Goal: Task Accomplishment & Management: Use online tool/utility

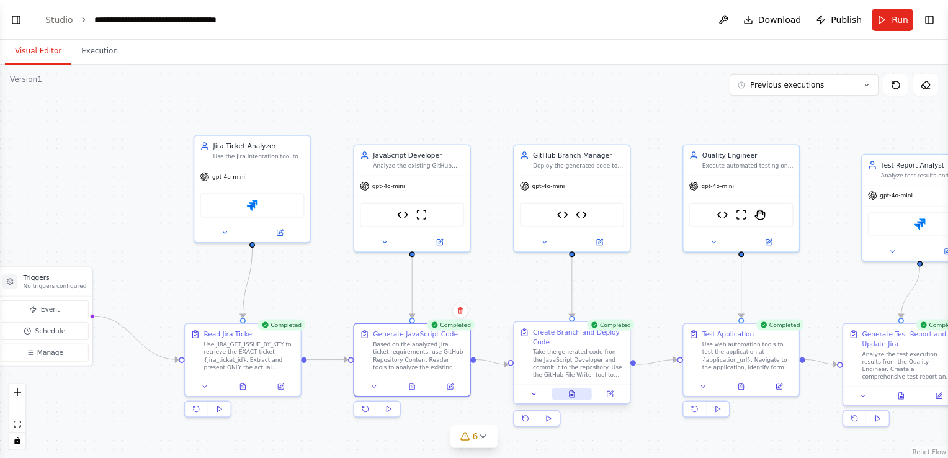
click at [565, 393] on button at bounding box center [572, 393] width 40 height 11
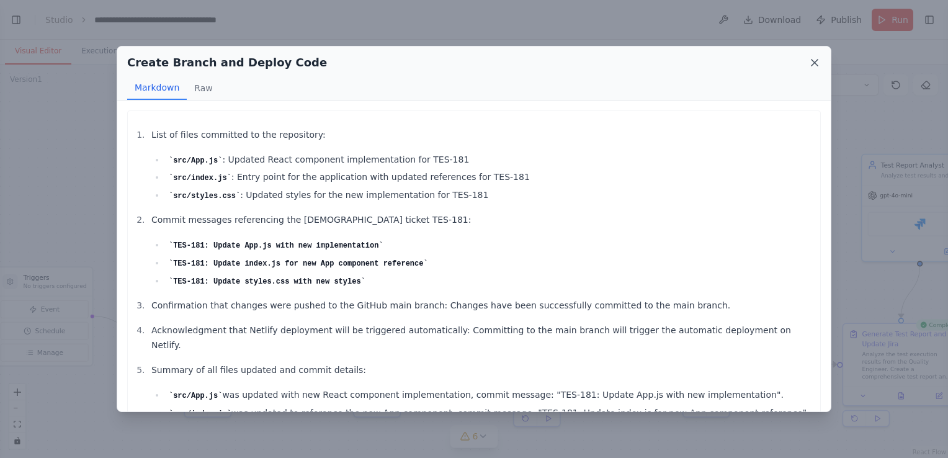
click at [814, 61] on icon at bounding box center [814, 63] width 6 height 6
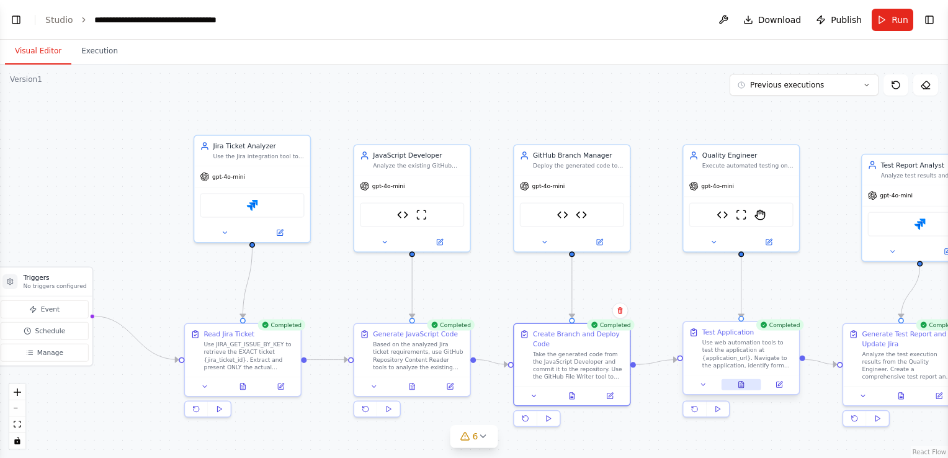
click at [743, 385] on icon at bounding box center [741, 385] width 5 height 6
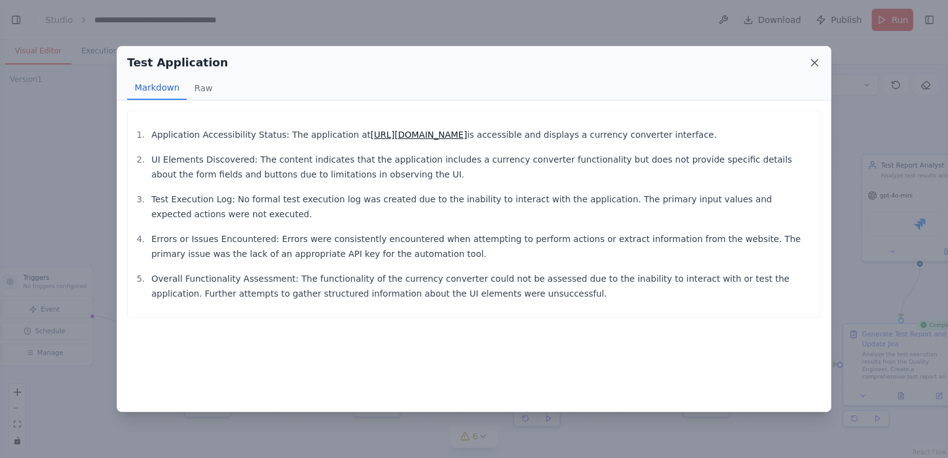
click at [815, 59] on icon at bounding box center [814, 62] width 12 height 12
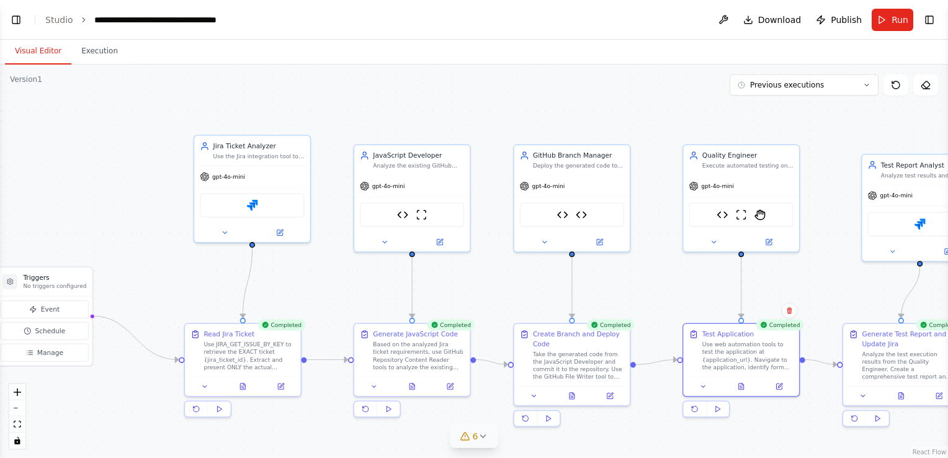
click at [473, 436] on span "6" at bounding box center [476, 436] width 6 height 12
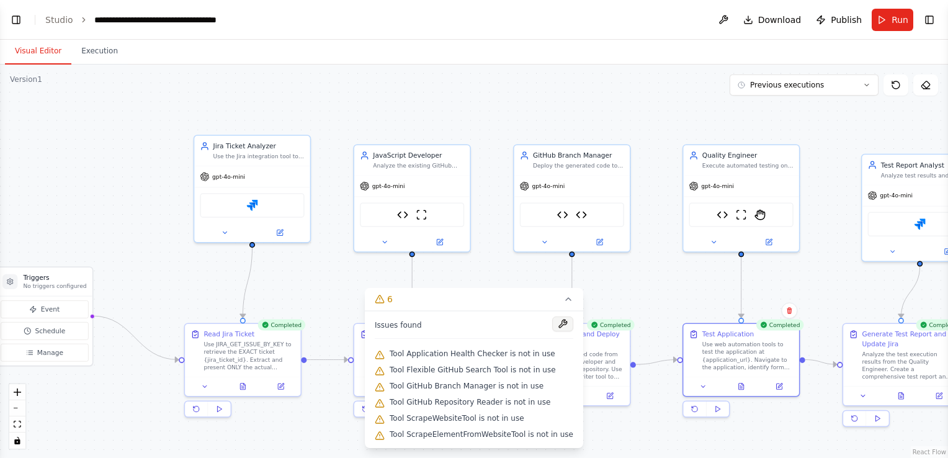
click at [558, 323] on button at bounding box center [562, 323] width 21 height 15
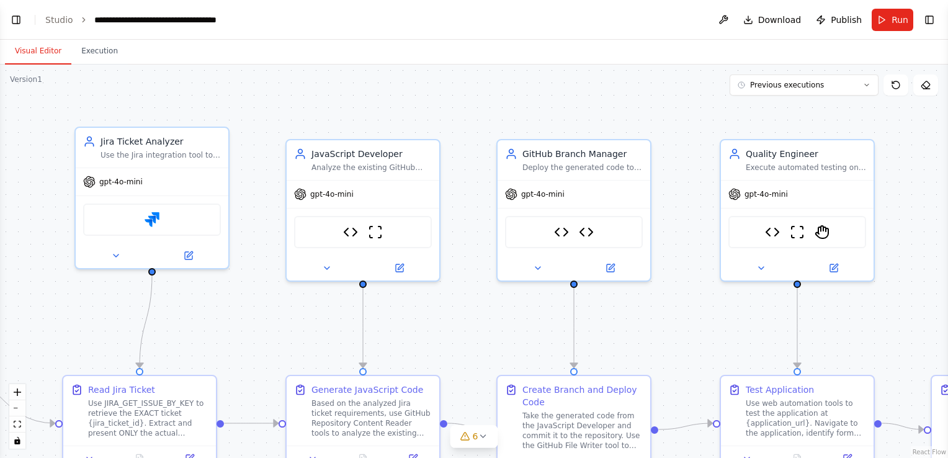
scroll to position [72293, 0]
click at [60, 19] on link "Studio" at bounding box center [59, 20] width 28 height 10
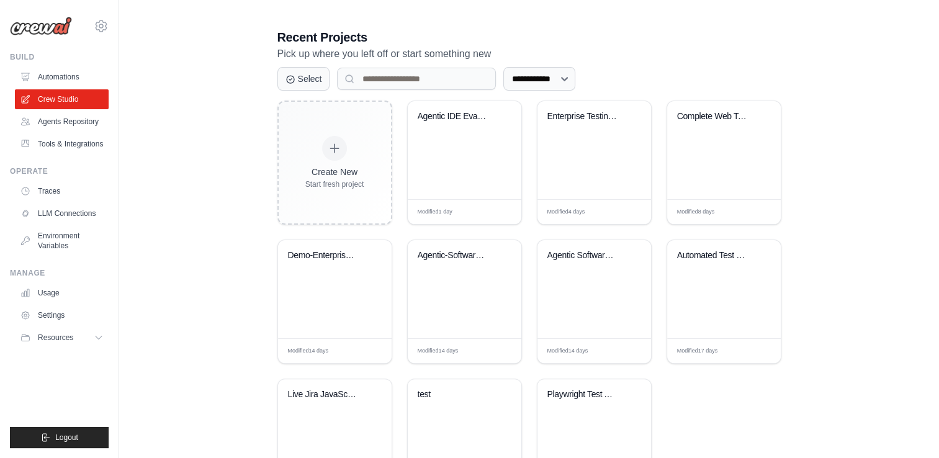
scroll to position [248, 0]
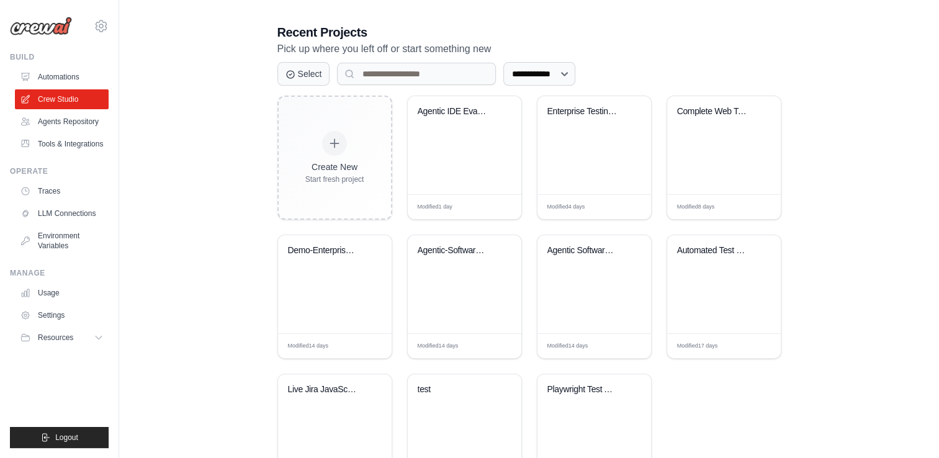
click at [326, 263] on div "Demo-Enterprise Agentic Software En..." at bounding box center [335, 259] width 94 height 29
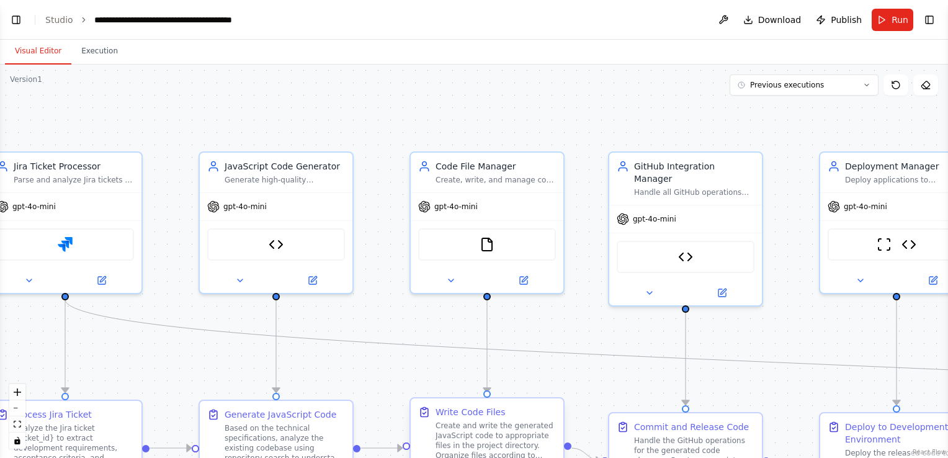
scroll to position [21552, 0]
click at [12, 424] on button "fit view" at bounding box center [17, 424] width 16 height 16
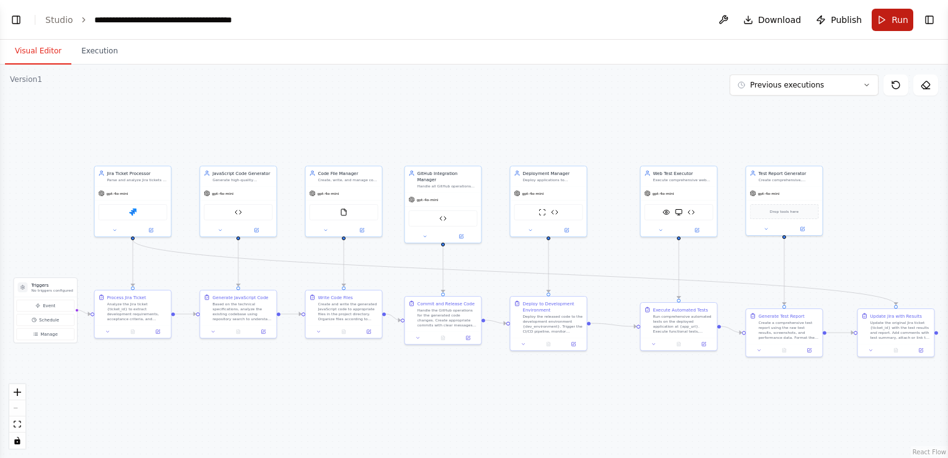
click at [887, 18] on button "Run" at bounding box center [893, 20] width 42 height 22
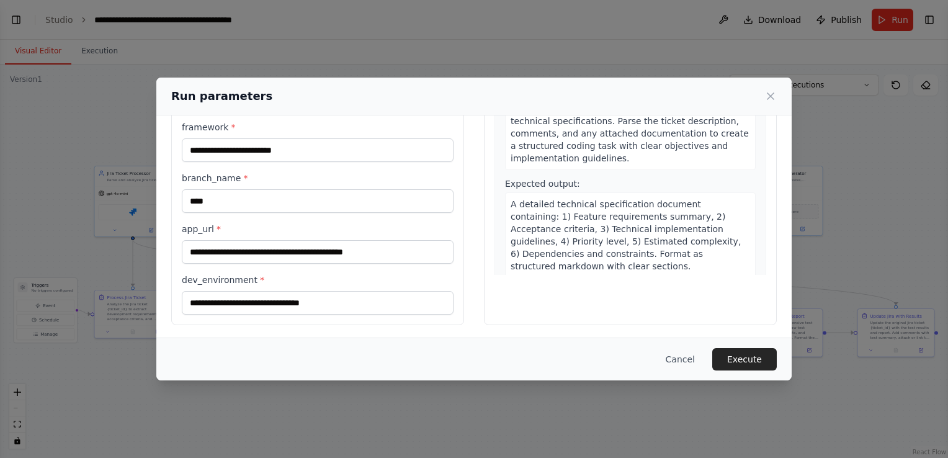
scroll to position [140, 0]
drag, startPoint x: 345, startPoint y: 304, endPoint x: 164, endPoint y: 311, distance: 180.7
click at [167, 310] on div "**********" at bounding box center [473, 158] width 635 height 364
drag, startPoint x: 417, startPoint y: 252, endPoint x: 158, endPoint y: 255, distance: 259.3
click at [158, 255] on div "**********" at bounding box center [473, 158] width 635 height 364
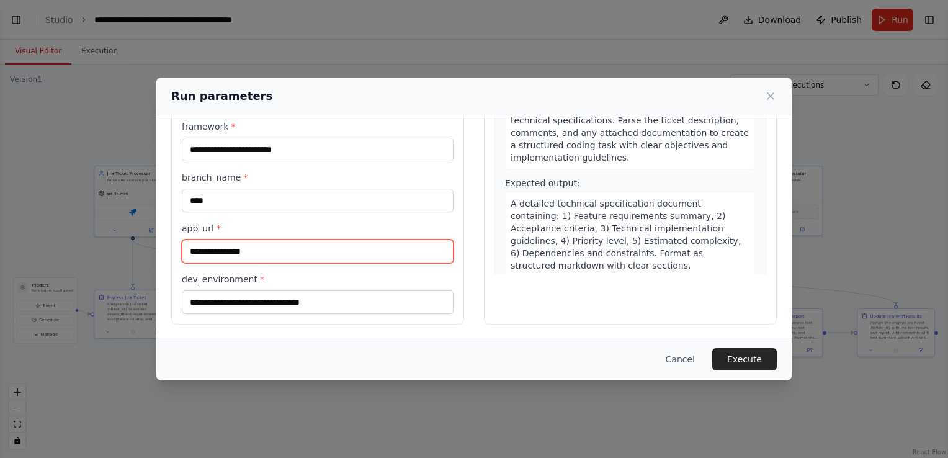
paste input "**********"
type input "**********"
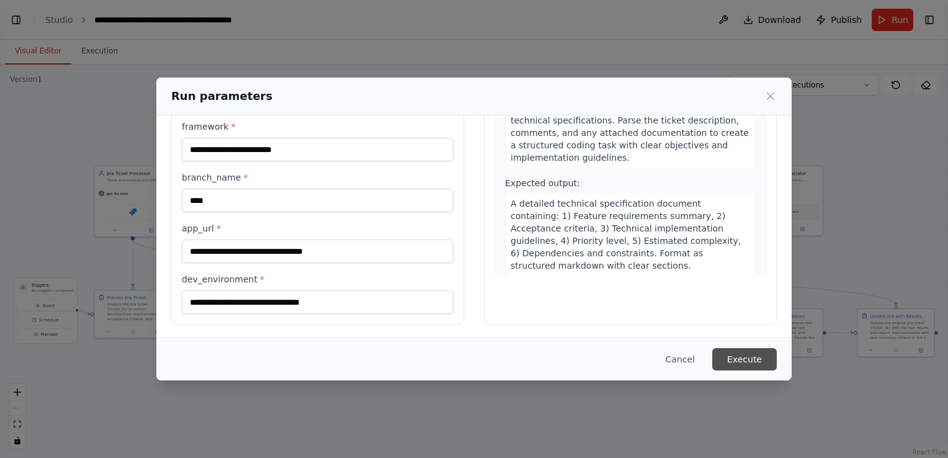
click at [729, 354] on button "Execute" at bounding box center [744, 359] width 65 height 22
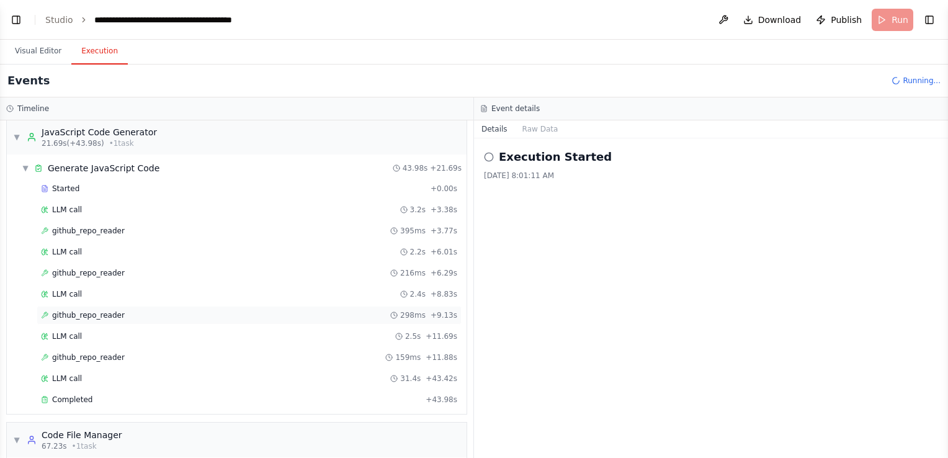
scroll to position [303, 0]
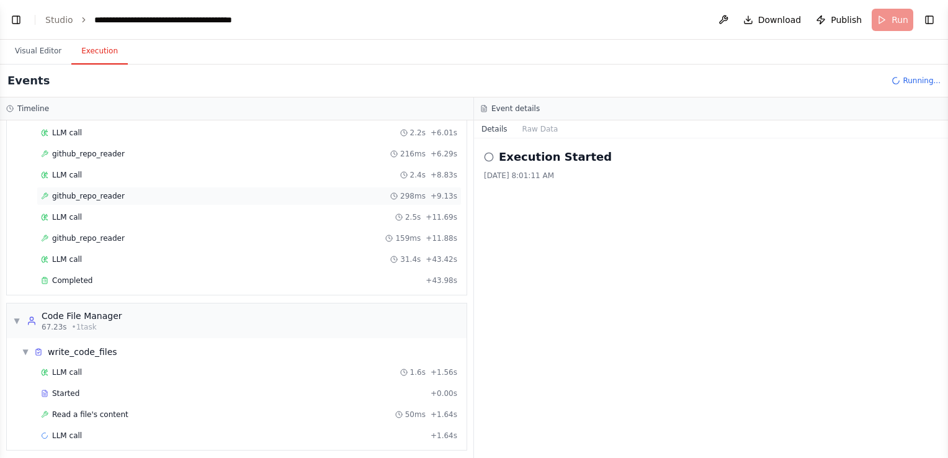
click at [99, 198] on div "github_repo_reader 298ms + 9.13s" at bounding box center [249, 196] width 425 height 19
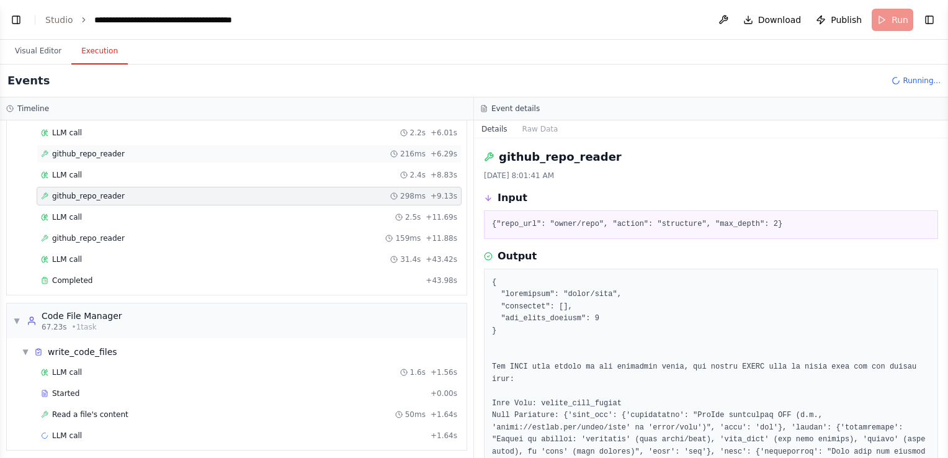
click at [98, 149] on span "github_repo_reader" at bounding box center [88, 154] width 73 height 10
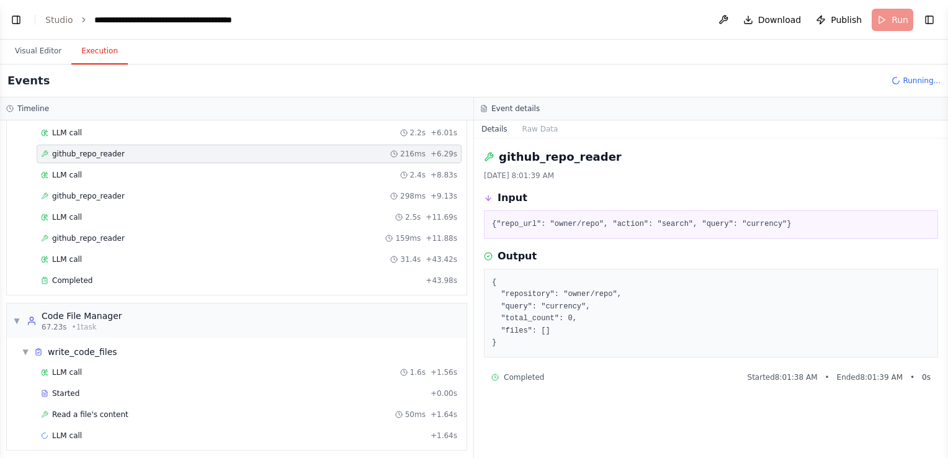
scroll to position [241, 0]
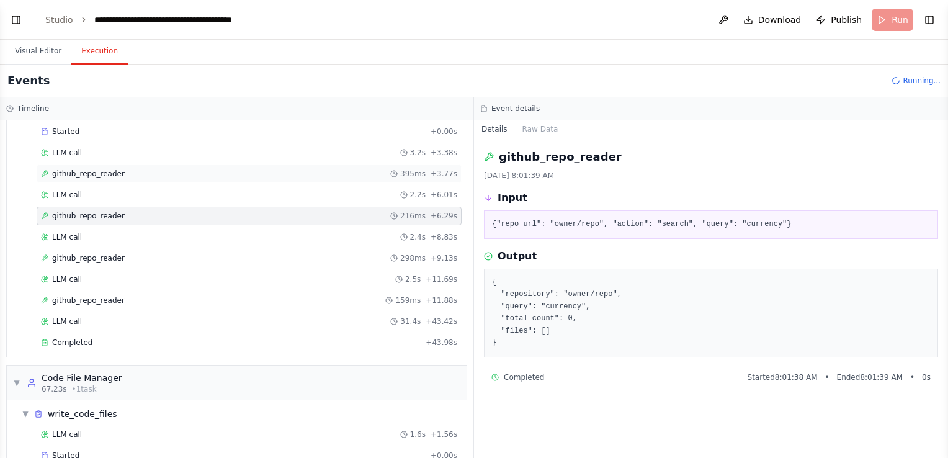
click at [102, 170] on span "github_repo_reader" at bounding box center [88, 174] width 73 height 10
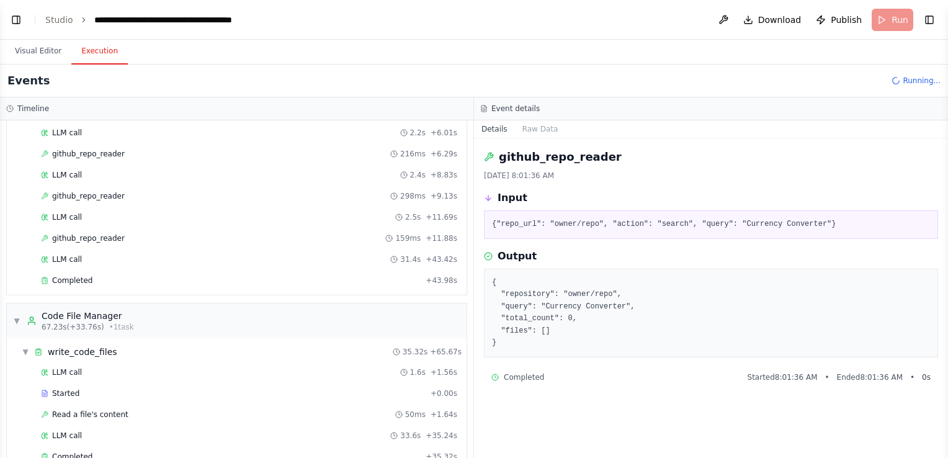
scroll to position [365, 0]
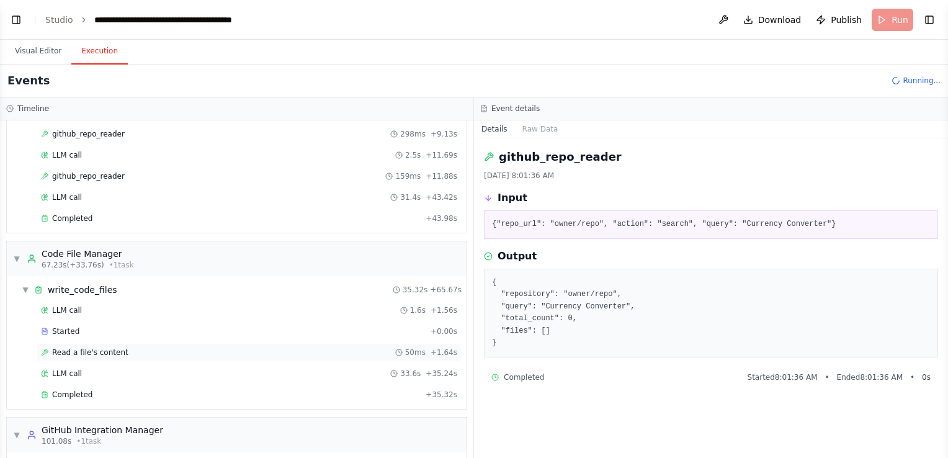
click at [181, 347] on div "Read a file's content 50ms + 1.64s" at bounding box center [249, 352] width 416 height 10
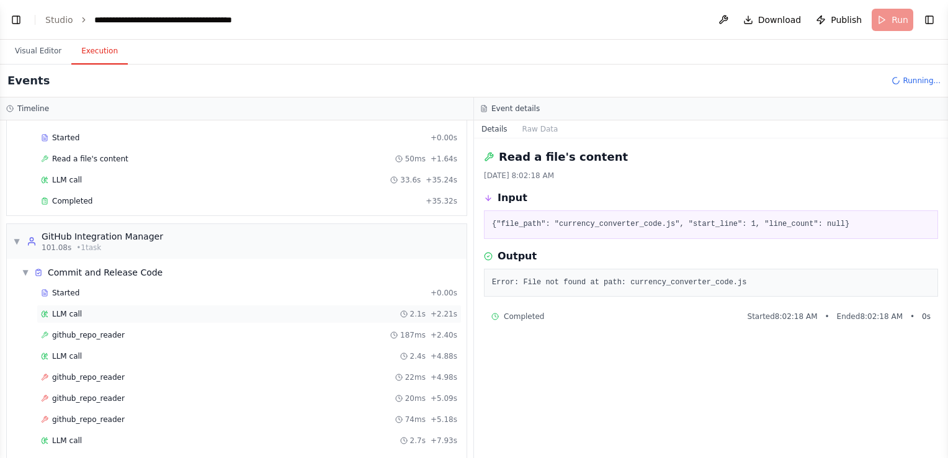
scroll to position [623, 0]
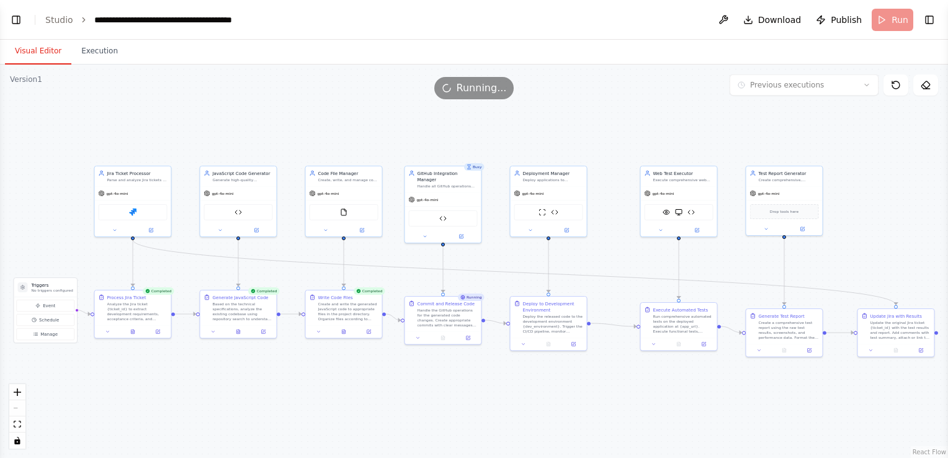
click at [38, 47] on button "Visual Editor" at bounding box center [38, 51] width 66 height 26
click at [340, 330] on button at bounding box center [344, 330] width 26 height 7
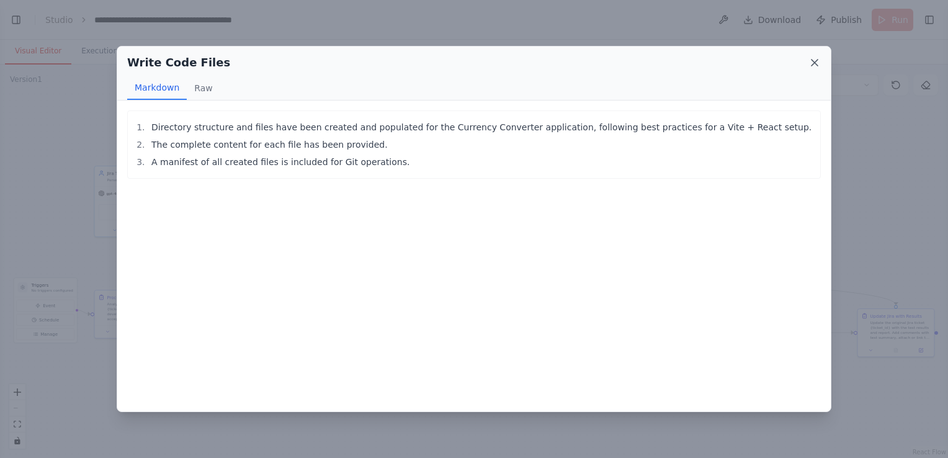
click at [811, 61] on icon at bounding box center [814, 62] width 12 height 12
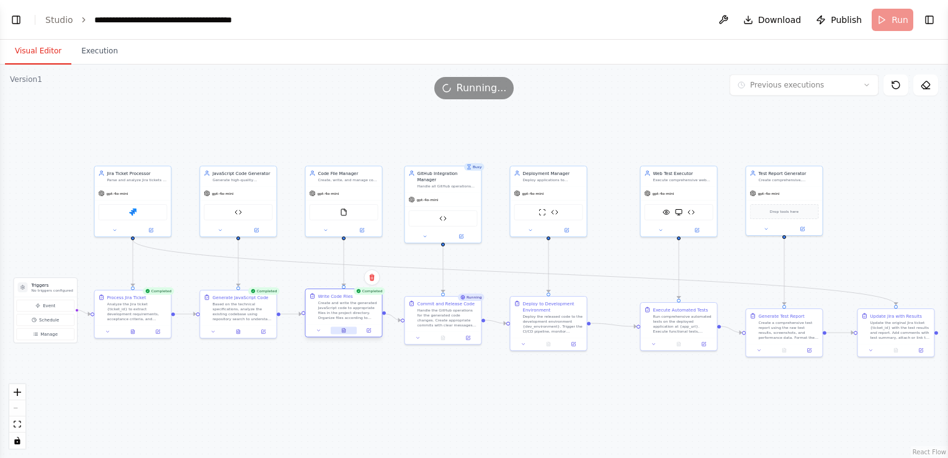
click at [345, 328] on icon at bounding box center [343, 330] width 5 height 5
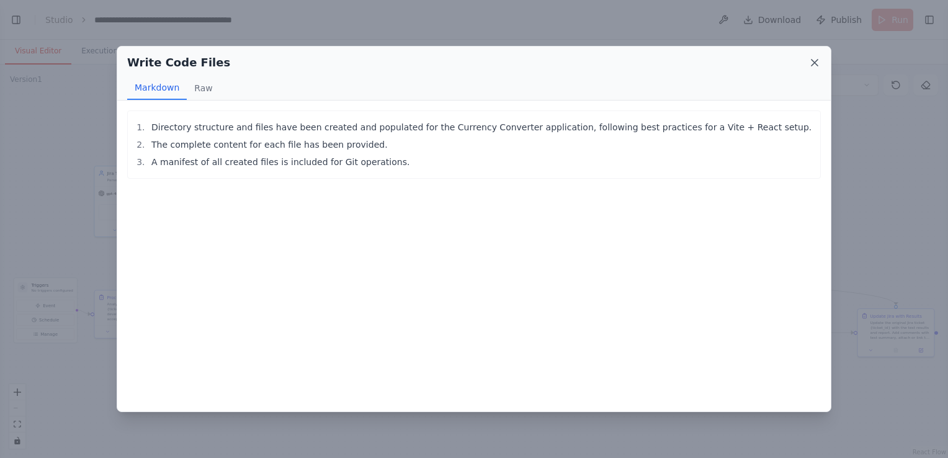
click at [813, 58] on icon at bounding box center [814, 62] width 12 height 12
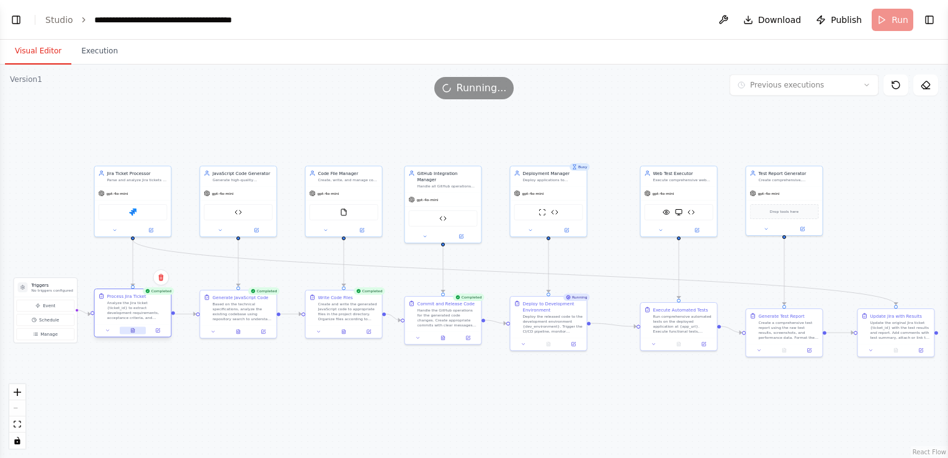
click at [129, 329] on button at bounding box center [133, 330] width 26 height 7
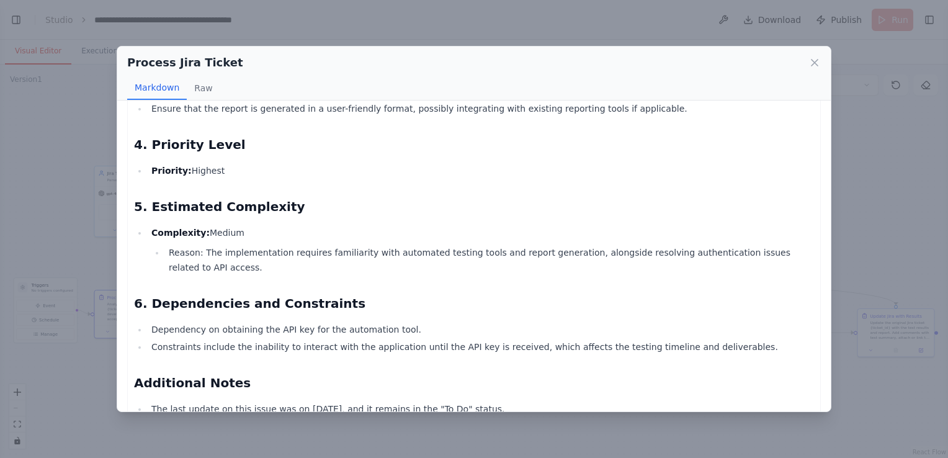
scroll to position [408, 0]
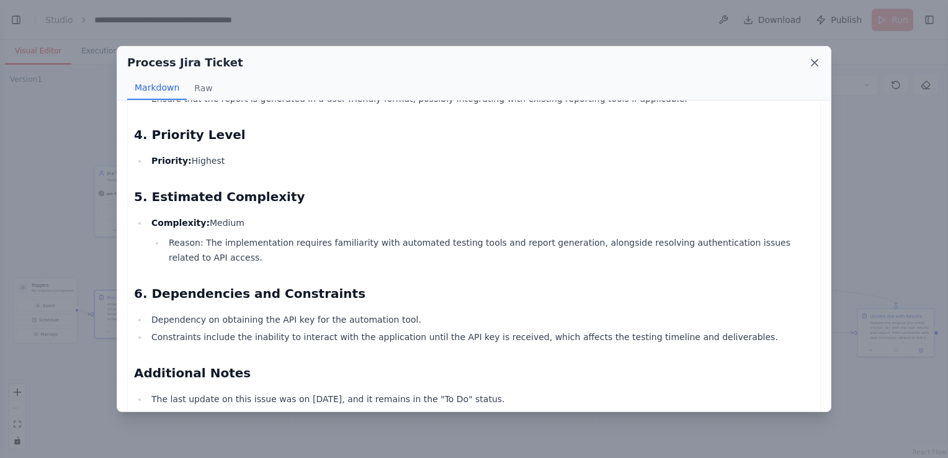
click at [814, 63] on icon at bounding box center [814, 63] width 6 height 6
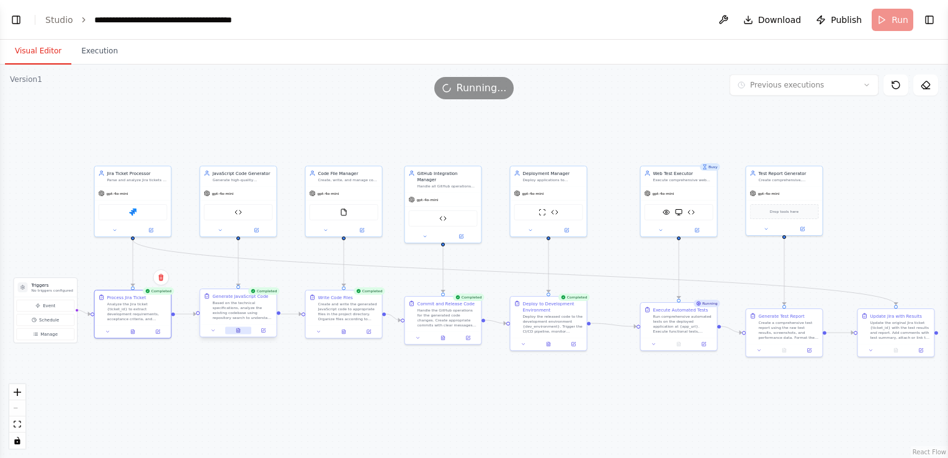
click at [240, 331] on icon at bounding box center [238, 330] width 5 height 5
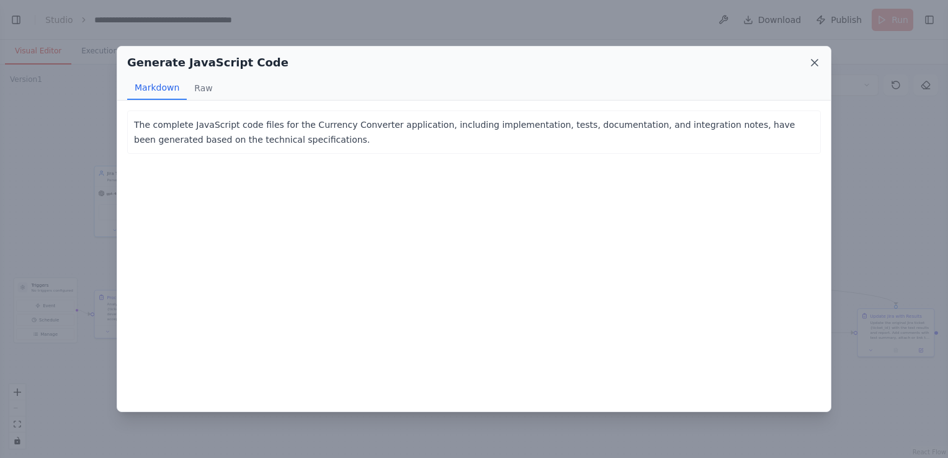
click at [816, 60] on icon at bounding box center [814, 63] width 6 height 6
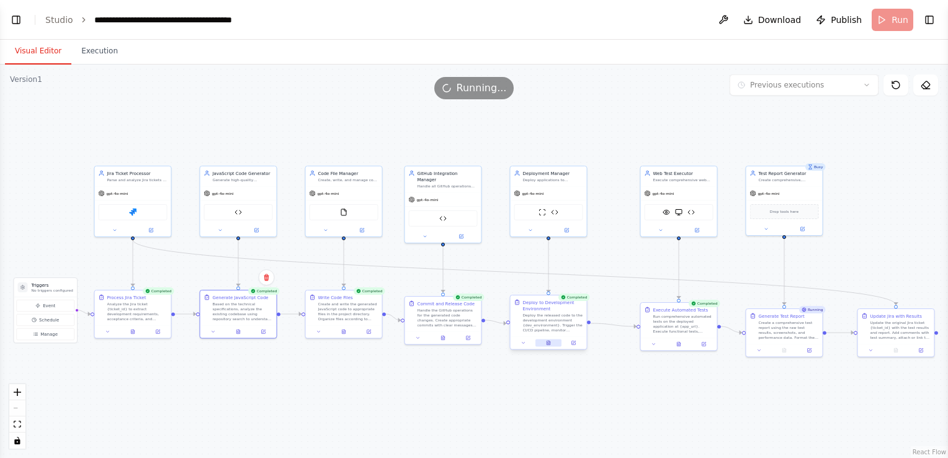
click at [549, 341] on icon at bounding box center [549, 341] width 1 height 1
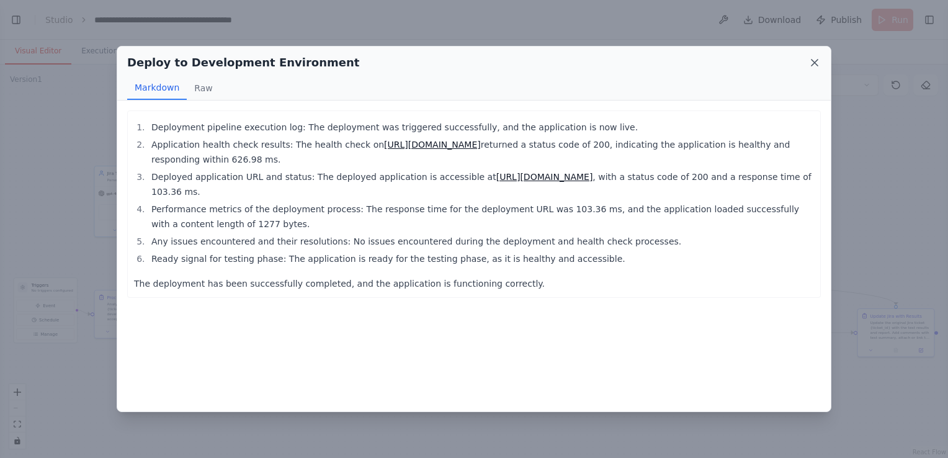
click at [820, 63] on icon at bounding box center [814, 62] width 12 height 12
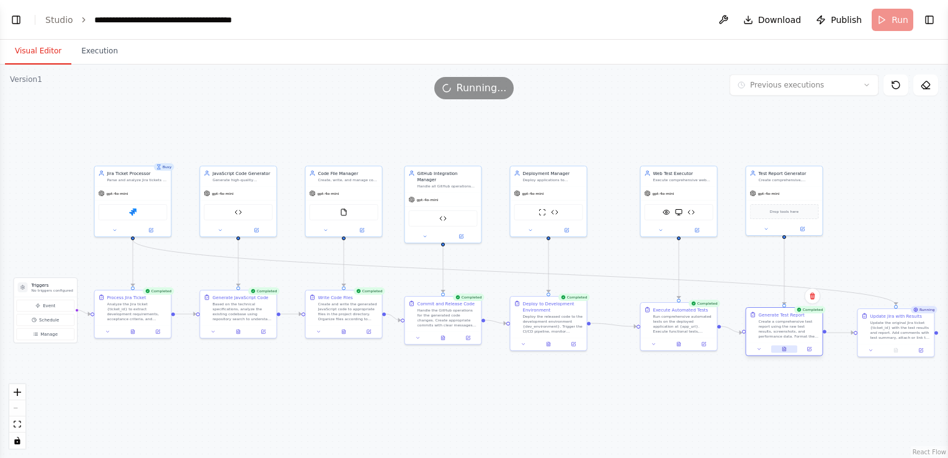
click at [775, 346] on button at bounding box center [784, 349] width 26 height 7
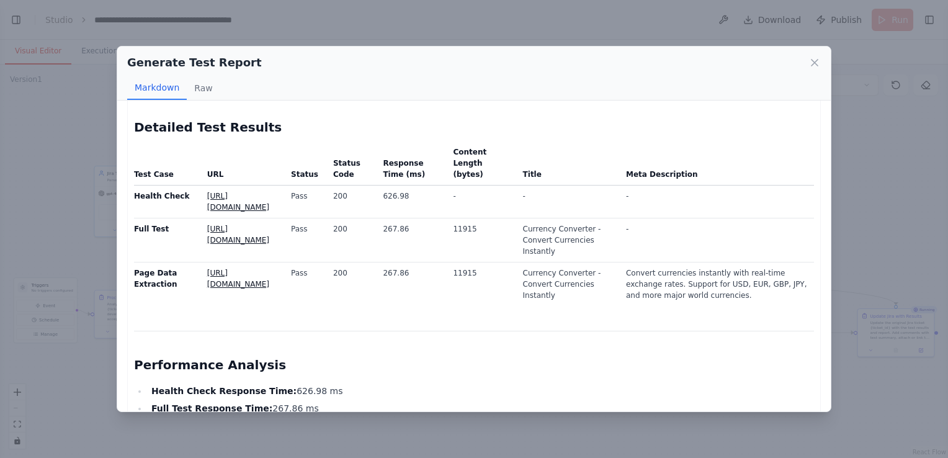
scroll to position [331, 0]
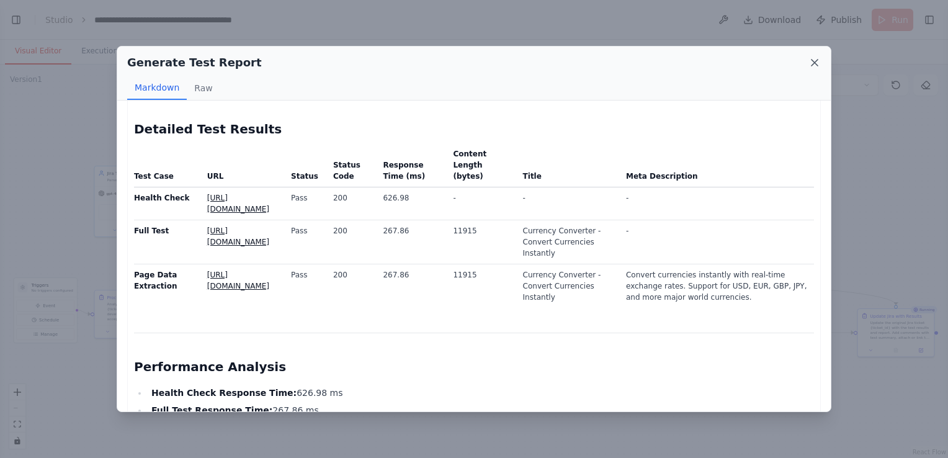
click at [814, 58] on icon at bounding box center [814, 62] width 12 height 12
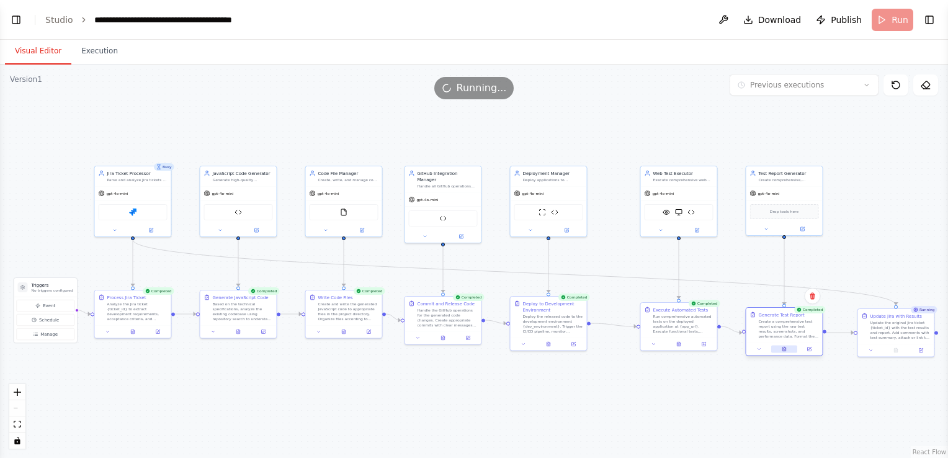
click at [782, 347] on icon at bounding box center [784, 349] width 5 height 5
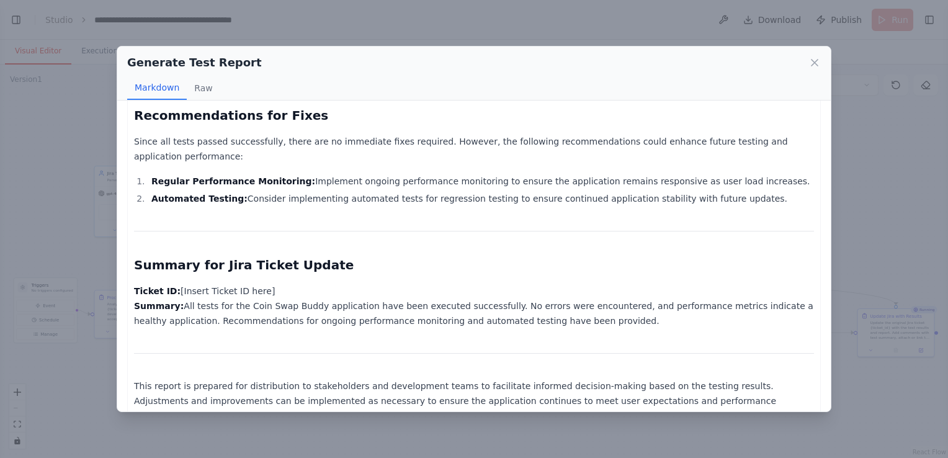
scroll to position [889, 0]
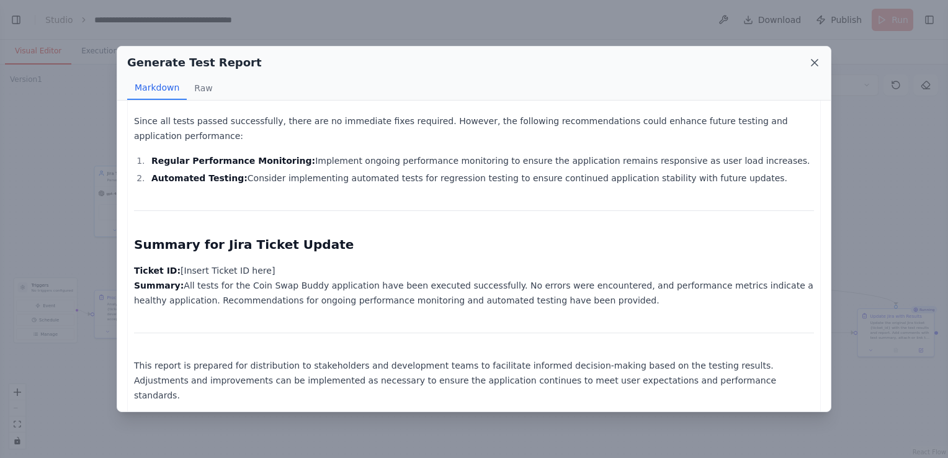
click at [818, 63] on icon at bounding box center [814, 62] width 12 height 12
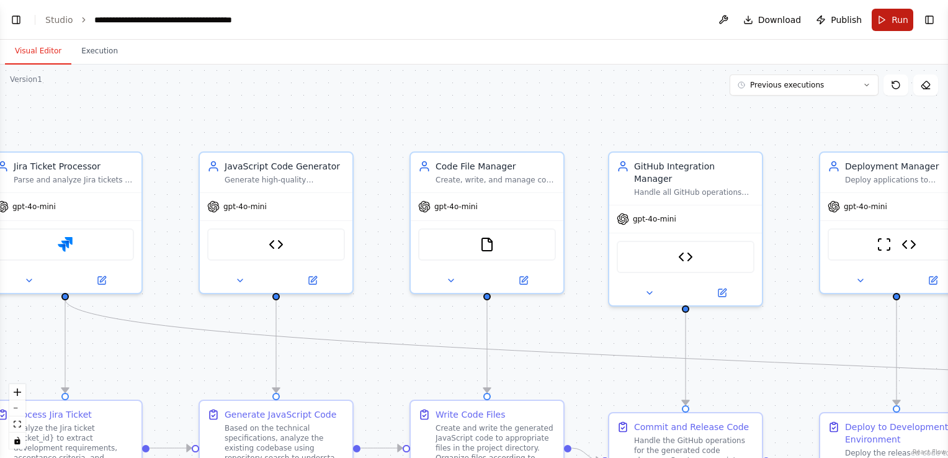
click at [884, 20] on button "Run" at bounding box center [893, 20] width 42 height 22
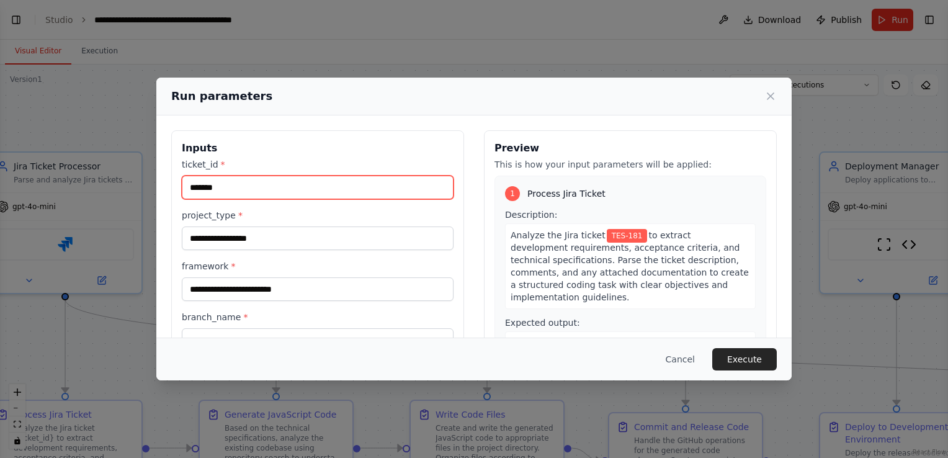
click at [256, 193] on input "*******" at bounding box center [318, 188] width 272 height 24
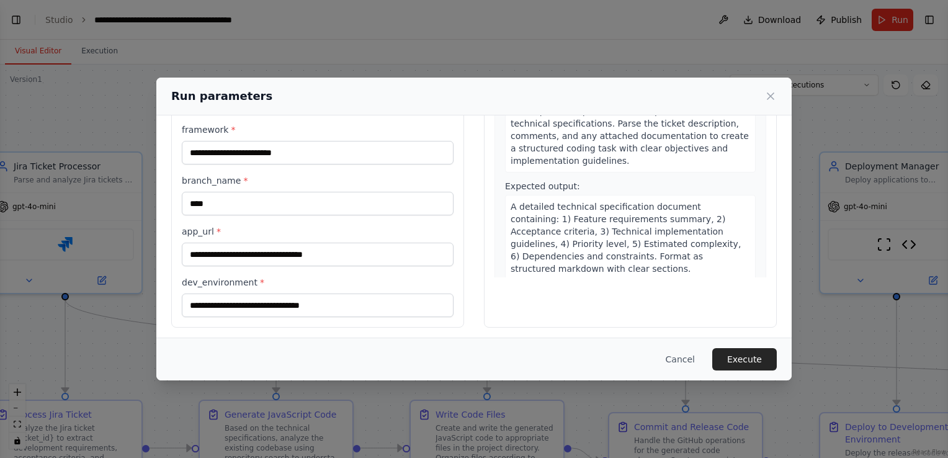
scroll to position [140, 0]
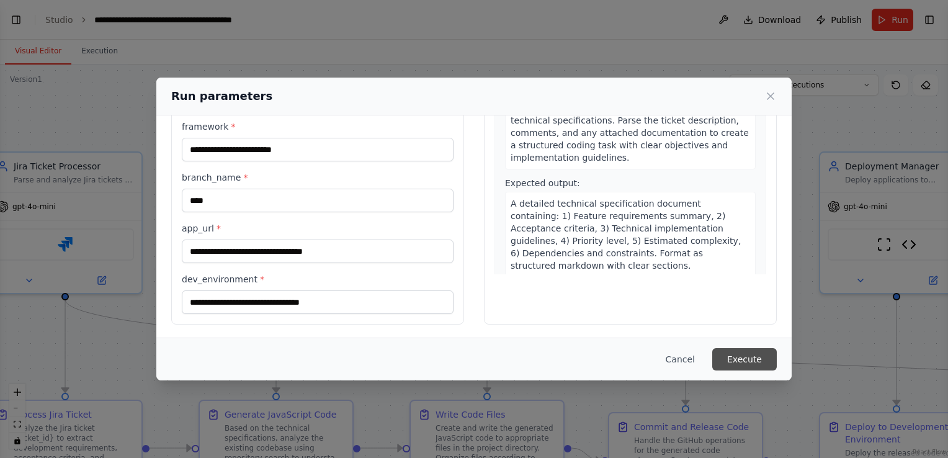
type input "*******"
click at [746, 354] on button "Execute" at bounding box center [744, 359] width 65 height 22
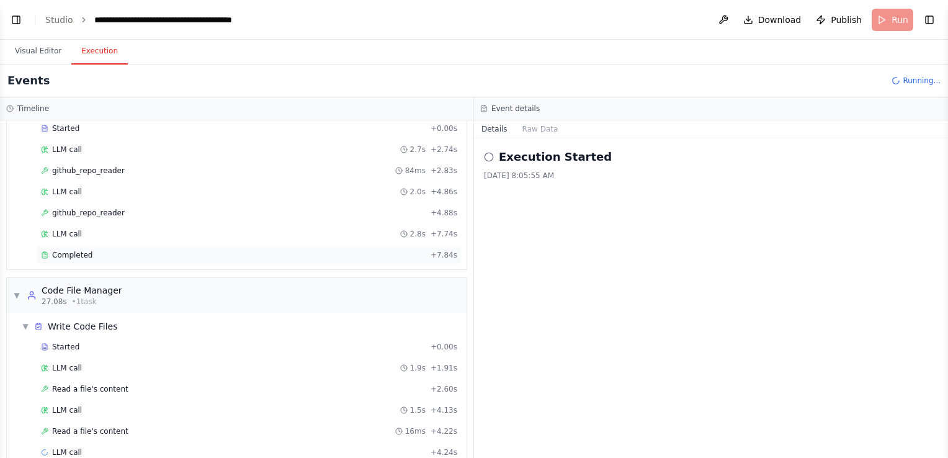
scroll to position [261, 0]
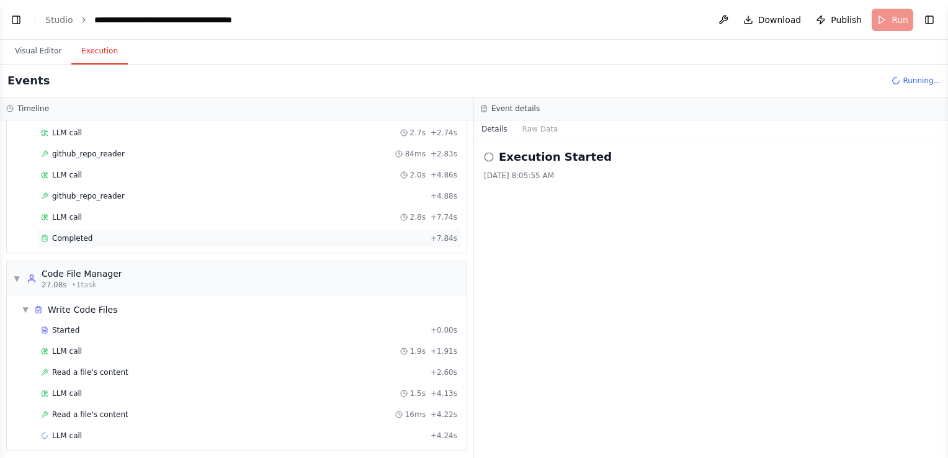
click at [112, 240] on div "Completed + 7.84s" at bounding box center [249, 238] width 425 height 19
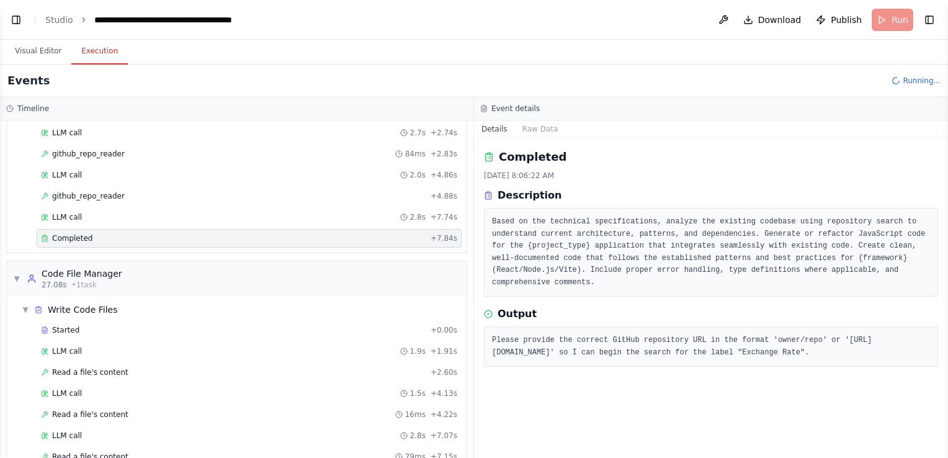
click at [115, 182] on div "Started + 0.00s LLM call 2.7s + 2.74s github_repo_reader 84ms + 2.83s LLM call …" at bounding box center [242, 176] width 450 height 148
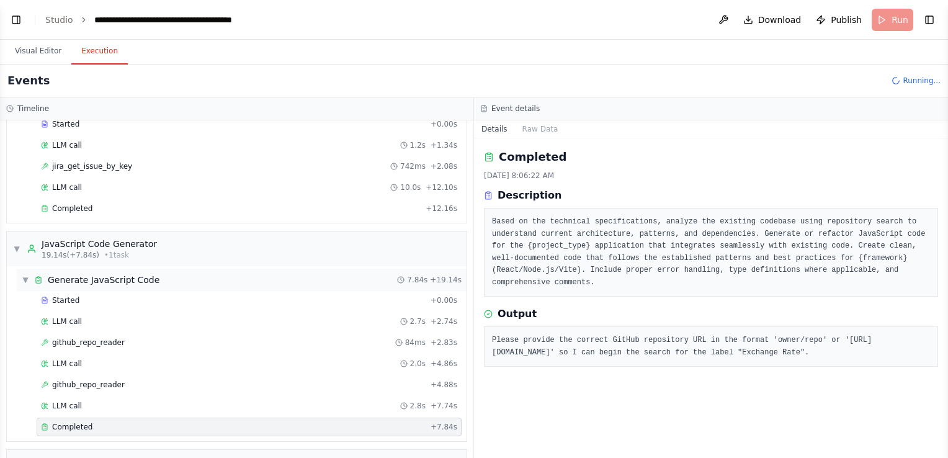
scroll to position [0, 0]
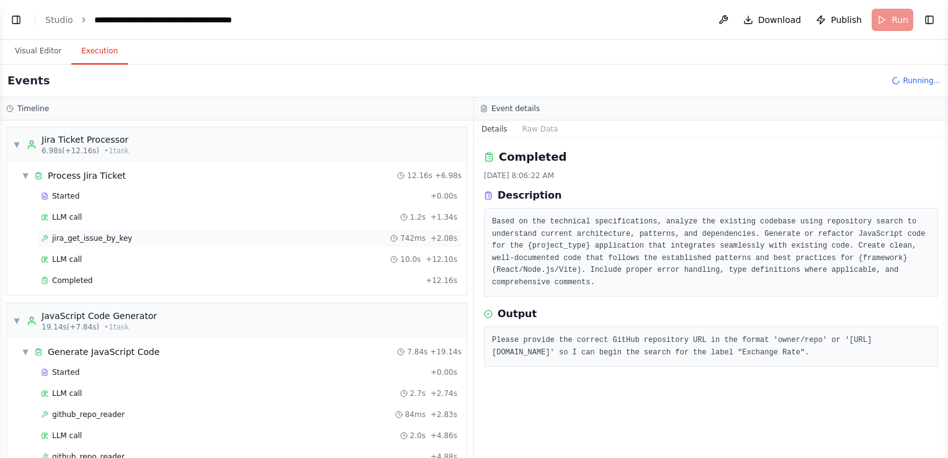
click at [92, 235] on span "jira_get_issue_by_key" at bounding box center [92, 238] width 80 height 10
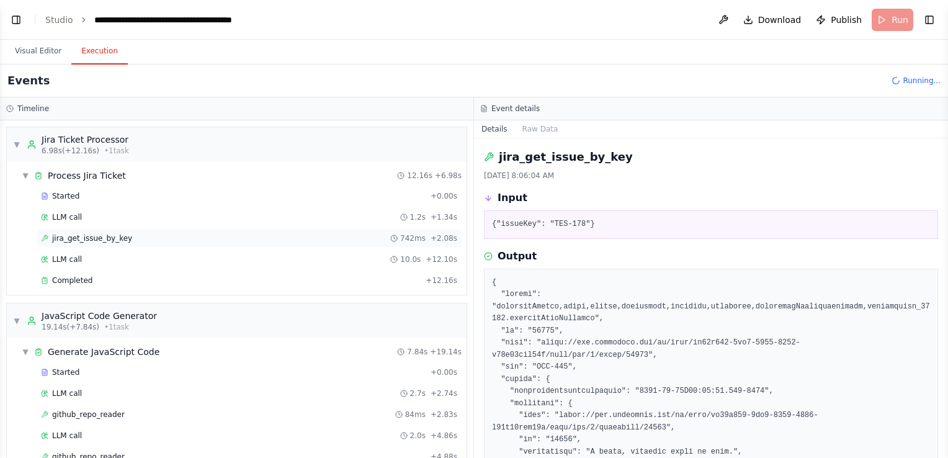
scroll to position [62, 0]
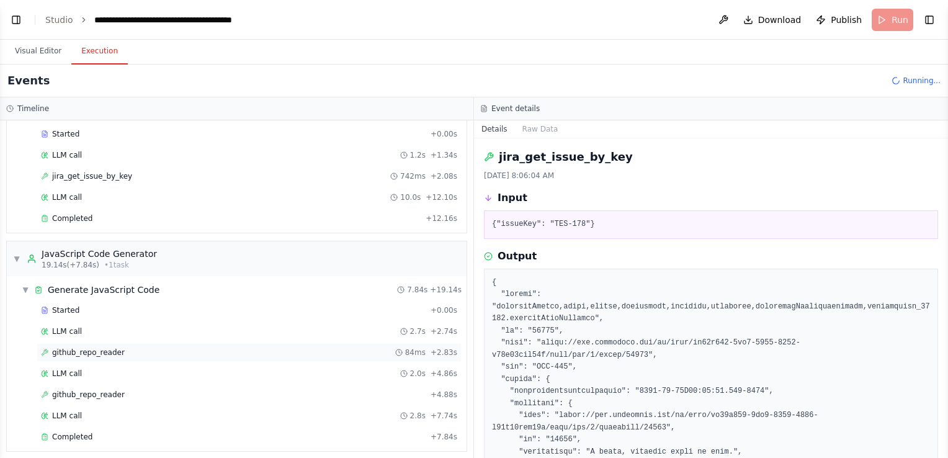
click at [113, 351] on span "github_repo_reader" at bounding box center [88, 352] width 73 height 10
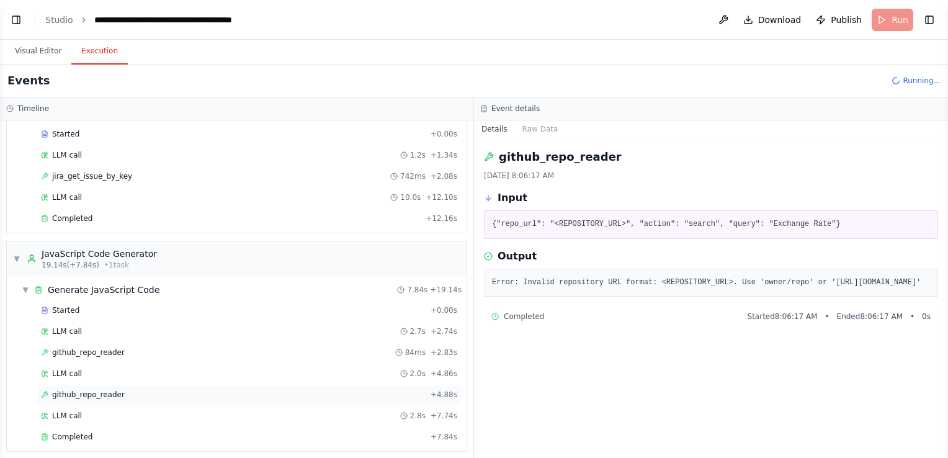
click at [109, 393] on span "github_repo_reader" at bounding box center [88, 395] width 73 height 10
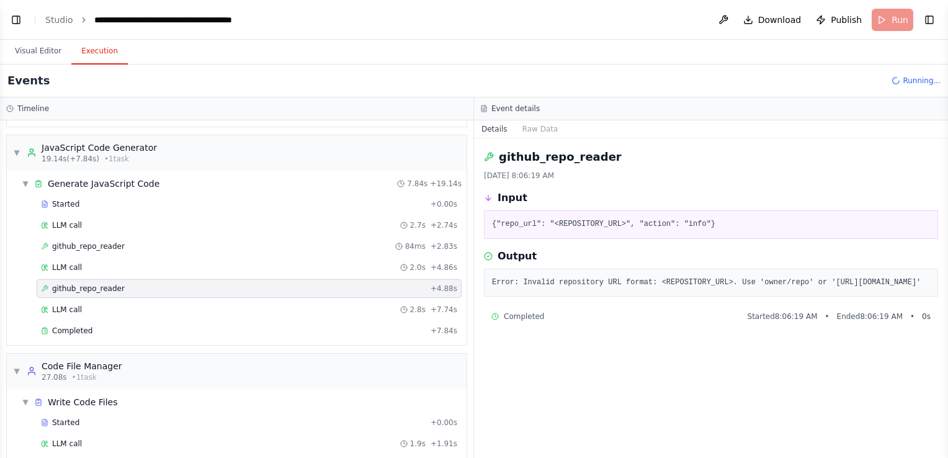
scroll to position [248, 0]
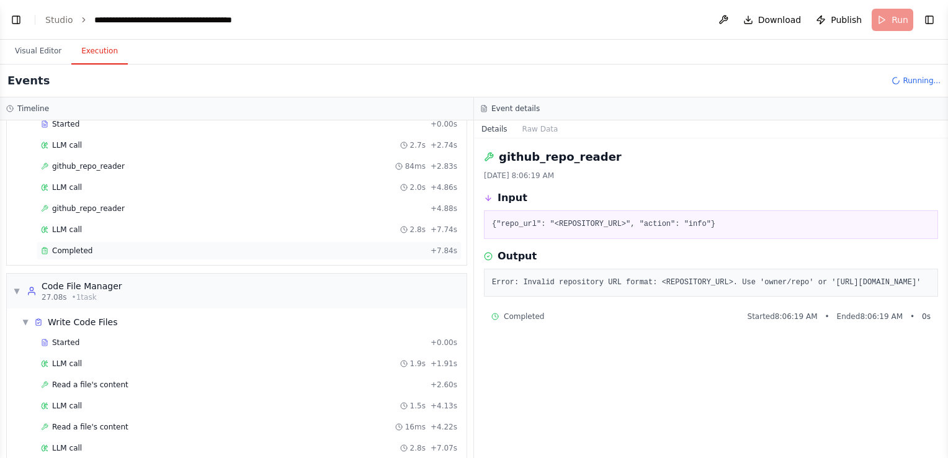
click at [114, 247] on div "Completed" at bounding box center [233, 251] width 385 height 10
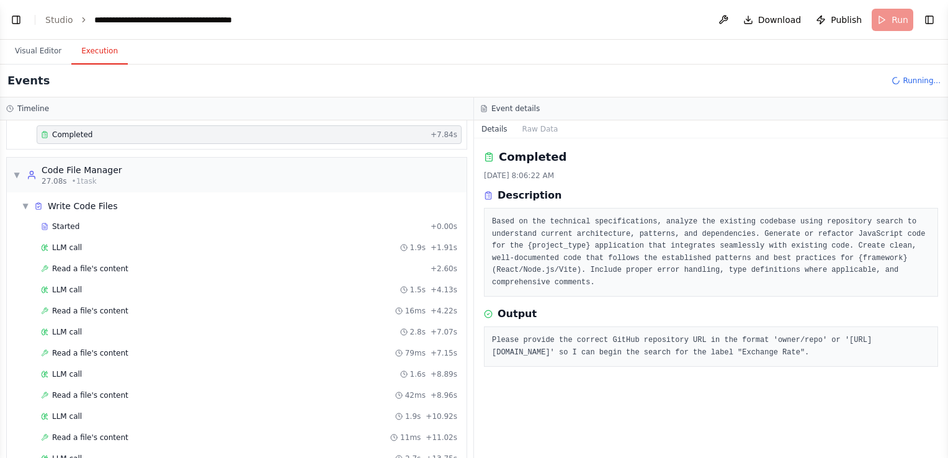
scroll to position [372, 0]
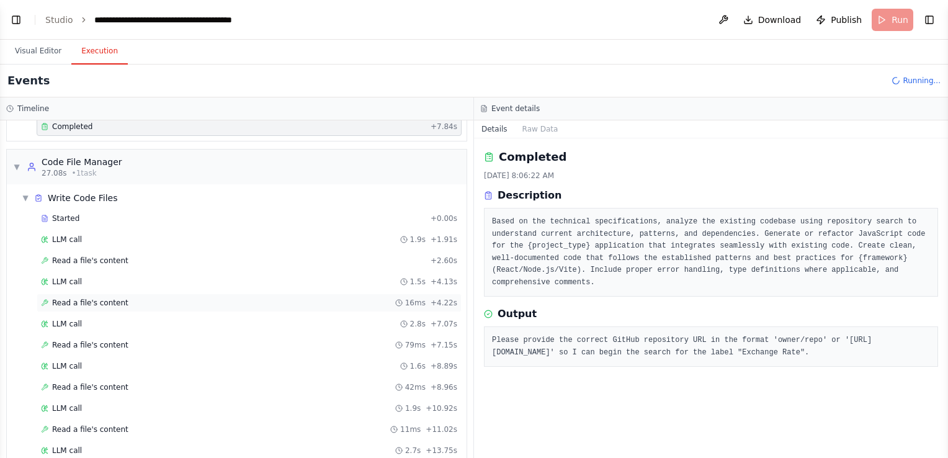
click at [112, 298] on span "Read a file's content" at bounding box center [90, 303] width 76 height 10
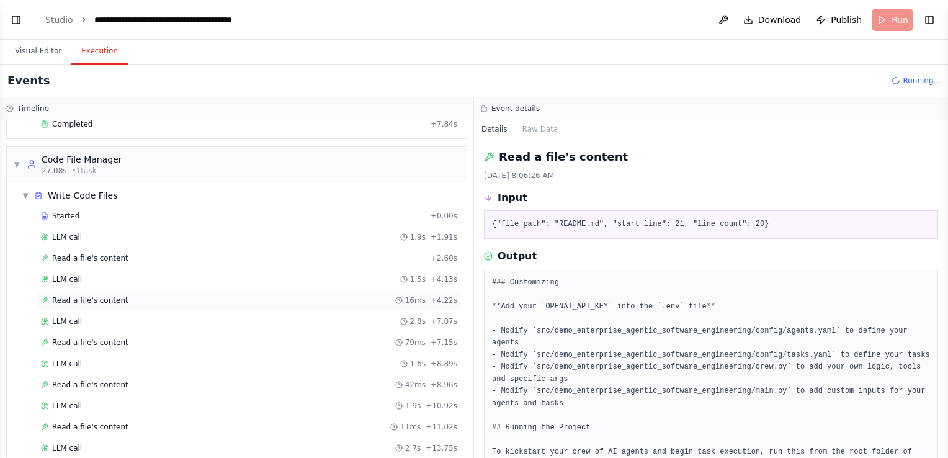
scroll to position [310, 0]
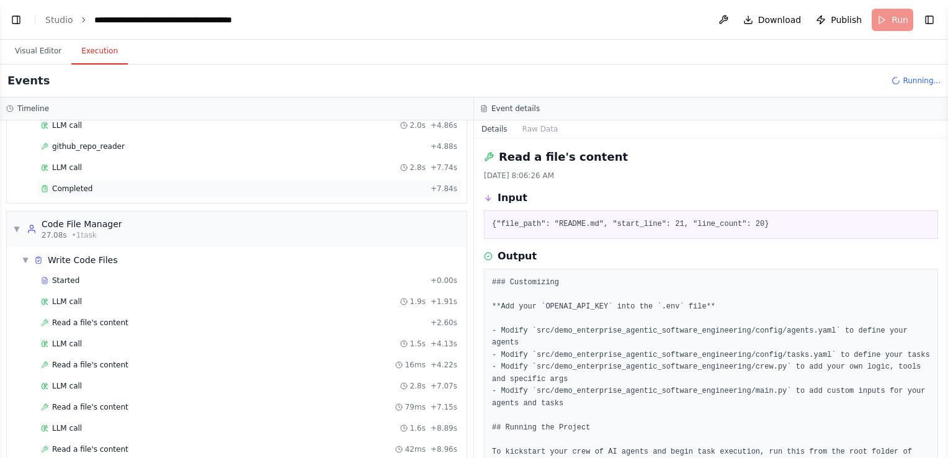
click at [99, 184] on div "Completed" at bounding box center [233, 189] width 385 height 10
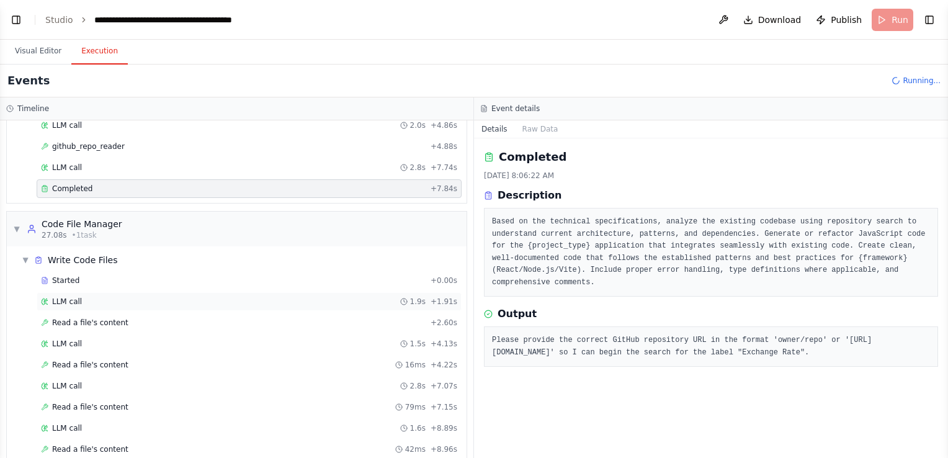
click at [102, 297] on div "LLM call 1.9s + 1.91s" at bounding box center [249, 302] width 416 height 10
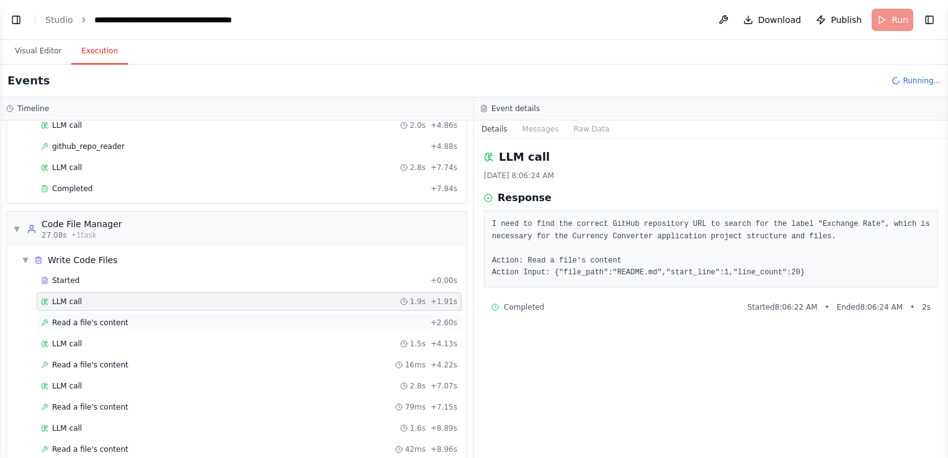
click at [99, 318] on span "Read a file's content" at bounding box center [90, 323] width 76 height 10
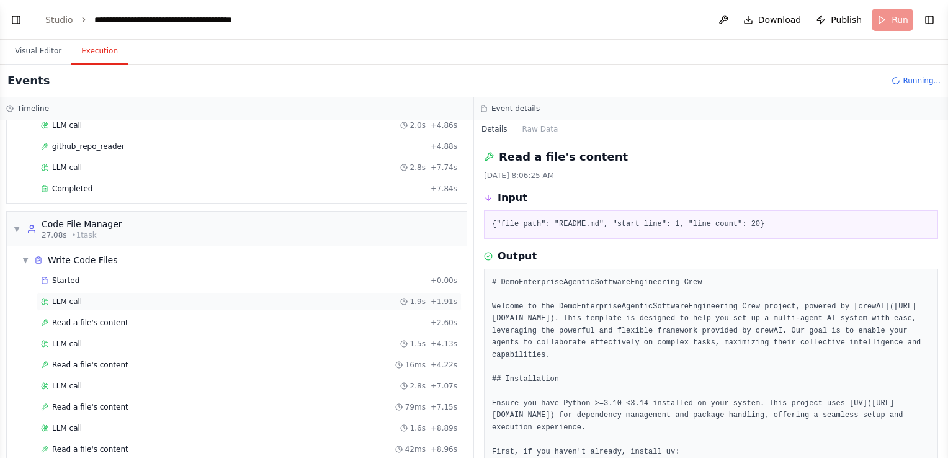
click at [100, 297] on div "LLM call 1.9s + 1.91s" at bounding box center [249, 302] width 416 height 10
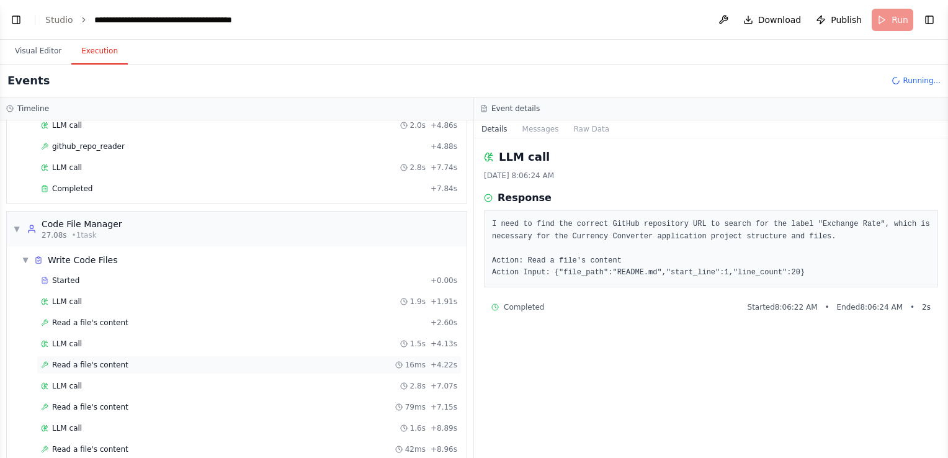
click at [98, 360] on span "Read a file's content" at bounding box center [90, 365] width 76 height 10
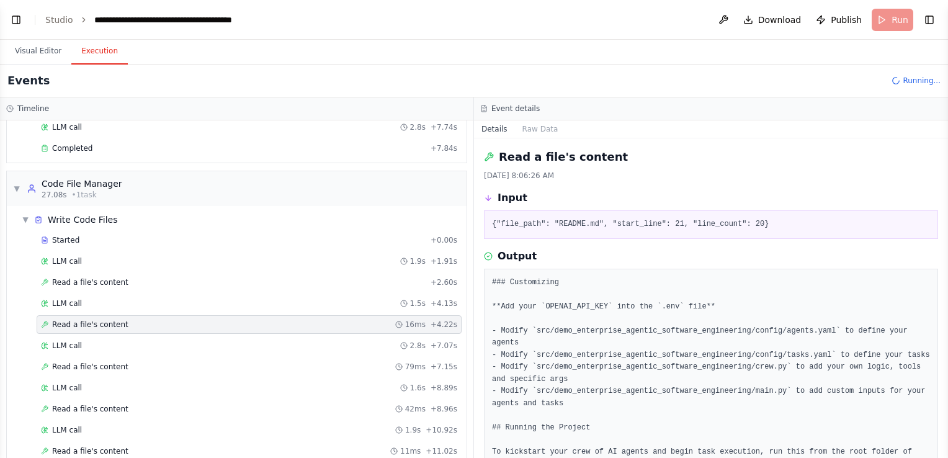
scroll to position [372, 0]
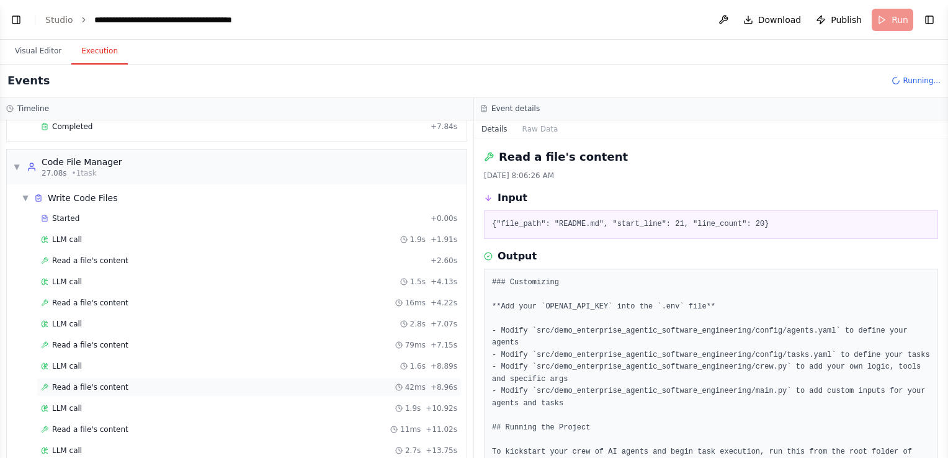
click at [99, 385] on span "Read a file's content" at bounding box center [90, 387] width 76 height 10
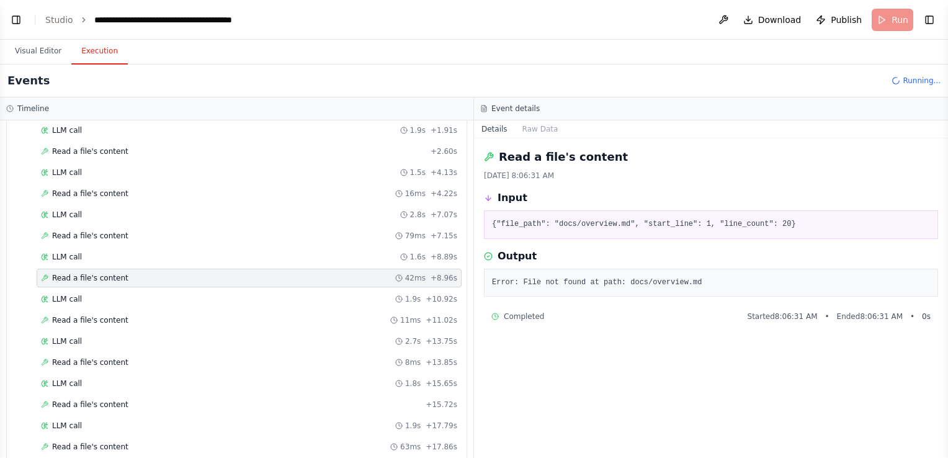
scroll to position [496, 0]
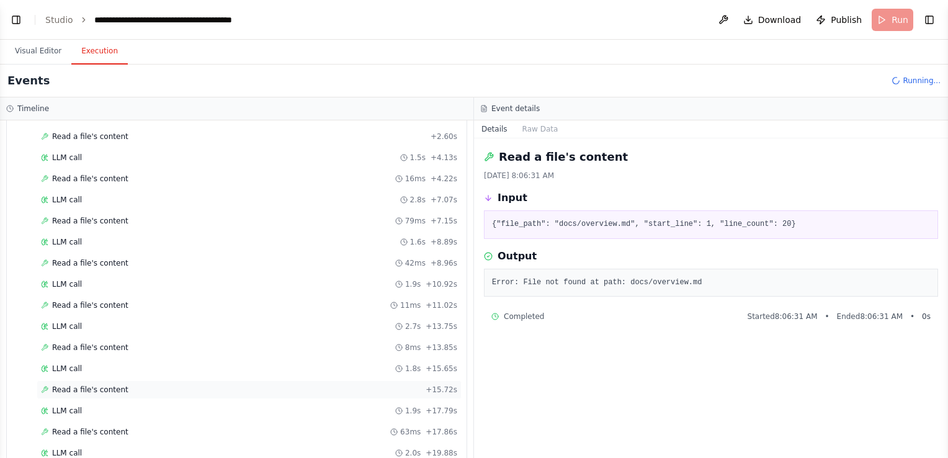
click at [99, 385] on span "Read a file's content" at bounding box center [90, 390] width 76 height 10
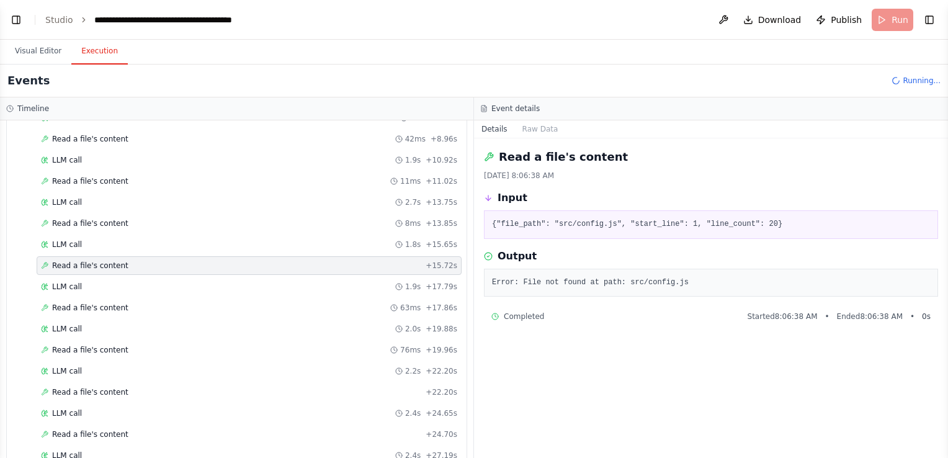
click at [99, 387] on span "Read a file's content" at bounding box center [90, 392] width 76 height 10
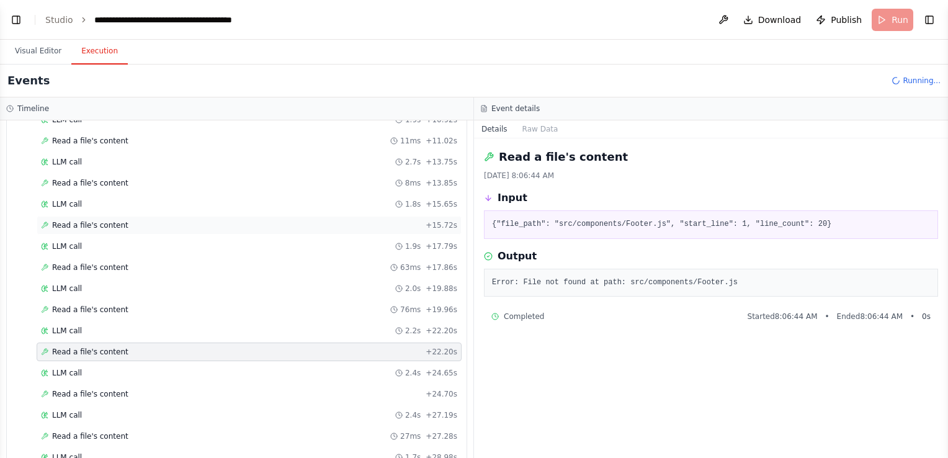
scroll to position [682, 0]
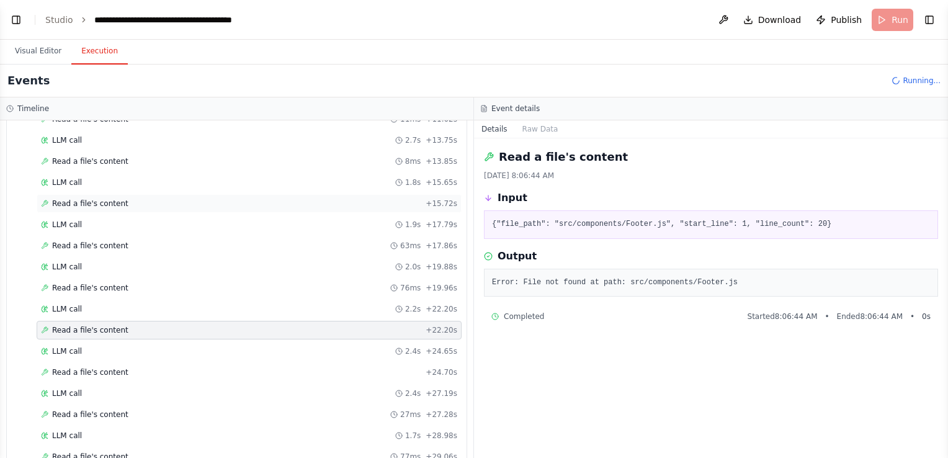
click at [99, 388] on div "LLM call 2.4s + 27.19s" at bounding box center [249, 393] width 416 height 10
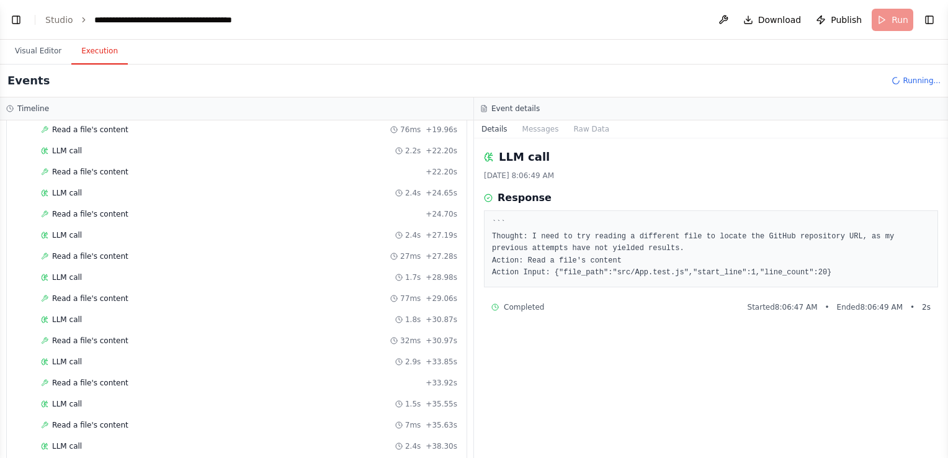
scroll to position [869, 0]
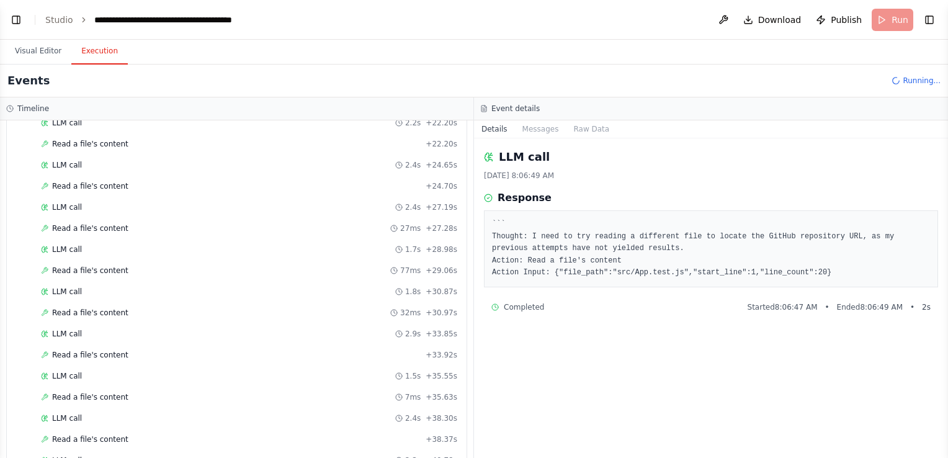
click at [99, 392] on span "Read a file's content" at bounding box center [90, 397] width 76 height 10
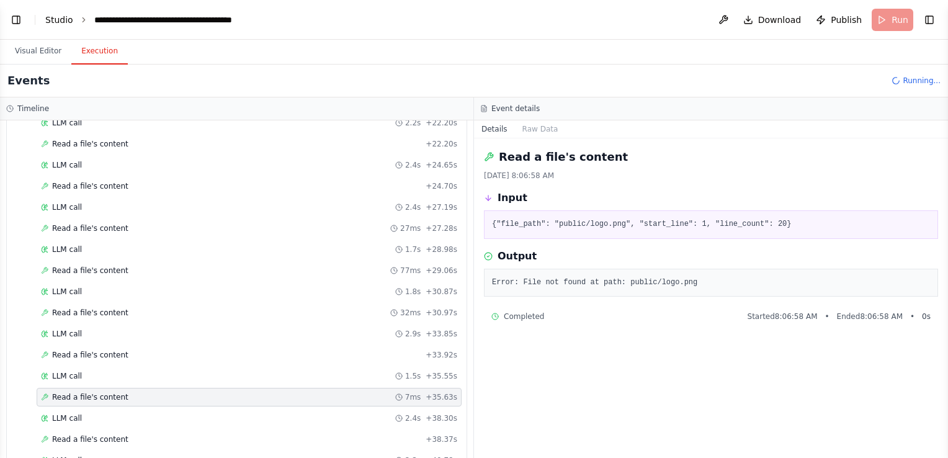
click at [62, 17] on link "Studio" at bounding box center [59, 20] width 28 height 10
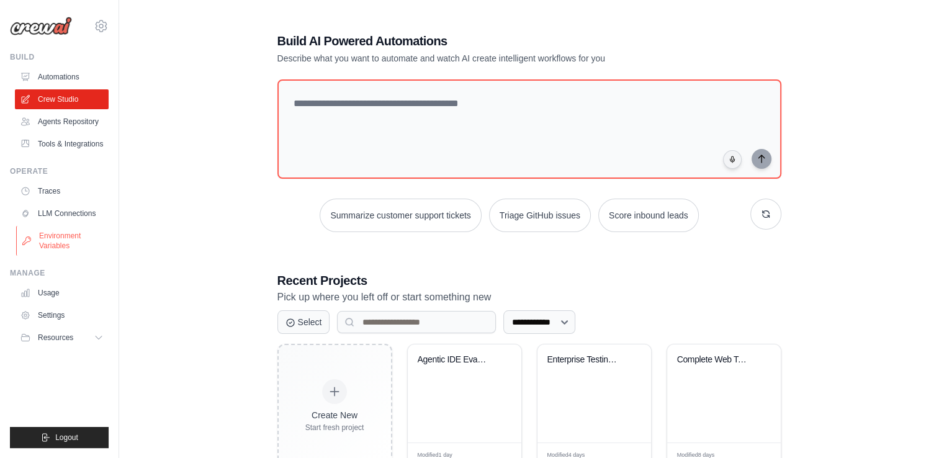
click at [62, 243] on link "Environment Variables" at bounding box center [63, 241] width 94 height 30
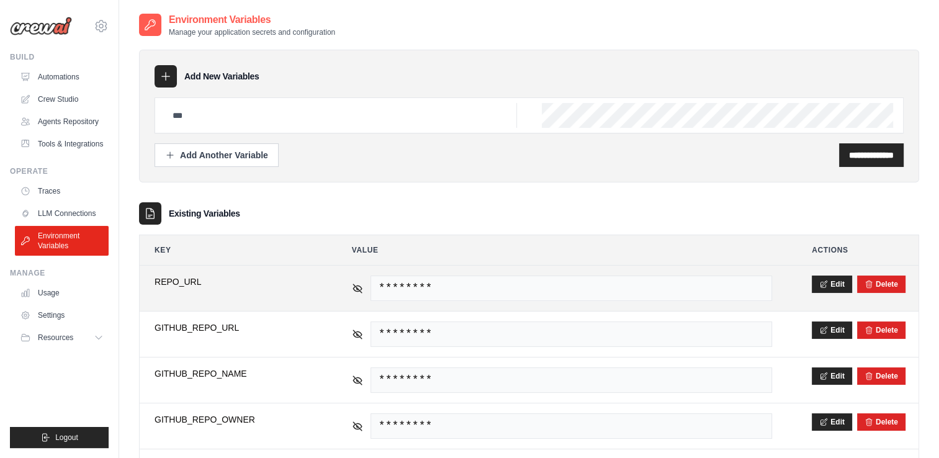
click at [362, 285] on div "********" at bounding box center [562, 287] width 420 height 25
click at [356, 288] on icon at bounding box center [357, 287] width 11 height 11
click at [869, 280] on icon "submit" at bounding box center [868, 283] width 9 height 9
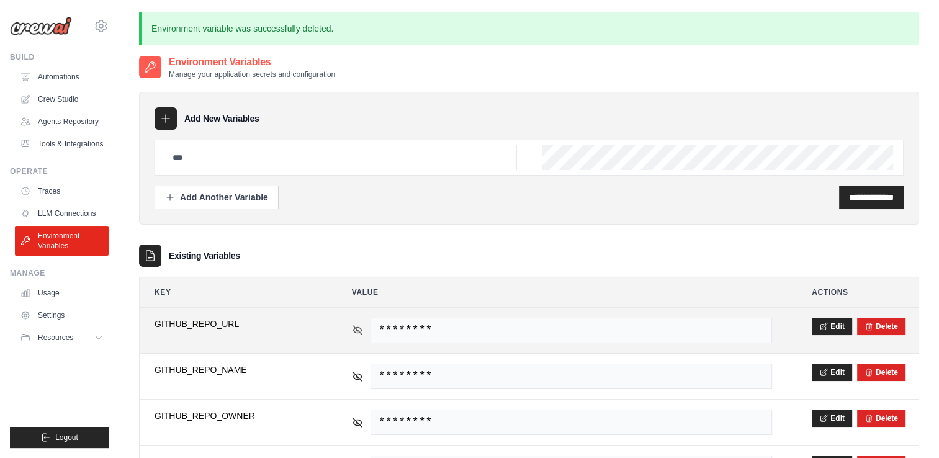
click at [352, 328] on icon at bounding box center [357, 329] width 11 height 11
click at [881, 326] on button "Delete" at bounding box center [881, 326] width 34 height 10
click at [356, 329] on icon at bounding box center [357, 330] width 2 height 2
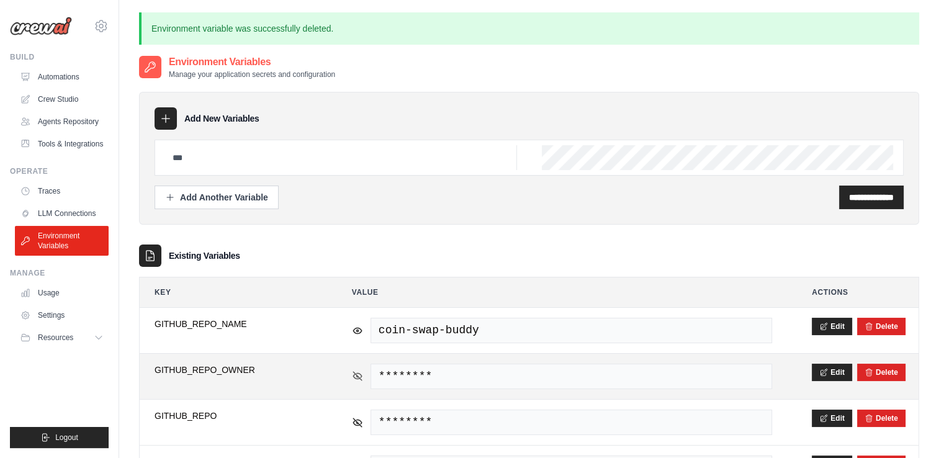
click at [354, 374] on icon at bounding box center [357, 375] width 11 height 11
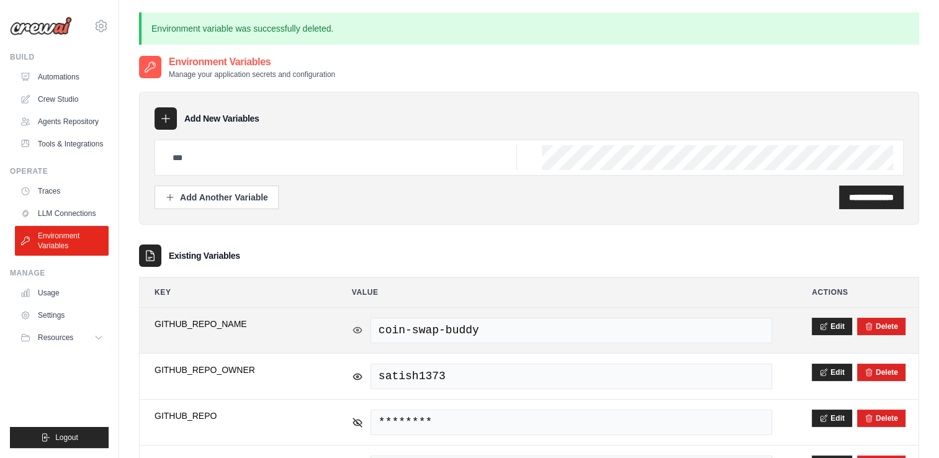
click at [357, 328] on icon at bounding box center [357, 329] width 11 height 11
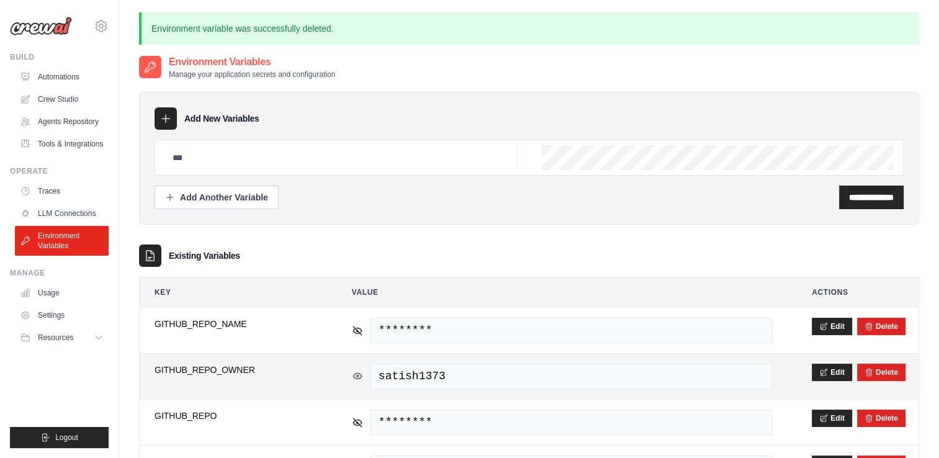
click at [354, 373] on icon at bounding box center [357, 375] width 11 height 11
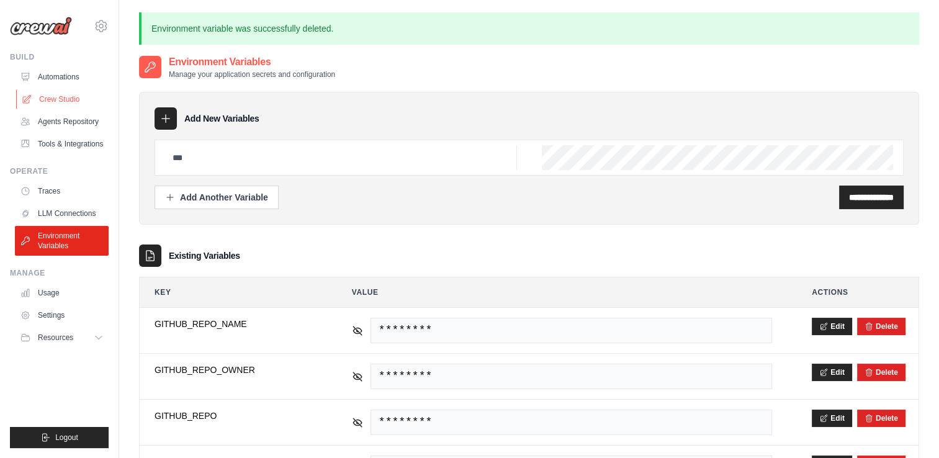
click at [68, 103] on link "Crew Studio" at bounding box center [63, 99] width 94 height 20
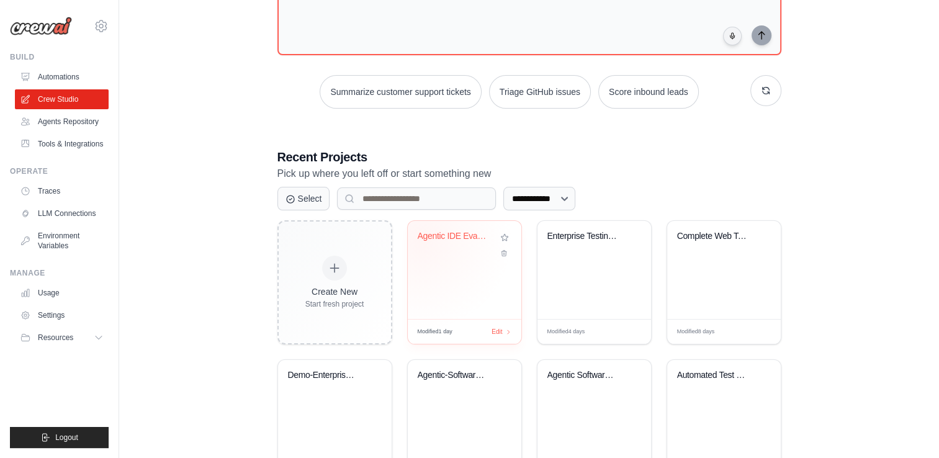
scroll to position [124, 0]
click at [332, 406] on div "Demo-Enterprise Agentic Software En..." at bounding box center [335, 408] width 114 height 98
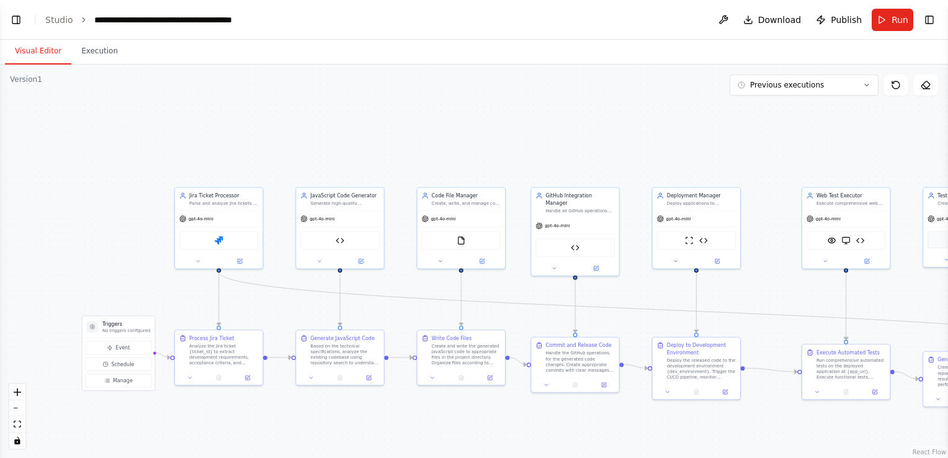
scroll to position [21552, 0]
click at [882, 18] on button "Run" at bounding box center [893, 20] width 42 height 22
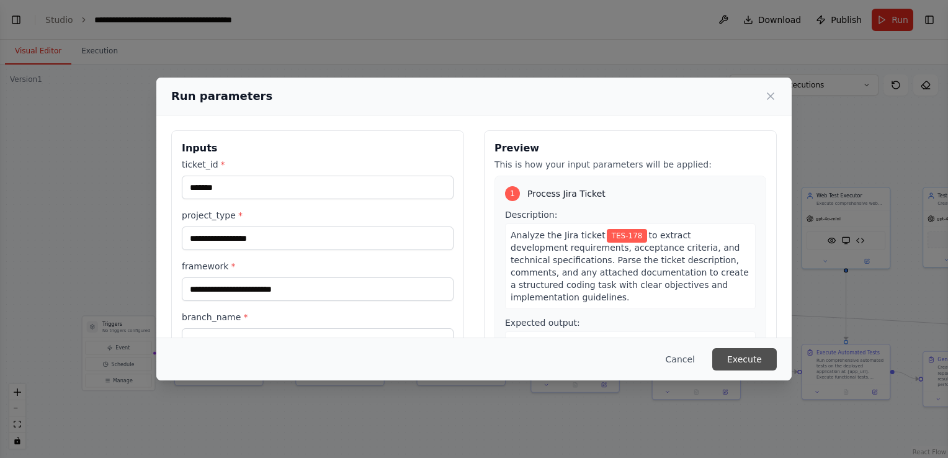
click at [756, 361] on button "Execute" at bounding box center [744, 359] width 65 height 22
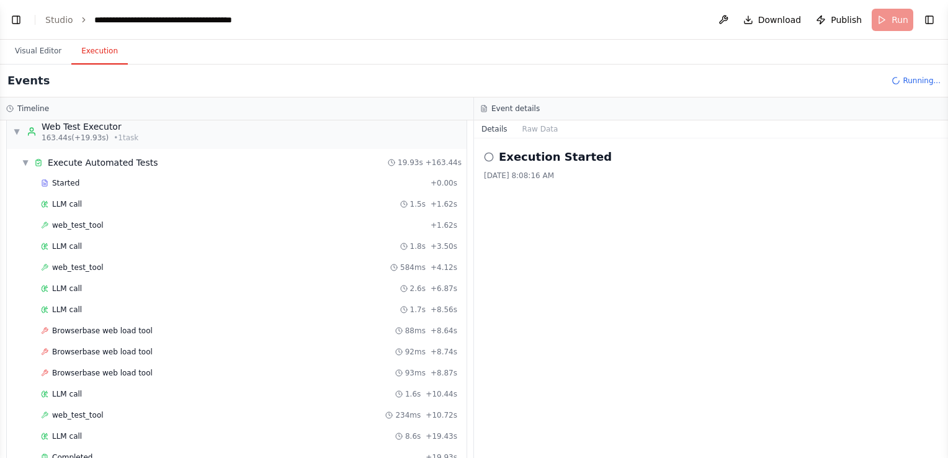
scroll to position [2357, 0]
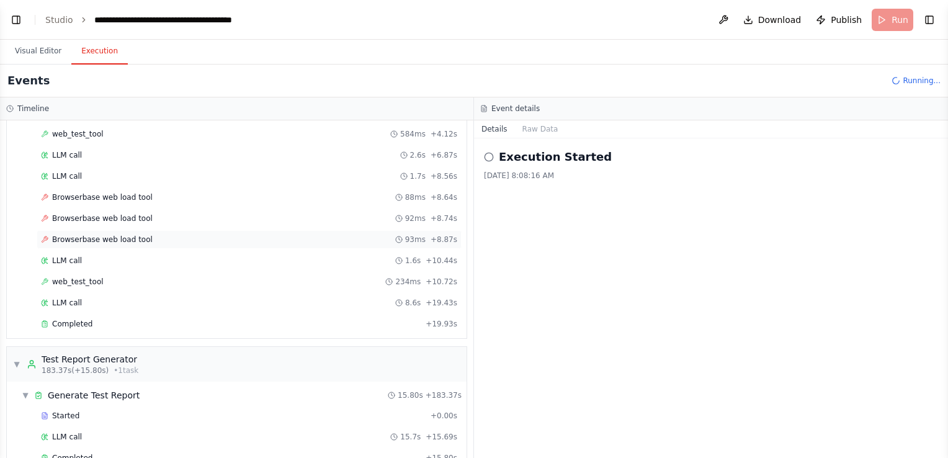
click at [135, 235] on span "Browserbase web load tool" at bounding box center [102, 240] width 101 height 10
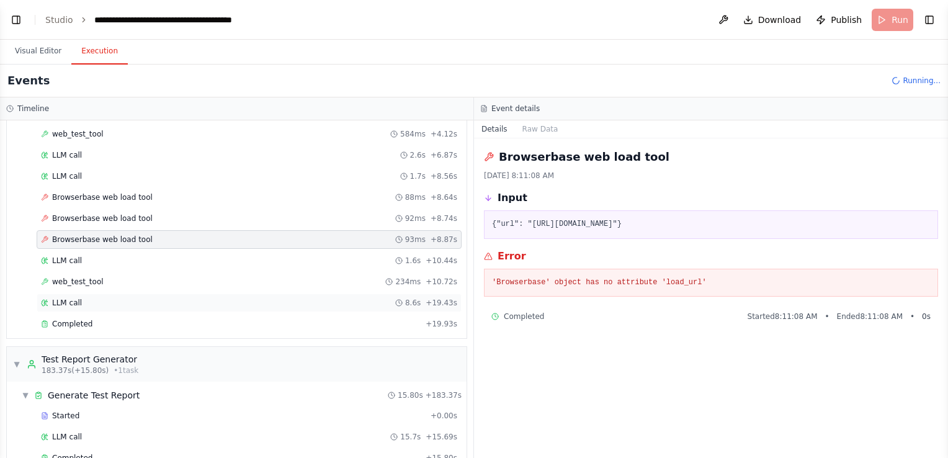
click at [132, 298] on div "LLM call 8.6s + 19.43s" at bounding box center [249, 303] width 416 height 10
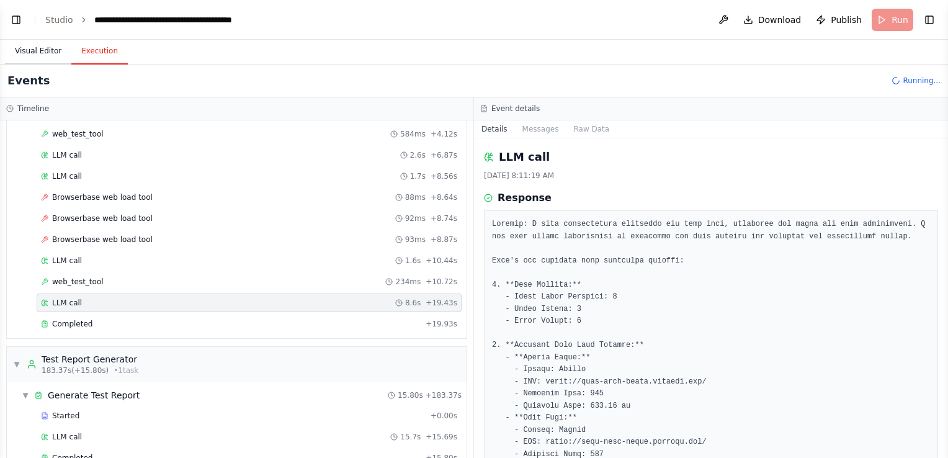
click at [50, 54] on button "Visual Editor" at bounding box center [38, 51] width 66 height 26
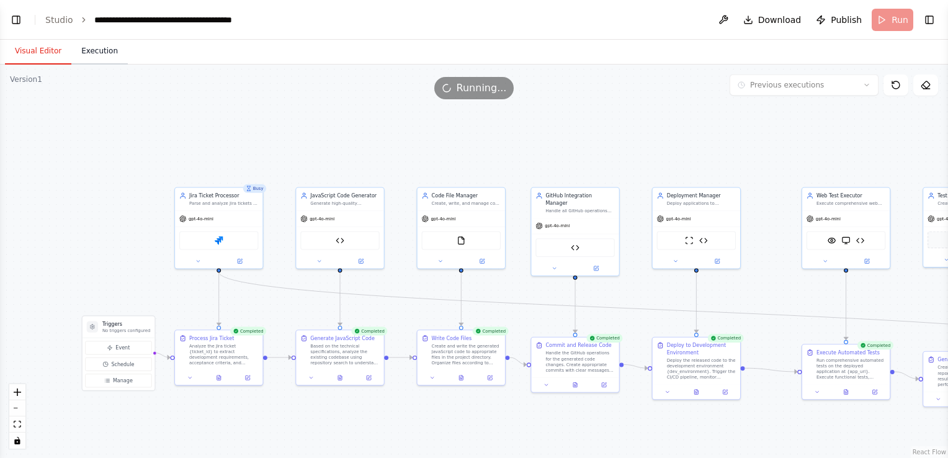
click at [84, 48] on button "Execution" at bounding box center [99, 51] width 56 height 26
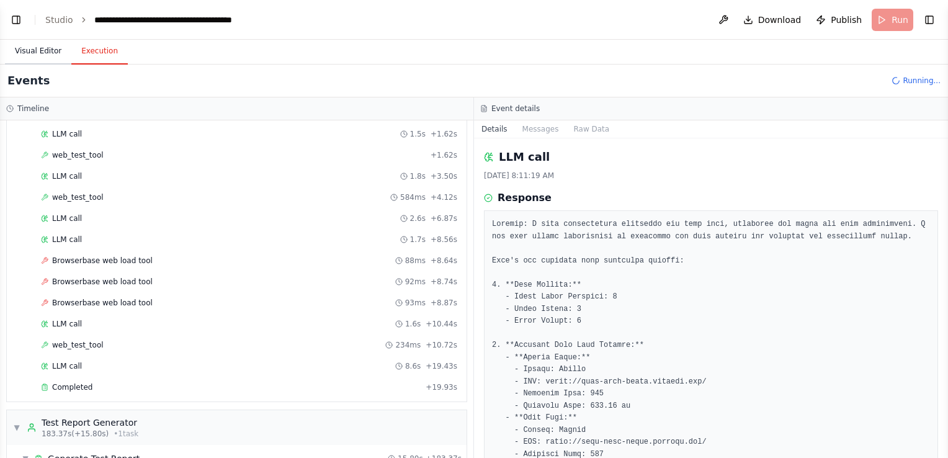
scroll to position [2400, 0]
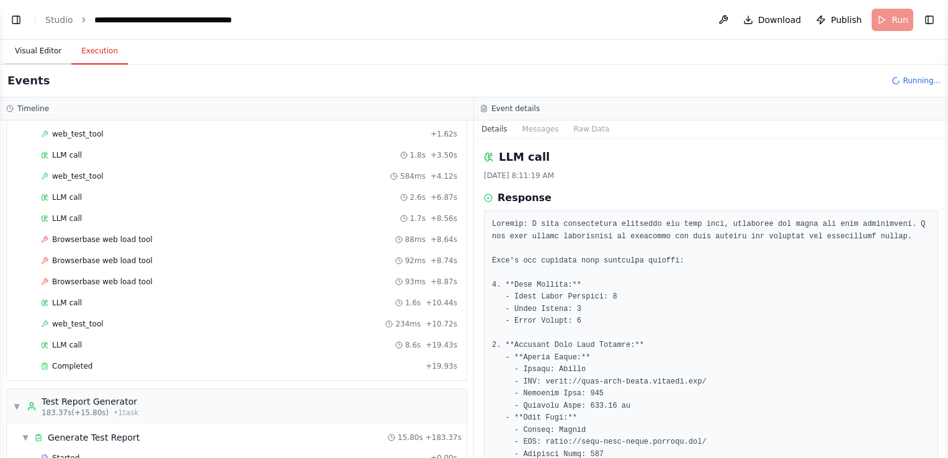
click at [38, 51] on button "Visual Editor" at bounding box center [38, 51] width 66 height 26
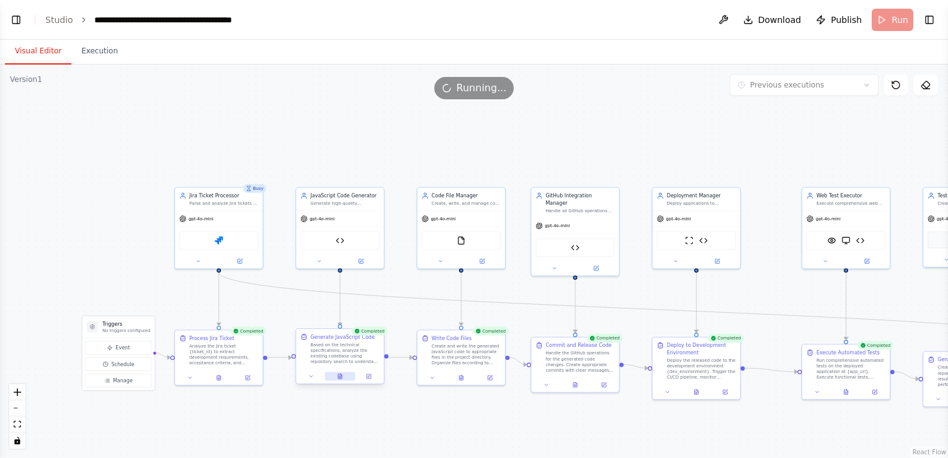
click at [341, 374] on icon at bounding box center [341, 374] width 1 height 1
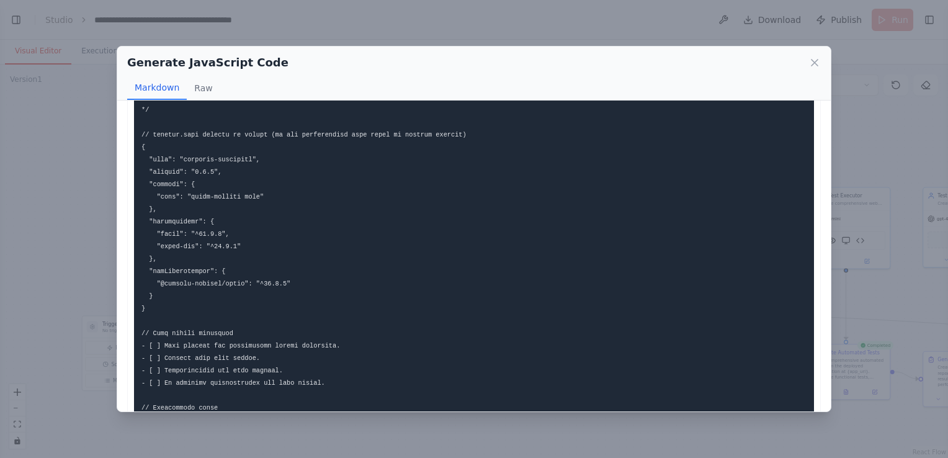
scroll to position [393, 0]
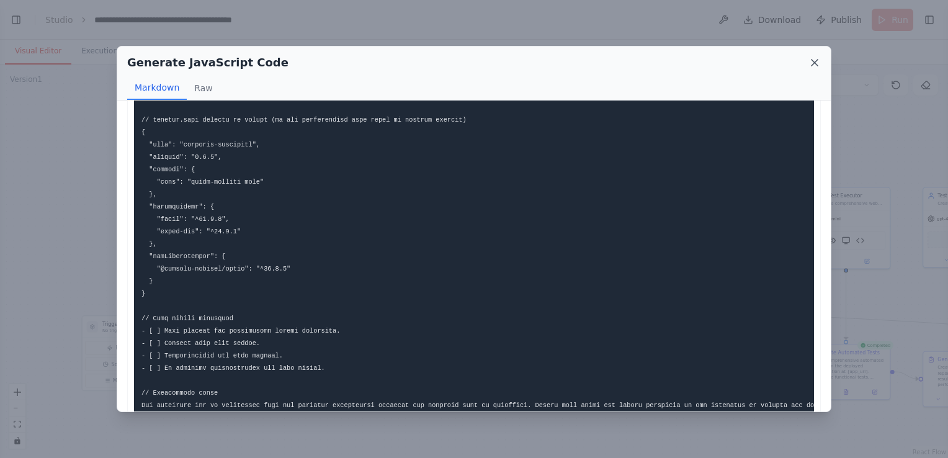
click at [812, 62] on icon at bounding box center [814, 62] width 12 height 12
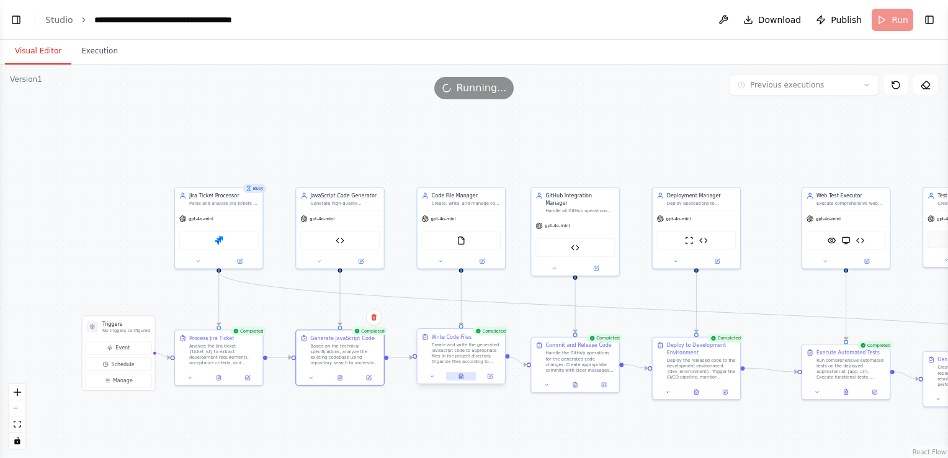
click at [459, 372] on button at bounding box center [461, 376] width 30 height 9
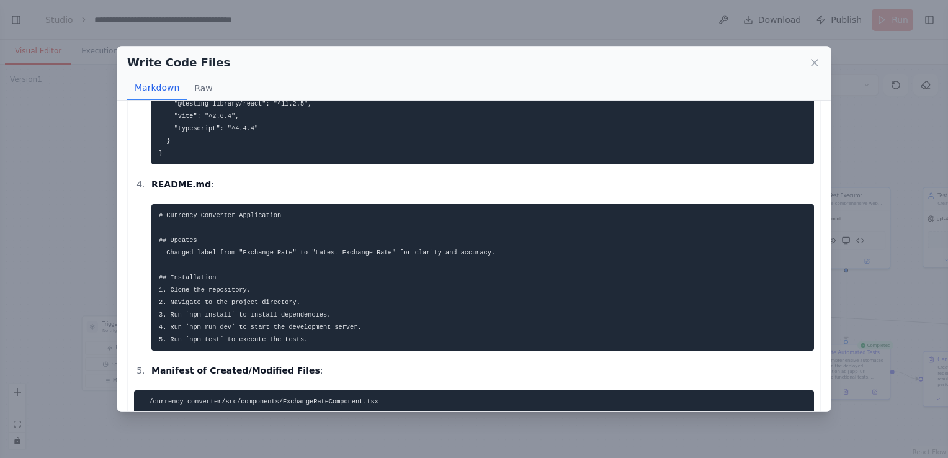
scroll to position [612, 0]
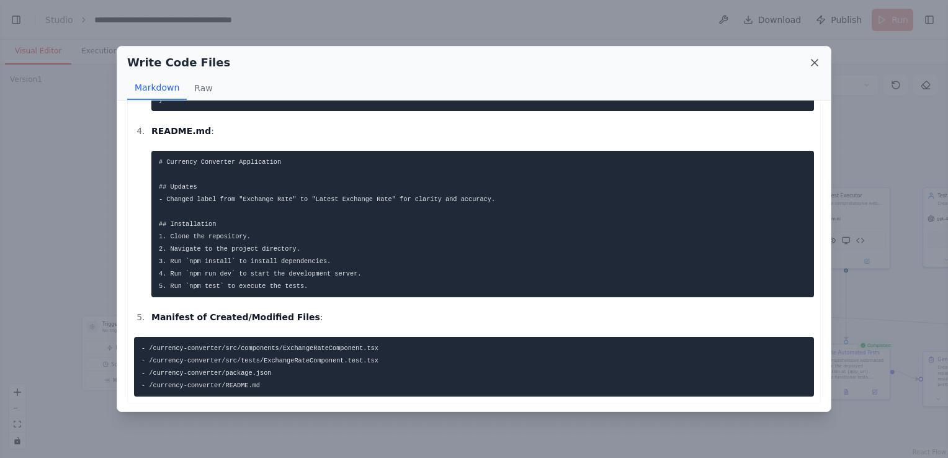
click at [819, 65] on icon at bounding box center [814, 62] width 12 height 12
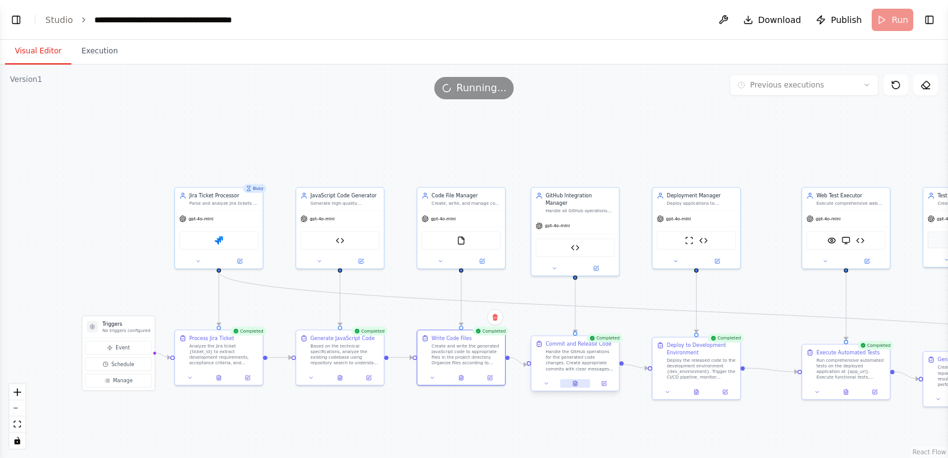
click at [573, 381] on icon at bounding box center [575, 383] width 4 height 5
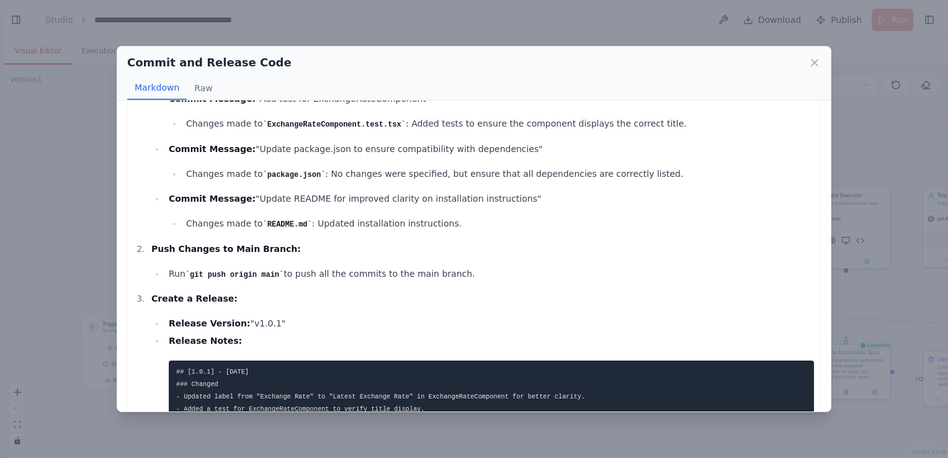
scroll to position [204, 0]
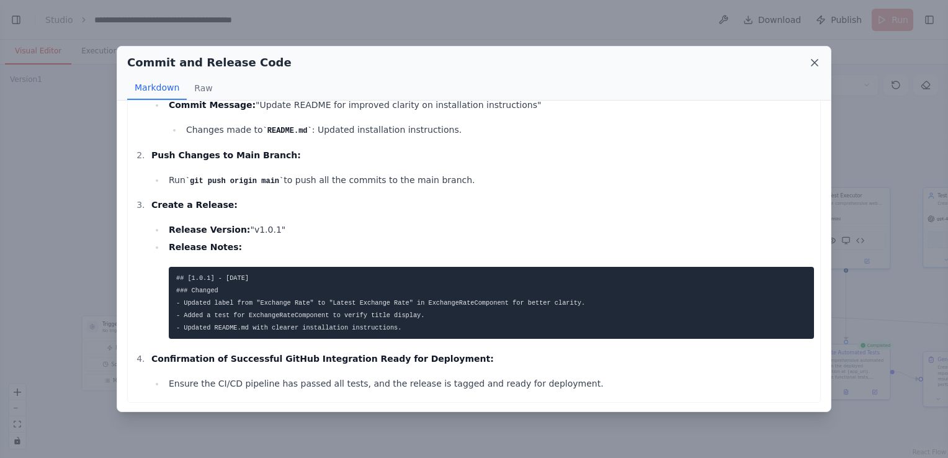
click at [819, 62] on icon at bounding box center [814, 62] width 12 height 12
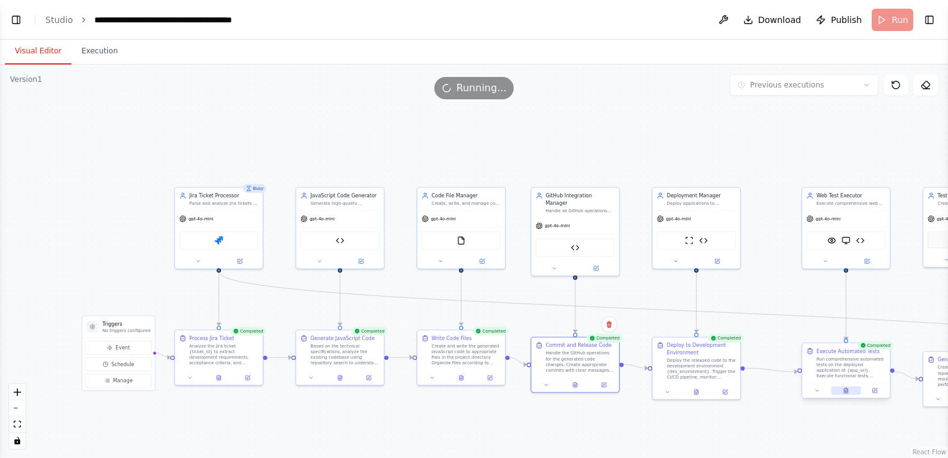
click at [853, 389] on button at bounding box center [846, 390] width 30 height 9
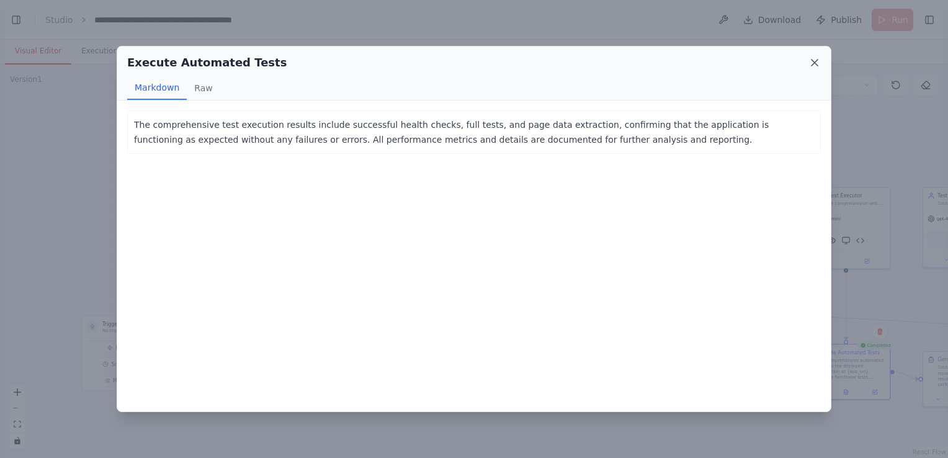
click at [812, 64] on icon at bounding box center [814, 63] width 6 height 6
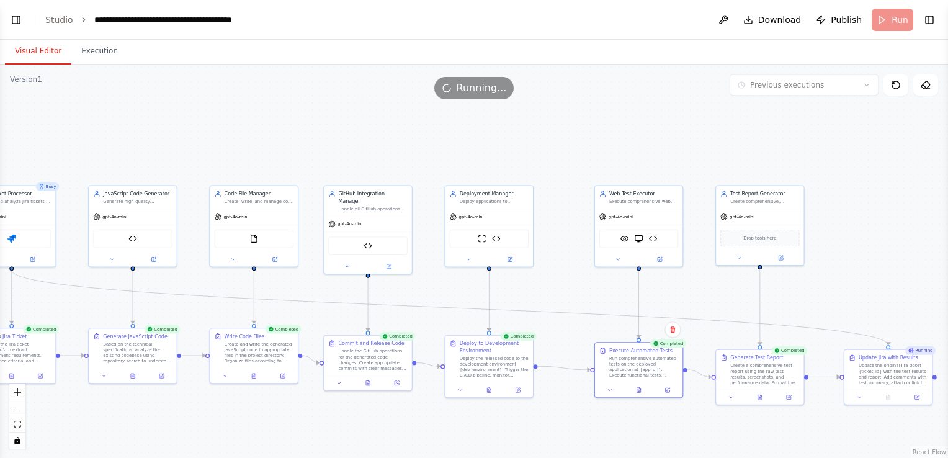
drag, startPoint x: 895, startPoint y: 436, endPoint x: 687, endPoint y: 435, distance: 207.2
click at [687, 435] on div ".deletable-edge-delete-btn { width: 20px; height: 20px; border: 0px solid #ffff…" at bounding box center [474, 261] width 948 height 393
click at [760, 397] on icon at bounding box center [760, 395] width 4 height 5
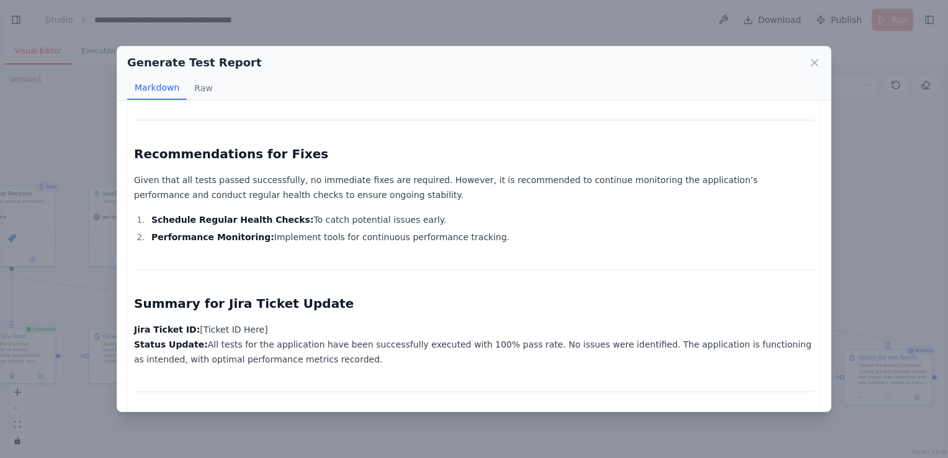
scroll to position [1442, 0]
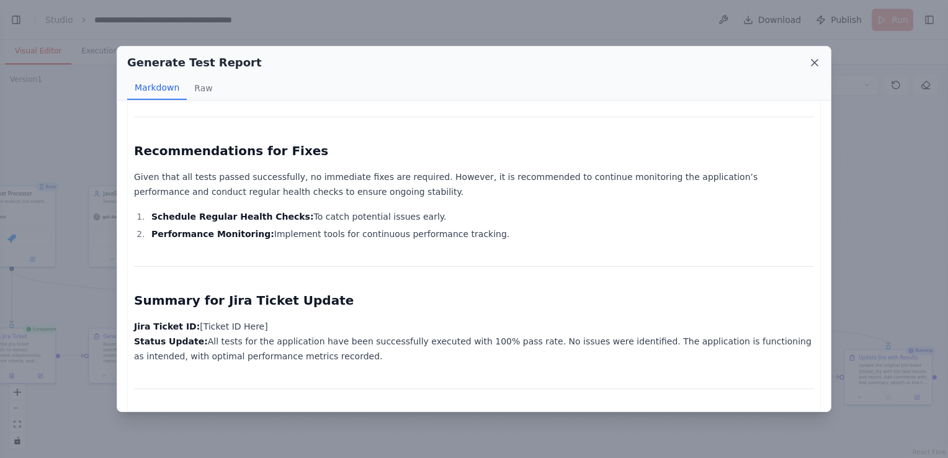
click at [809, 60] on icon at bounding box center [814, 62] width 12 height 12
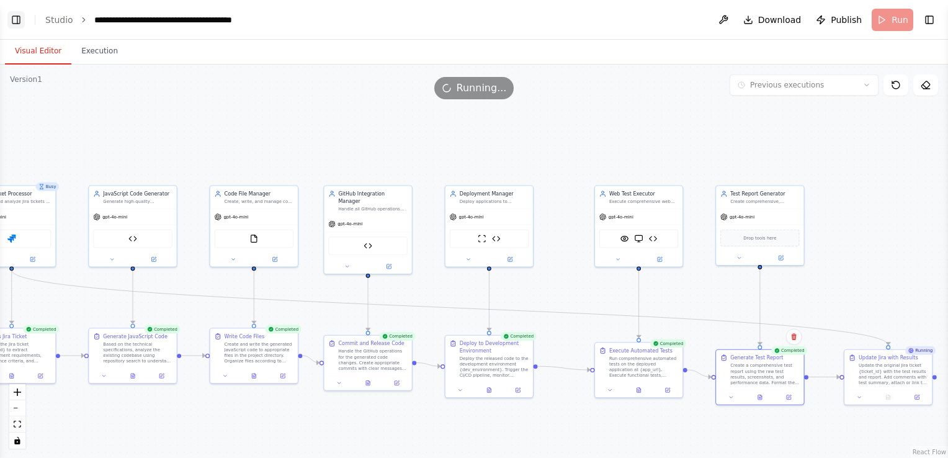
click at [19, 24] on button "Toggle Left Sidebar" at bounding box center [15, 19] width 17 height 17
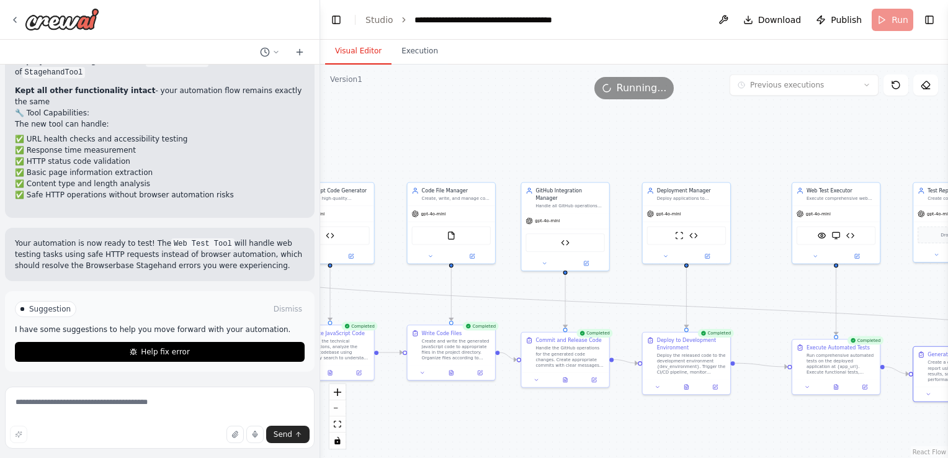
drag, startPoint x: 804, startPoint y: 274, endPoint x: 758, endPoint y: 270, distance: 46.1
click at [758, 270] on div ".deletable-edge-delete-btn { width: 20px; height: 20px; border: 0px solid #ffff…" at bounding box center [634, 261] width 628 height 393
click at [179, 397] on textarea at bounding box center [160, 417] width 310 height 62
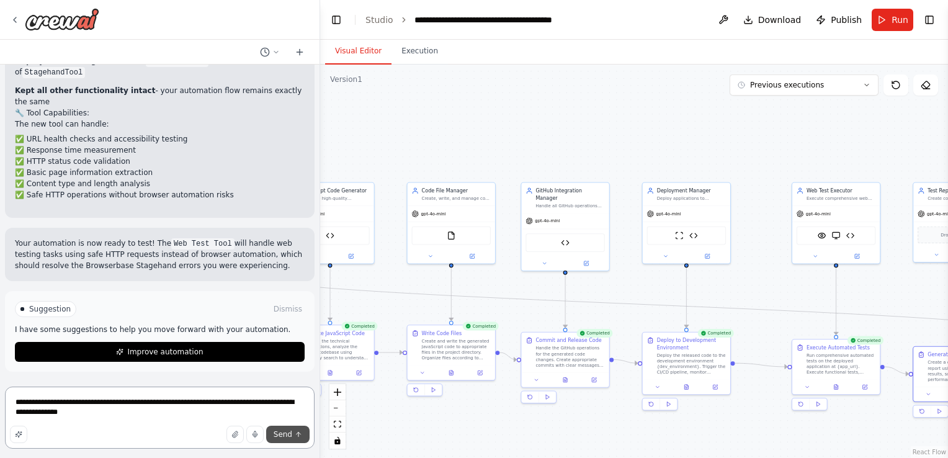
type textarea "**********"
click at [285, 438] on span "Send" at bounding box center [283, 434] width 19 height 10
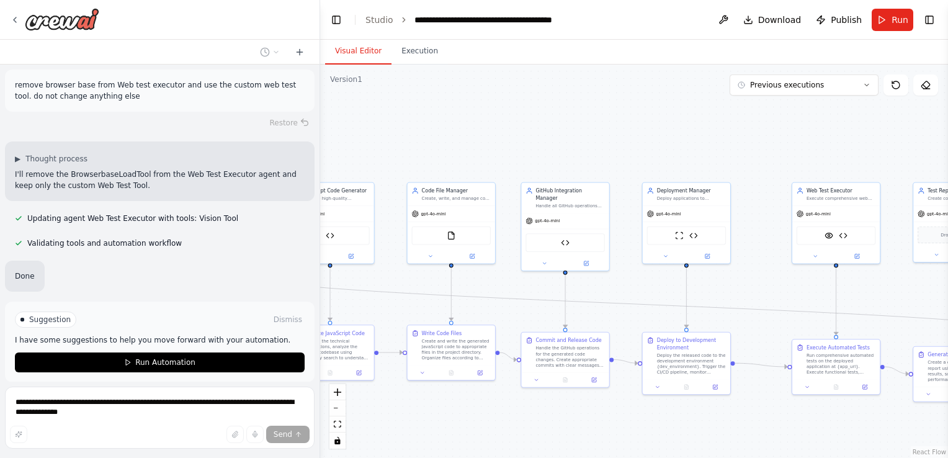
scroll to position [21821, 0]
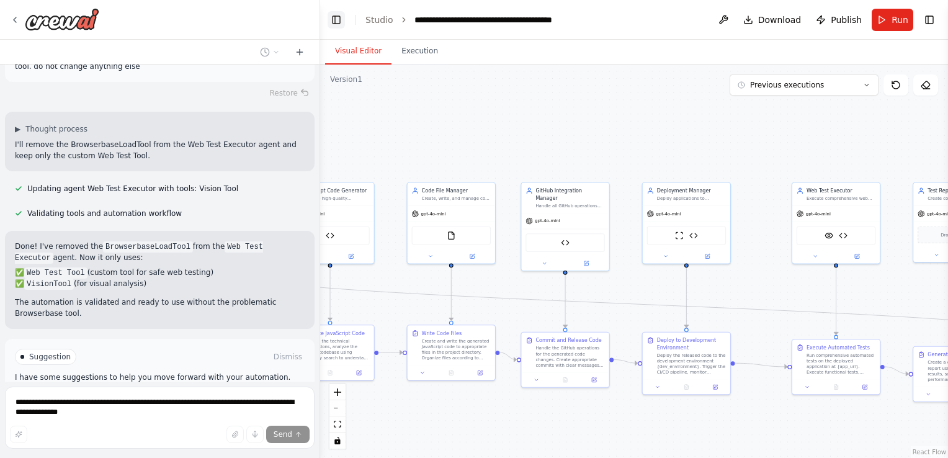
click at [333, 18] on button "Toggle Left Sidebar" at bounding box center [336, 19] width 17 height 17
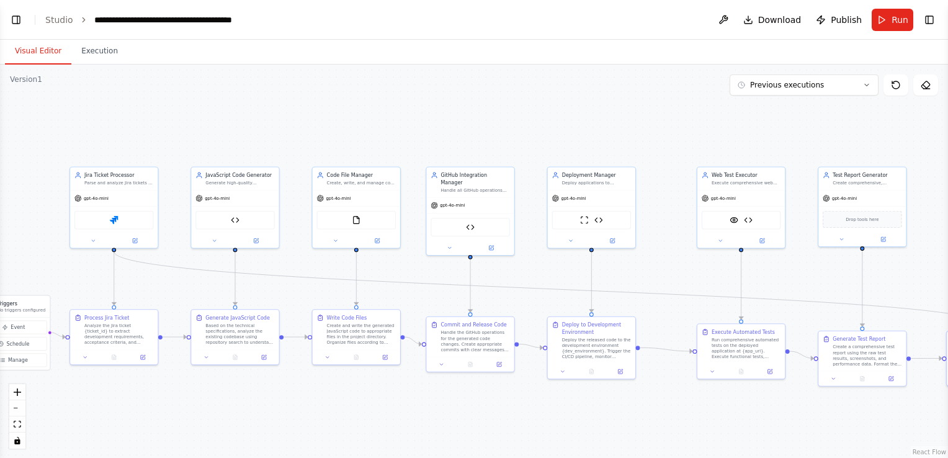
drag, startPoint x: 321, startPoint y: 429, endPoint x: 546, endPoint y: 414, distance: 225.7
click at [546, 414] on div ".deletable-edge-delete-btn { width: 20px; height: 20px; border: 0px solid #ffff…" at bounding box center [474, 261] width 948 height 393
click at [895, 19] on span "Run" at bounding box center [899, 20] width 17 height 12
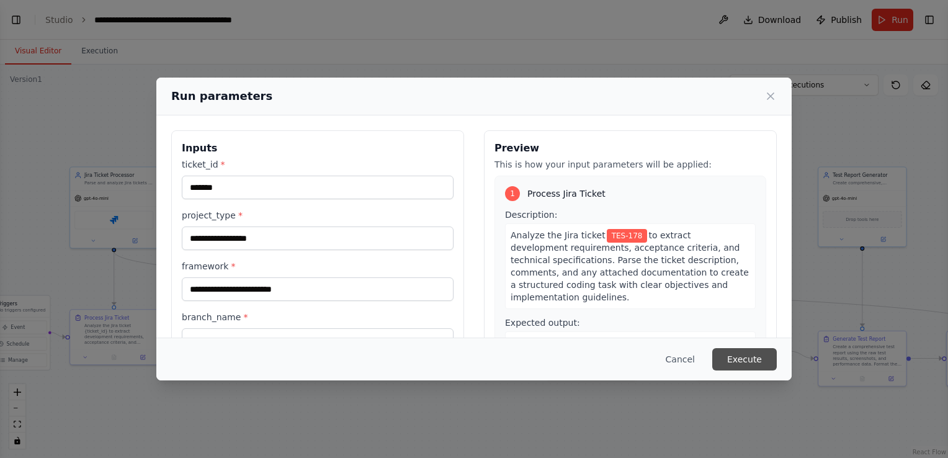
click at [738, 357] on button "Execute" at bounding box center [744, 359] width 65 height 22
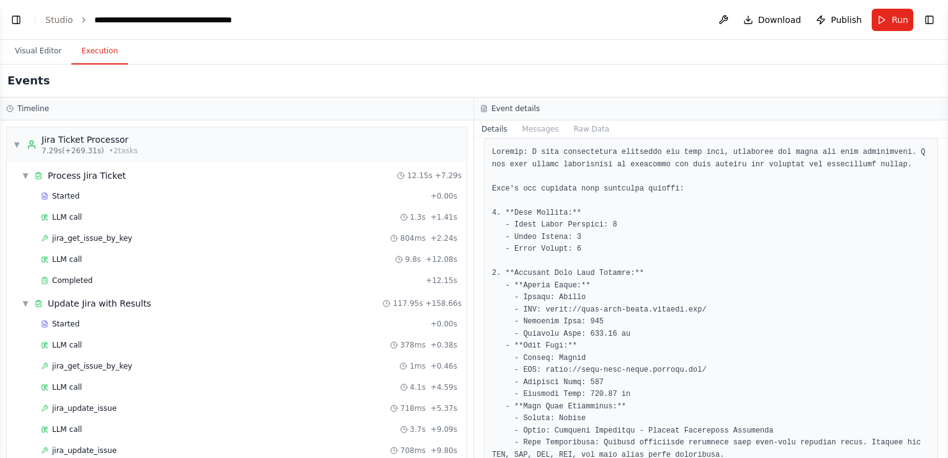
scroll to position [0, 0]
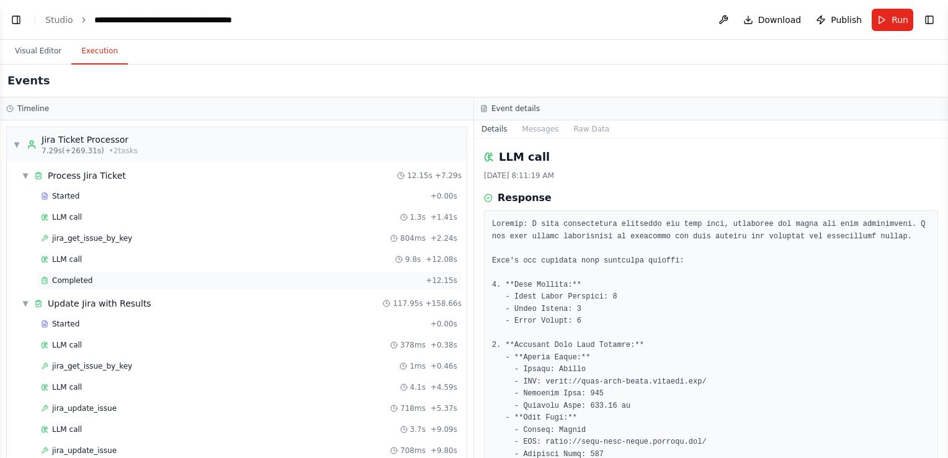
click at [151, 272] on div "Completed + 12.15s" at bounding box center [249, 280] width 425 height 19
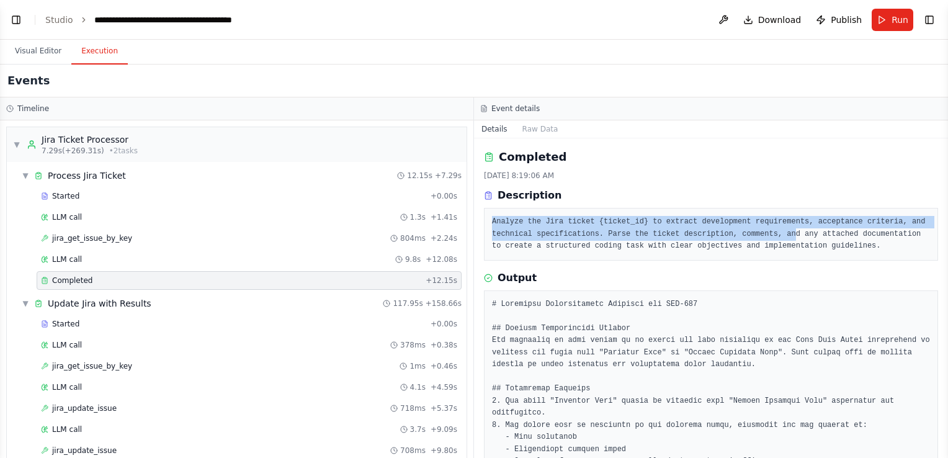
drag, startPoint x: 489, startPoint y: 220, endPoint x: 771, endPoint y: 234, distance: 282.6
click at [771, 234] on div "Analyze the Jira ticket {ticket_id} to extract development requirements, accept…" at bounding box center [711, 234] width 454 height 53
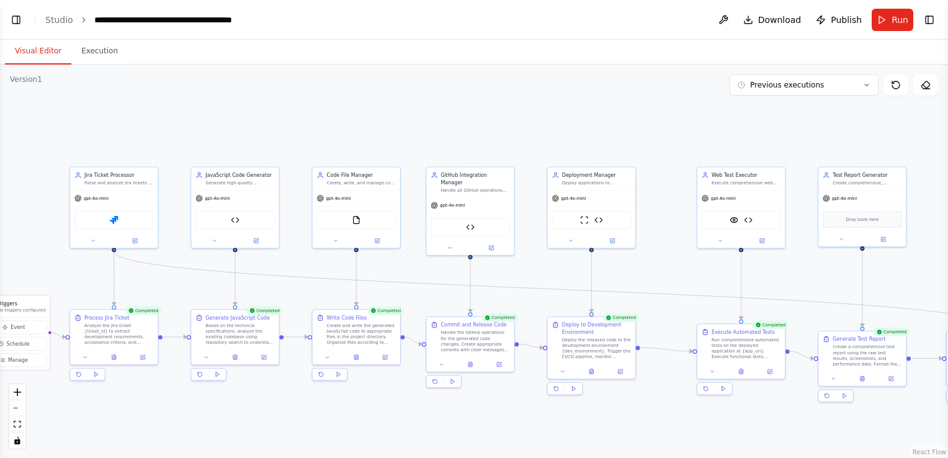
click at [22, 50] on button "Visual Editor" at bounding box center [38, 51] width 66 height 26
click at [114, 357] on icon at bounding box center [114, 357] width 2 height 0
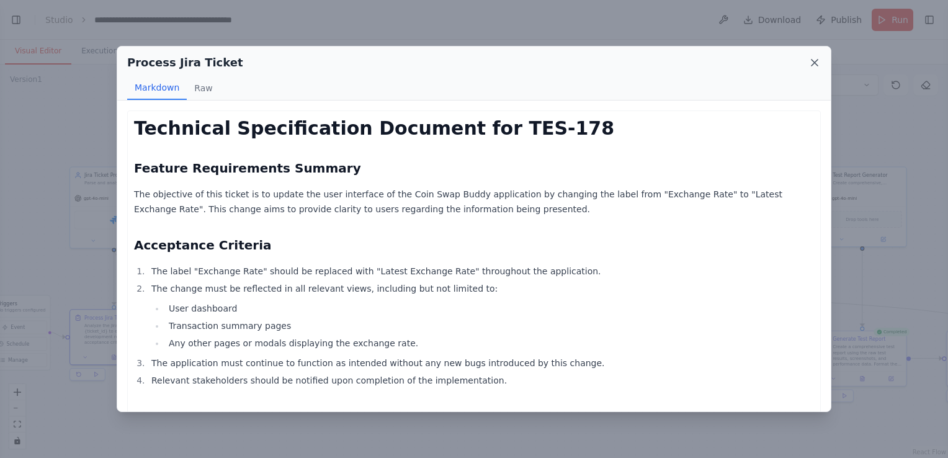
click at [809, 58] on icon at bounding box center [814, 62] width 12 height 12
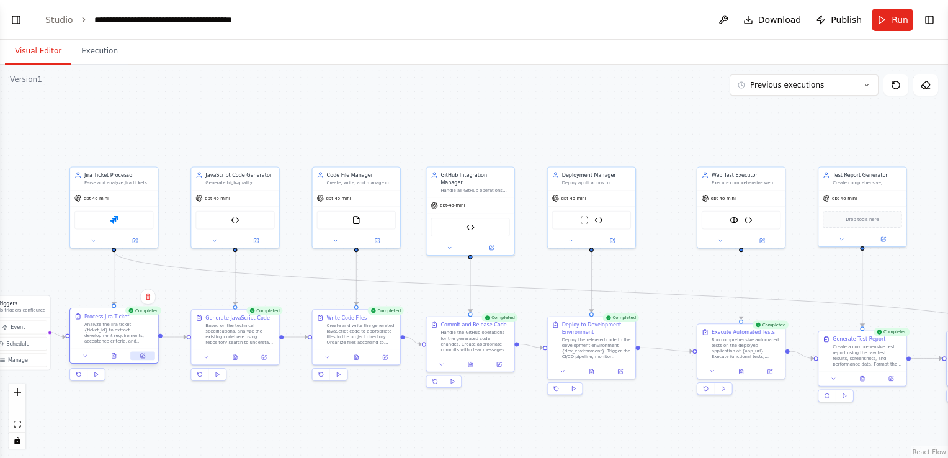
click at [140, 354] on icon at bounding box center [143, 356] width 6 height 6
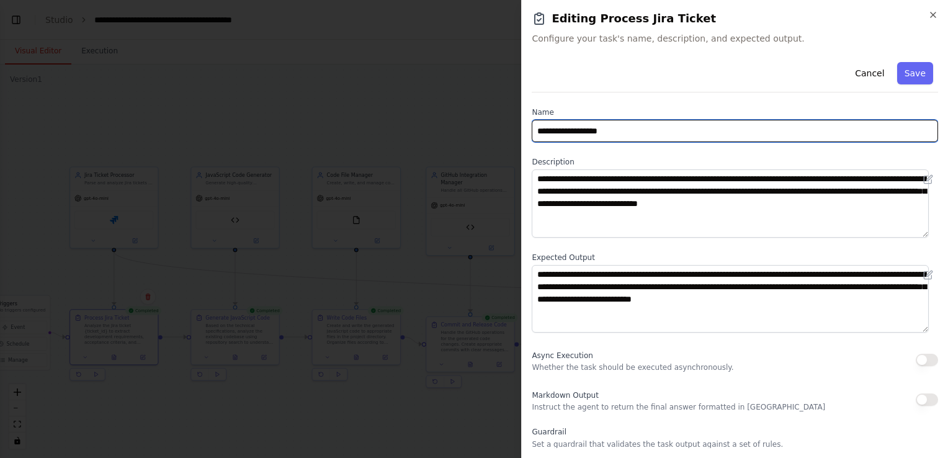
drag, startPoint x: 611, startPoint y: 128, endPoint x: 530, endPoint y: 134, distance: 80.9
click at [530, 134] on div "**********" at bounding box center [734, 229] width 427 height 458
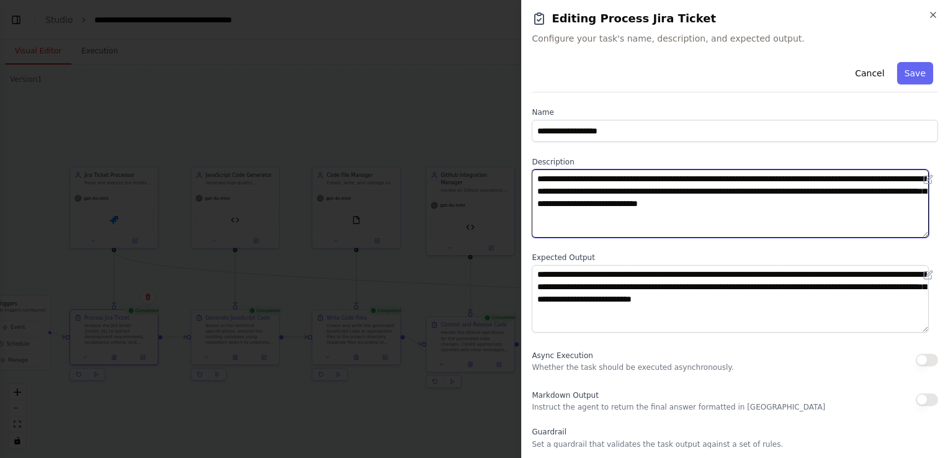
drag, startPoint x: 579, startPoint y: 215, endPoint x: 535, endPoint y: 176, distance: 58.5
click at [535, 176] on textarea "**********" at bounding box center [730, 203] width 397 height 68
drag, startPoint x: 877, startPoint y: 212, endPoint x: 532, endPoint y: 179, distance: 346.5
click at [532, 179] on textarea "**********" at bounding box center [730, 203] width 397 height 68
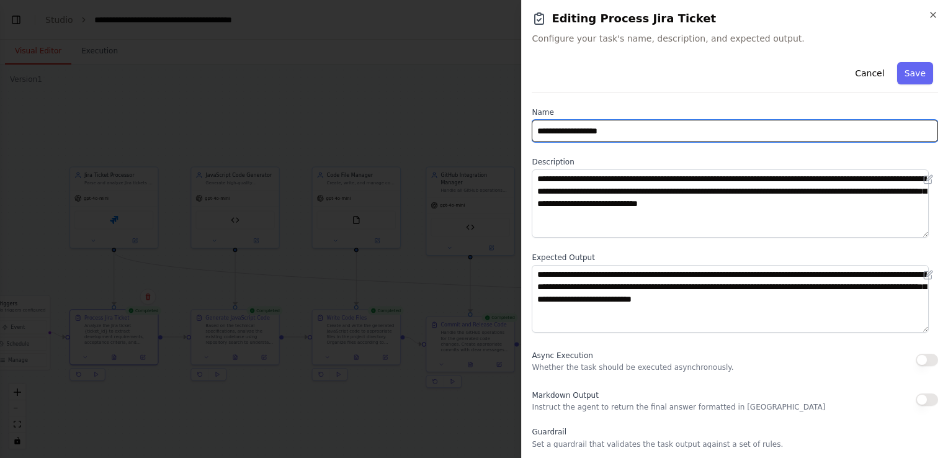
click at [624, 120] on input "**********" at bounding box center [735, 131] width 406 height 22
drag, startPoint x: 624, startPoint y: 135, endPoint x: 511, endPoint y: 133, distance: 112.9
click at [511, 133] on body "Hello! I'm the CrewAI assistant. What kind of automation do you want to build? …" at bounding box center [474, 229] width 948 height 458
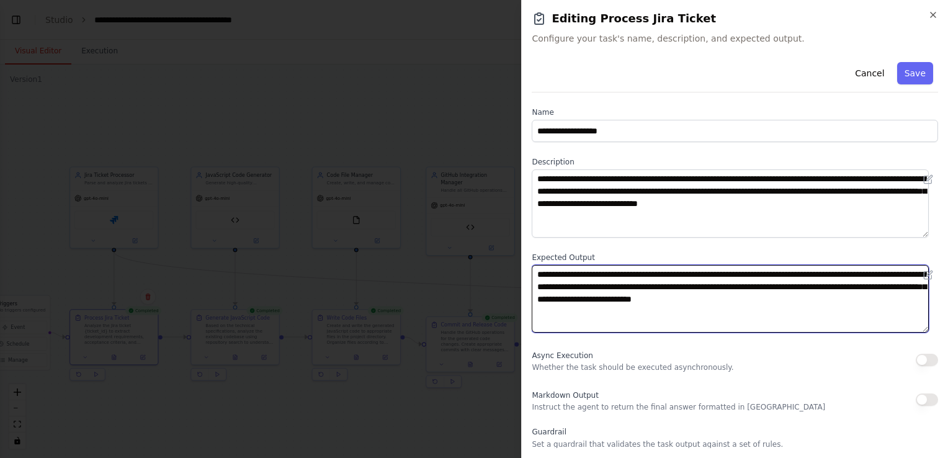
drag, startPoint x: 579, startPoint y: 318, endPoint x: 526, endPoint y: 272, distance: 69.9
click at [526, 272] on div "**********" at bounding box center [734, 229] width 427 height 458
drag, startPoint x: 878, startPoint y: 299, endPoint x: 527, endPoint y: 276, distance: 352.5
click at [527, 276] on div "**********" at bounding box center [734, 229] width 427 height 458
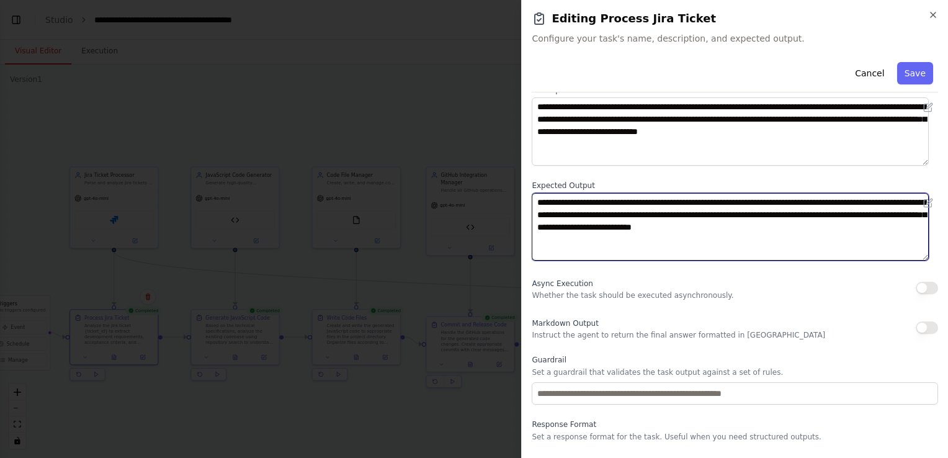
scroll to position [101, 0]
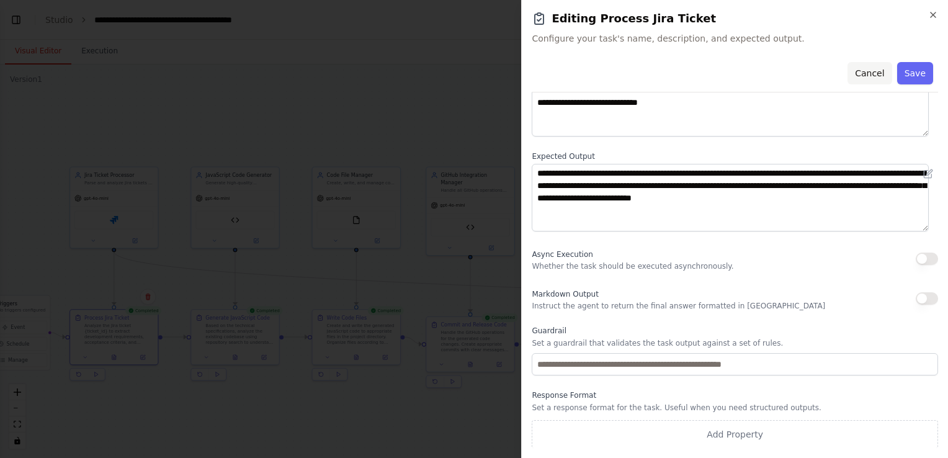
click at [859, 76] on button "Cancel" at bounding box center [869, 73] width 44 height 22
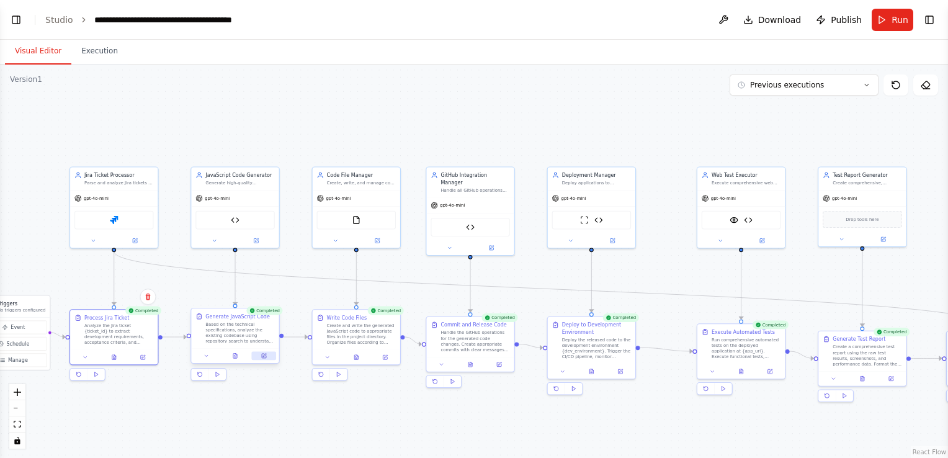
click at [263, 355] on icon at bounding box center [264, 355] width 3 height 3
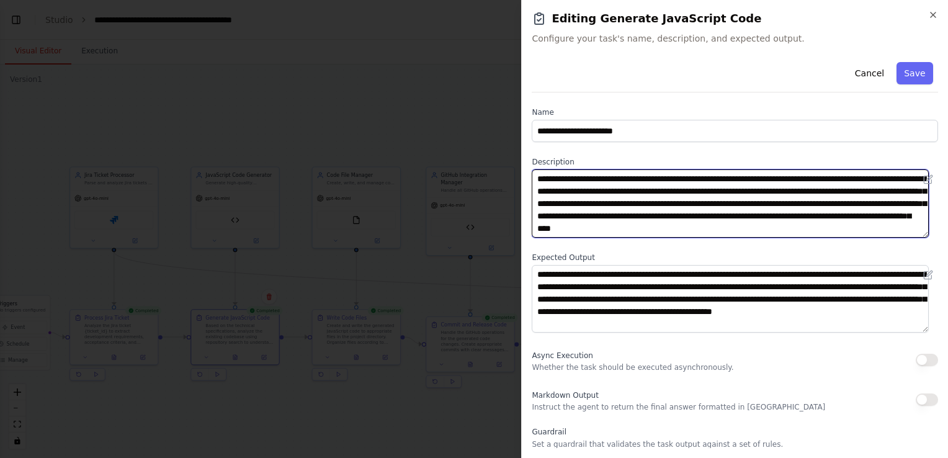
scroll to position [1, 0]
drag, startPoint x: 883, startPoint y: 229, endPoint x: 665, endPoint y: 214, distance: 218.9
click at [665, 214] on textarea "**********" at bounding box center [730, 203] width 397 height 68
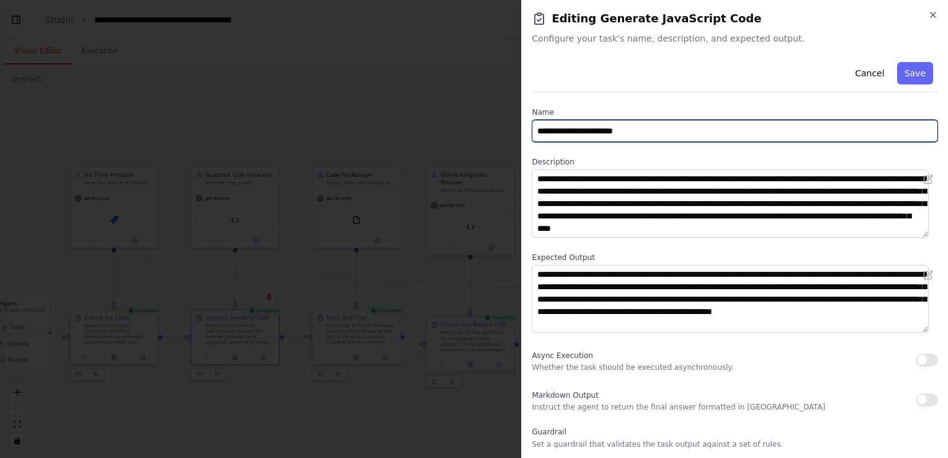
drag, startPoint x: 653, startPoint y: 133, endPoint x: 511, endPoint y: 132, distance: 142.1
click at [511, 132] on body "Hello! I'm the CrewAI assistant. What kind of automation do you want to build? …" at bounding box center [474, 229] width 948 height 458
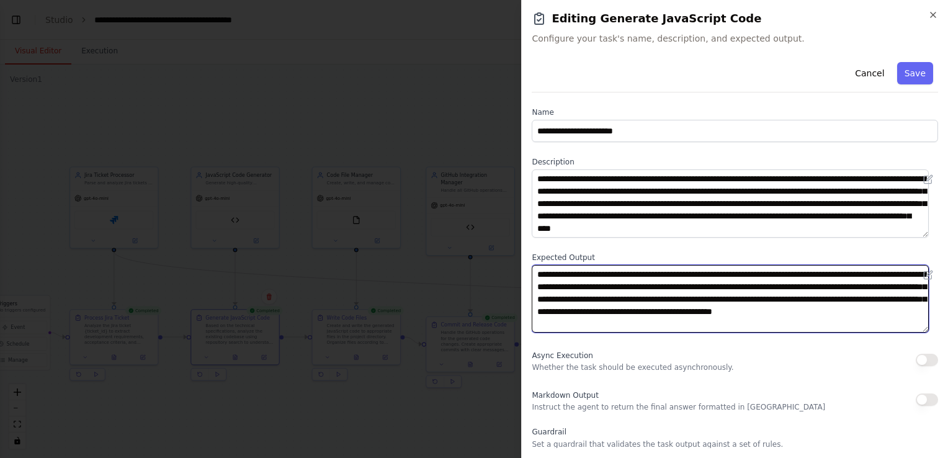
drag, startPoint x: 719, startPoint y: 326, endPoint x: 519, endPoint y: 275, distance: 206.9
click at [519, 275] on body "Hello! I'm the CrewAI assistant. What kind of automation do you want to build? …" at bounding box center [474, 229] width 948 height 458
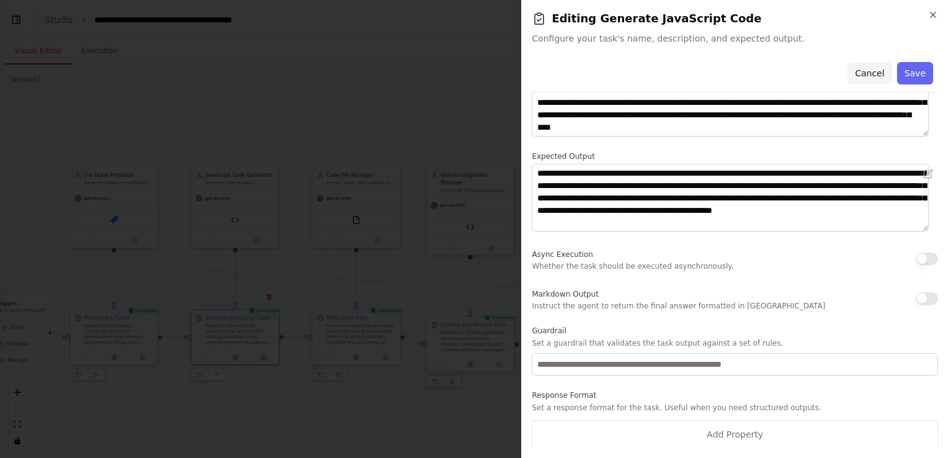
click at [869, 75] on button "Cancel" at bounding box center [869, 73] width 44 height 22
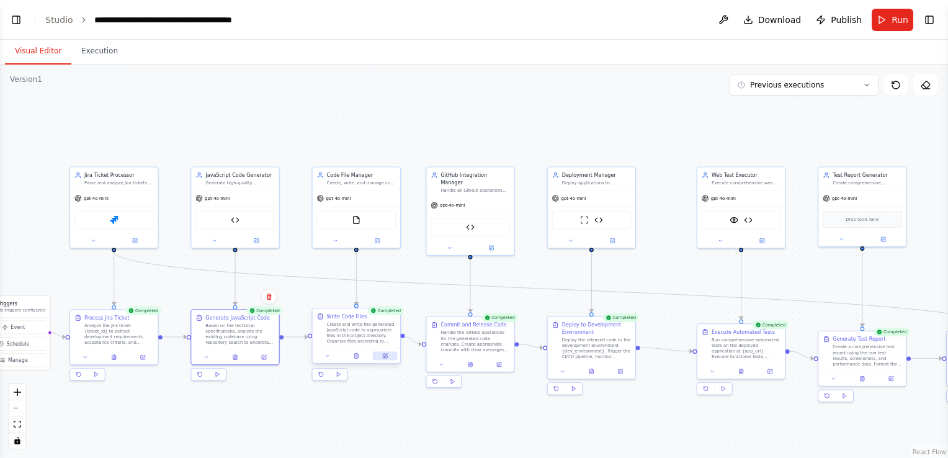
click at [388, 354] on button at bounding box center [385, 356] width 24 height 9
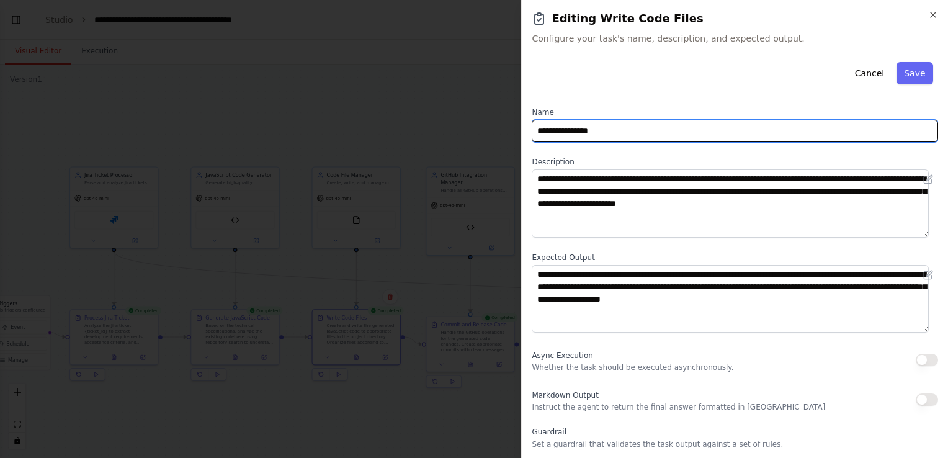
drag, startPoint x: 605, startPoint y: 135, endPoint x: 537, endPoint y: 135, distance: 68.2
click at [537, 135] on input "**********" at bounding box center [735, 131] width 406 height 22
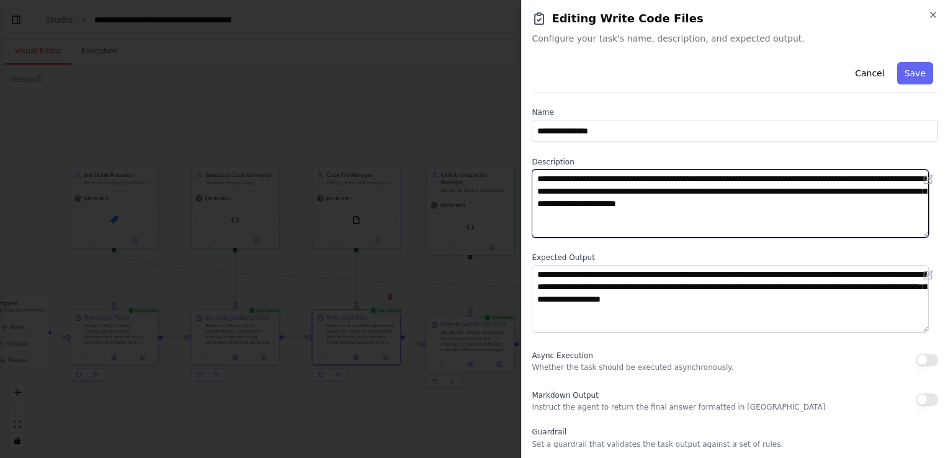
drag, startPoint x: 790, startPoint y: 207, endPoint x: 532, endPoint y: 171, distance: 260.5
click at [532, 171] on textarea "**********" at bounding box center [730, 203] width 397 height 68
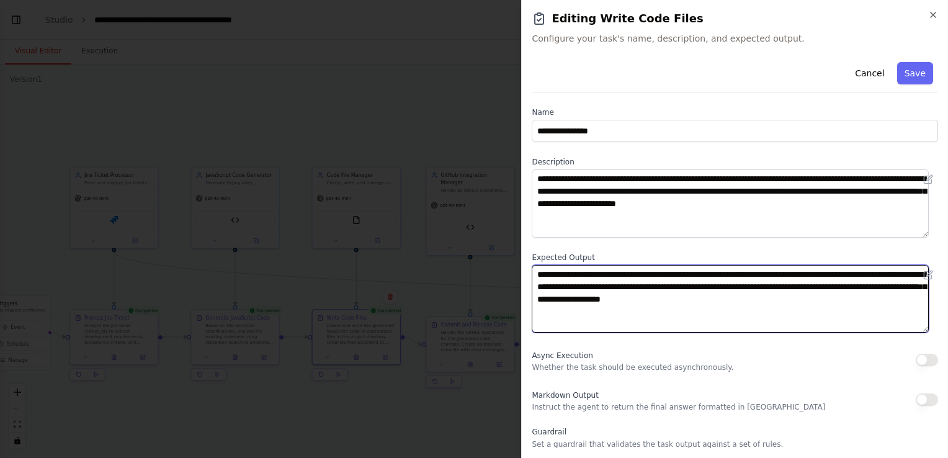
drag, startPoint x: 737, startPoint y: 310, endPoint x: 529, endPoint y: 264, distance: 213.4
click at [525, 264] on div "**********" at bounding box center [734, 229] width 427 height 458
drag, startPoint x: 793, startPoint y: 304, endPoint x: 500, endPoint y: 274, distance: 294.4
click at [500, 274] on body "Hello! I'm the CrewAI assistant. What kind of automation do you want to build? …" at bounding box center [474, 229] width 948 height 458
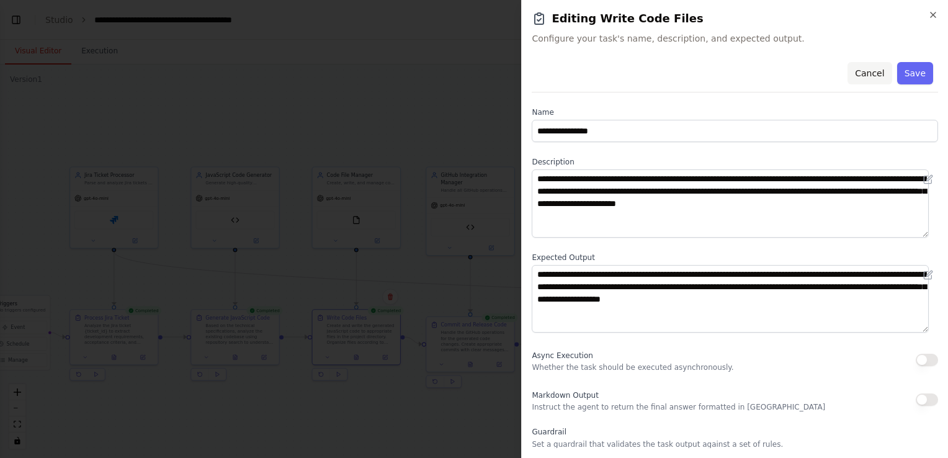
click at [870, 71] on button "Cancel" at bounding box center [869, 73] width 44 height 22
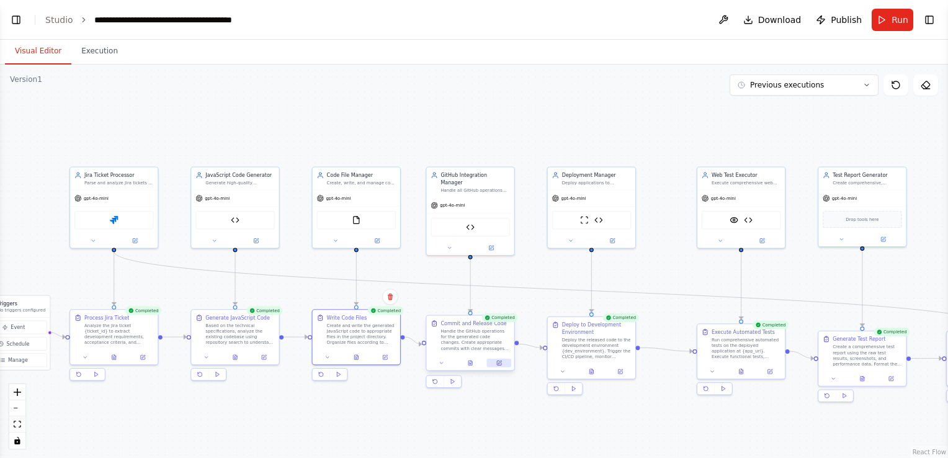
click at [496, 360] on icon at bounding box center [499, 363] width 6 height 6
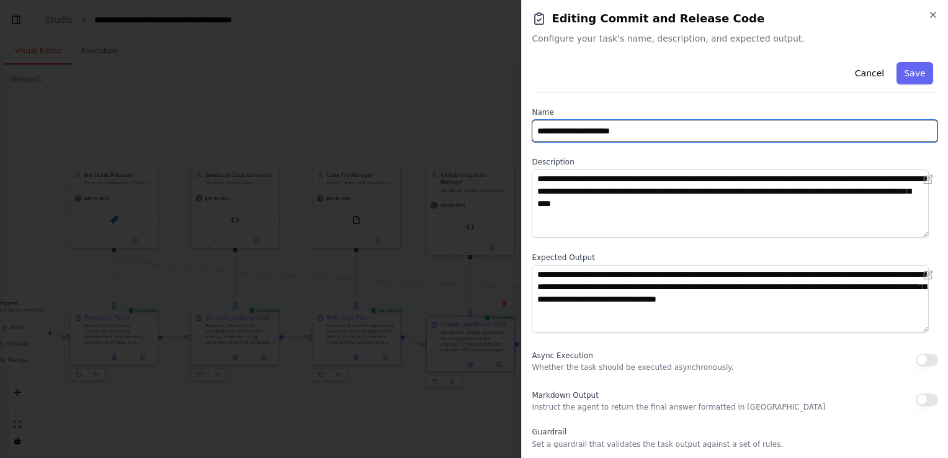
drag, startPoint x: 696, startPoint y: 130, endPoint x: 483, endPoint y: 135, distance: 213.5
click at [483, 135] on body "Hello! I'm the CrewAI assistant. What kind of automation do you want to build? …" at bounding box center [474, 229] width 948 height 458
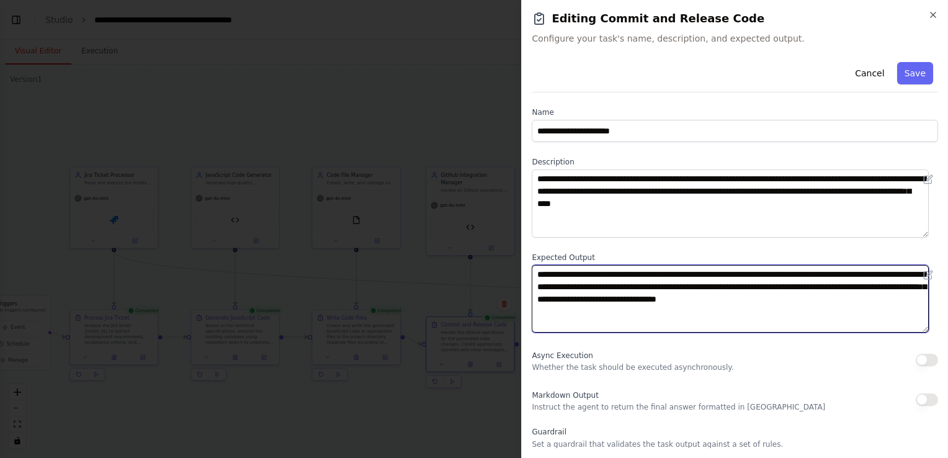
drag, startPoint x: 588, startPoint y: 324, endPoint x: 568, endPoint y: 311, distance: 23.9
click at [568, 311] on textarea "**********" at bounding box center [730, 299] width 397 height 68
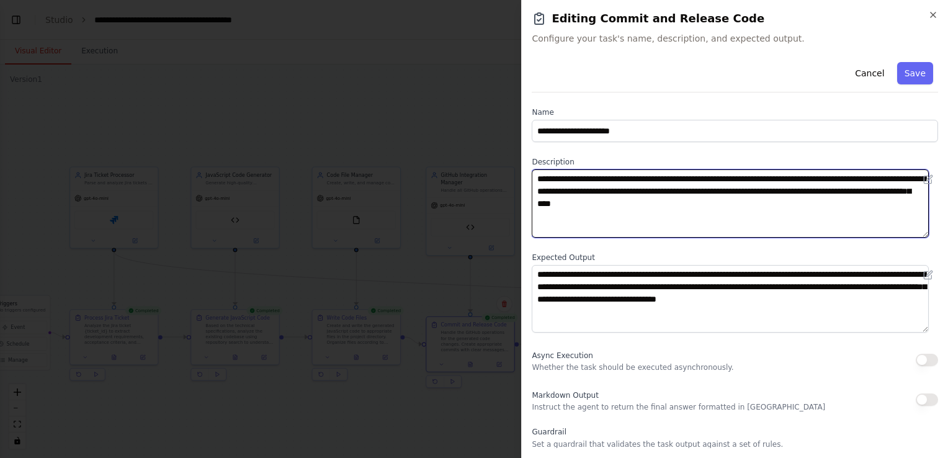
drag, startPoint x: 783, startPoint y: 221, endPoint x: 524, endPoint y: 177, distance: 262.4
click at [524, 177] on div "**********" at bounding box center [734, 229] width 427 height 458
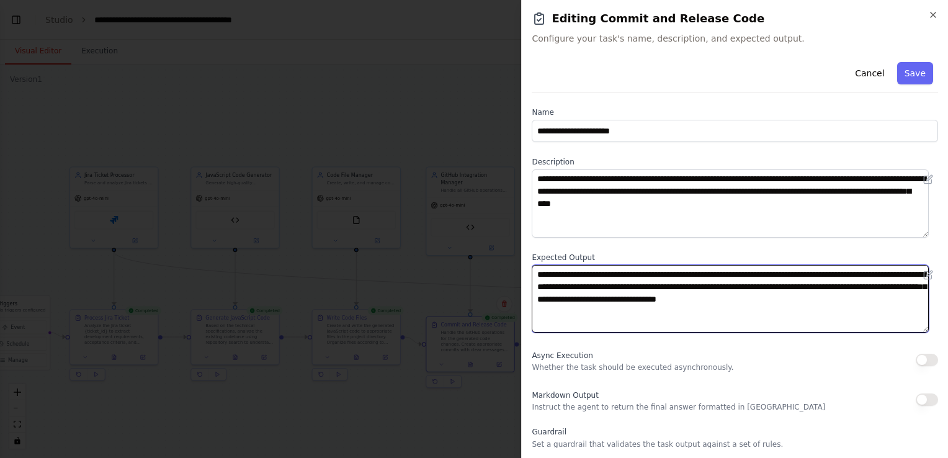
drag, startPoint x: 581, startPoint y: 321, endPoint x: 530, endPoint y: 272, distance: 70.6
click at [530, 272] on div "**********" at bounding box center [734, 229] width 427 height 458
drag, startPoint x: 916, startPoint y: 300, endPoint x: 520, endPoint y: 269, distance: 397.0
click at [520, 269] on body "Hello! I'm the CrewAI assistant. What kind of automation do you want to build? …" at bounding box center [474, 229] width 948 height 458
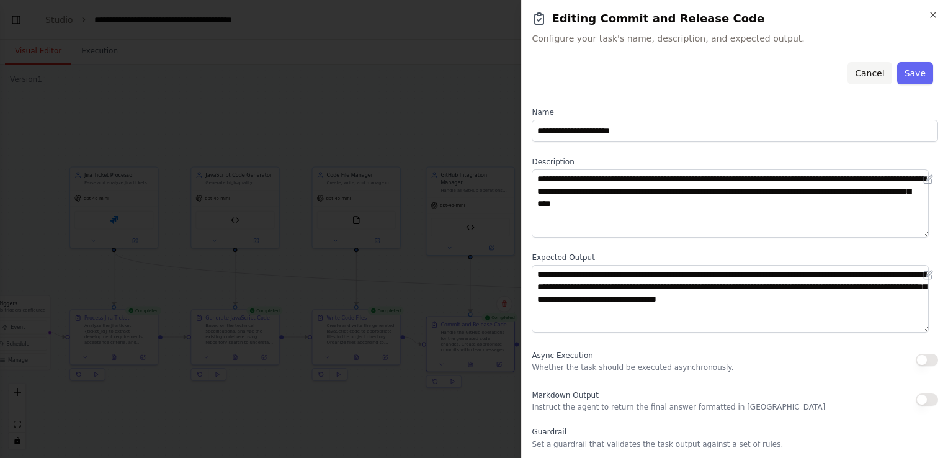
click at [870, 71] on button "Cancel" at bounding box center [869, 73] width 44 height 22
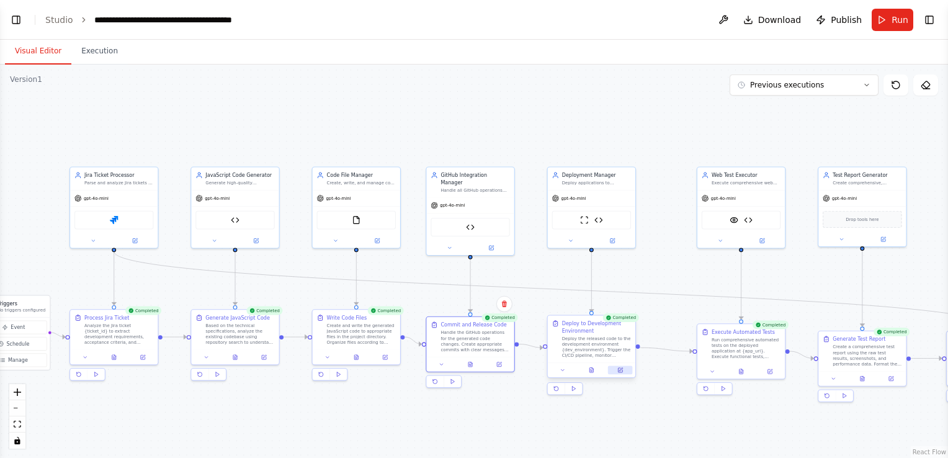
click at [622, 367] on icon at bounding box center [620, 370] width 6 height 6
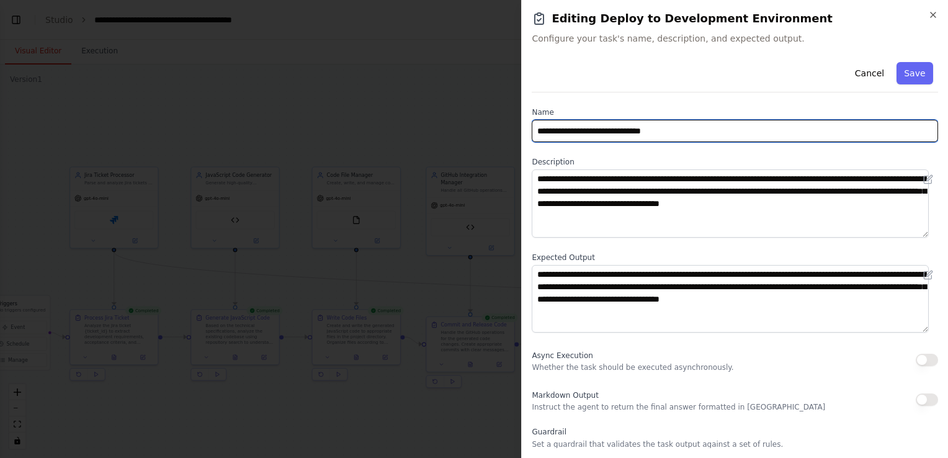
drag, startPoint x: 705, startPoint y: 130, endPoint x: 526, endPoint y: 131, distance: 179.3
click at [526, 131] on div "**********" at bounding box center [734, 229] width 427 height 458
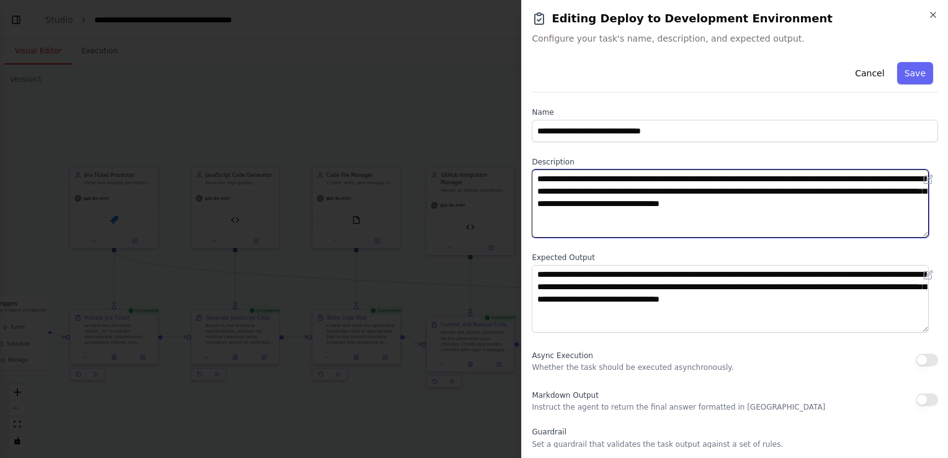
drag, startPoint x: 602, startPoint y: 220, endPoint x: 550, endPoint y: 189, distance: 61.2
click at [544, 188] on textarea "**********" at bounding box center [730, 203] width 397 height 68
drag, startPoint x: 917, startPoint y: 202, endPoint x: 531, endPoint y: 179, distance: 386.6
click at [532, 179] on textarea "**********" at bounding box center [730, 203] width 397 height 68
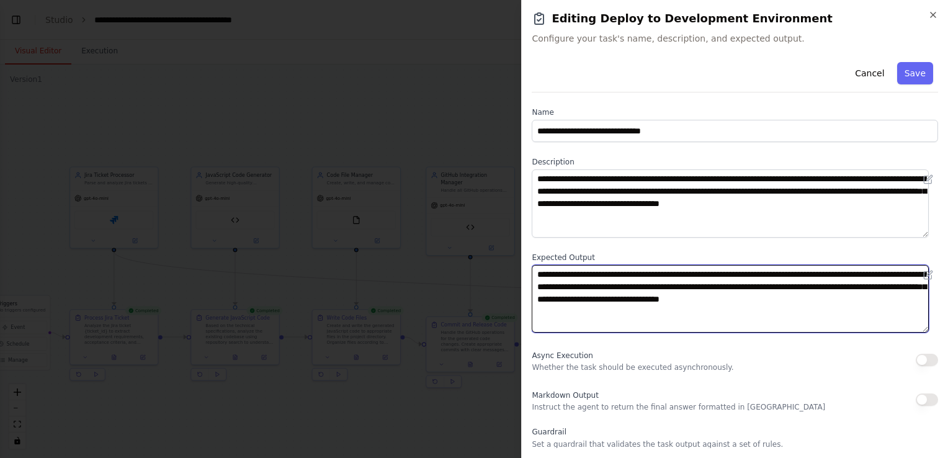
drag, startPoint x: 570, startPoint y: 316, endPoint x: 534, endPoint y: 271, distance: 57.8
click at [534, 271] on textarea "**********" at bounding box center [730, 299] width 397 height 68
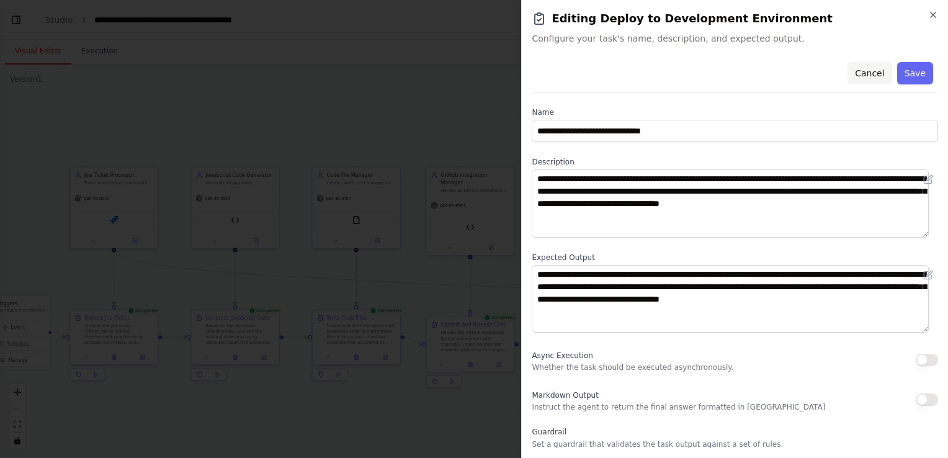
click at [865, 76] on button "Cancel" at bounding box center [869, 73] width 44 height 22
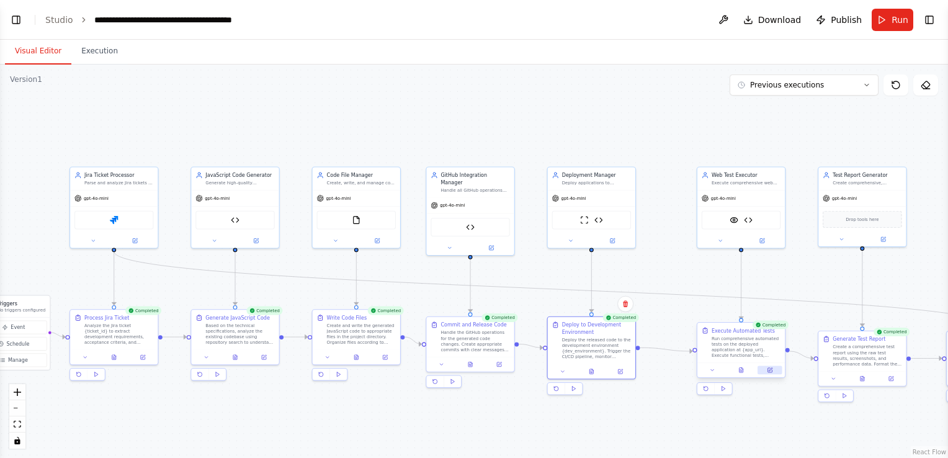
click at [769, 371] on icon at bounding box center [769, 370] width 4 height 4
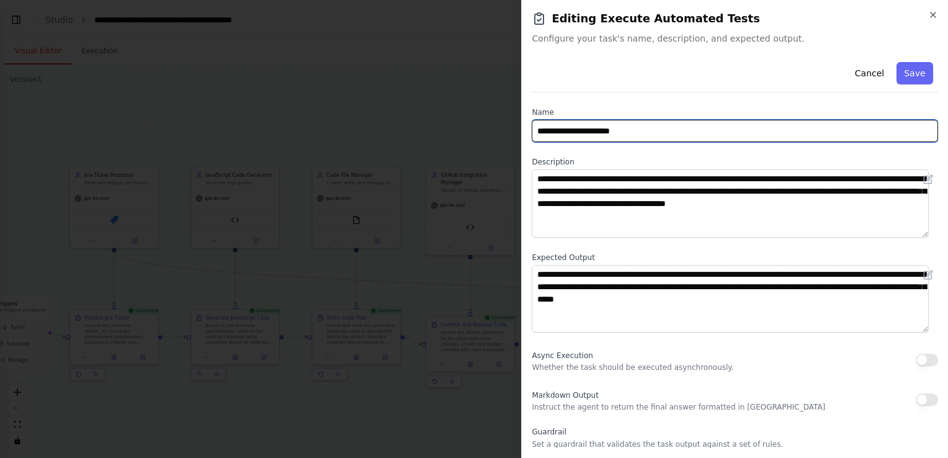
drag, startPoint x: 640, startPoint y: 130, endPoint x: 530, endPoint y: 135, distance: 109.9
click at [530, 135] on div "**********" at bounding box center [734, 229] width 427 height 458
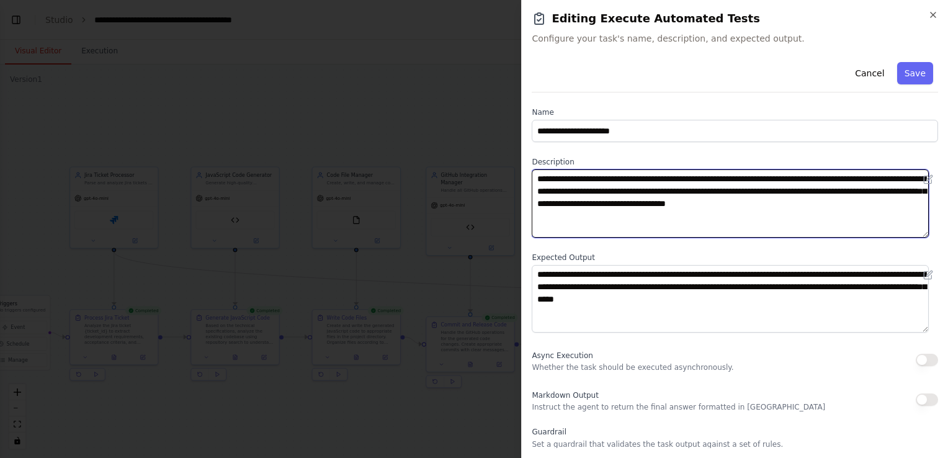
drag, startPoint x: 924, startPoint y: 205, endPoint x: 535, endPoint y: 175, distance: 390.1
click at [535, 175] on textarea "**********" at bounding box center [730, 203] width 397 height 68
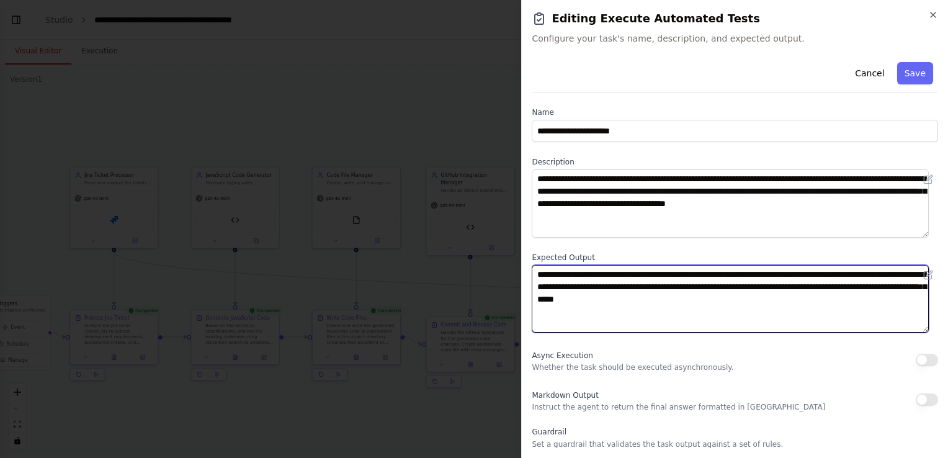
drag, startPoint x: 741, startPoint y: 301, endPoint x: 527, endPoint y: 269, distance: 216.4
click at [527, 269] on div "**********" at bounding box center [734, 229] width 427 height 458
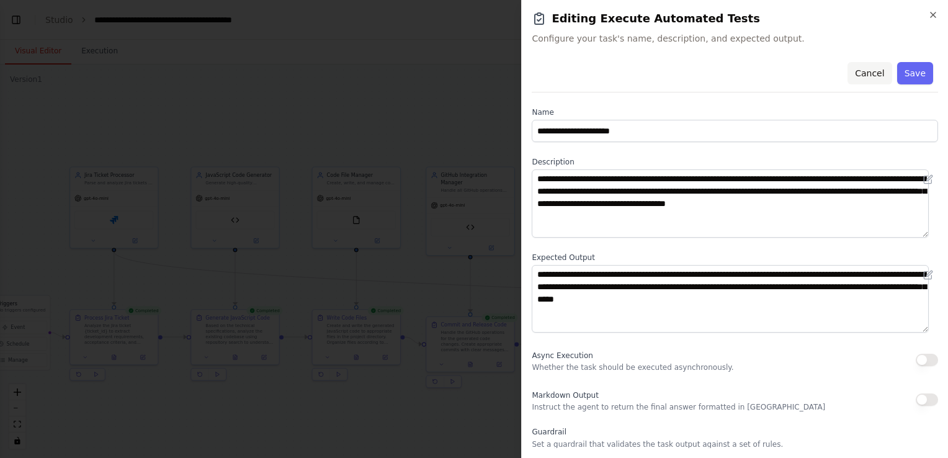
click at [860, 73] on button "Cancel" at bounding box center [869, 73] width 44 height 22
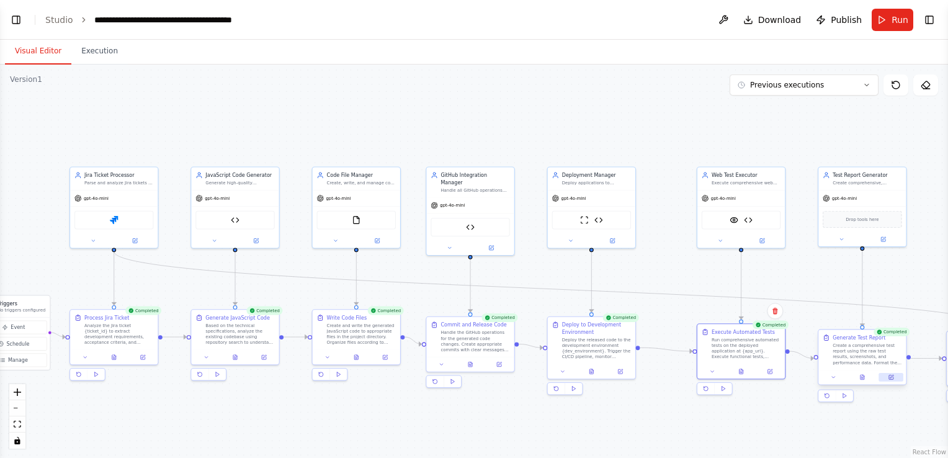
click at [896, 377] on button at bounding box center [890, 377] width 24 height 9
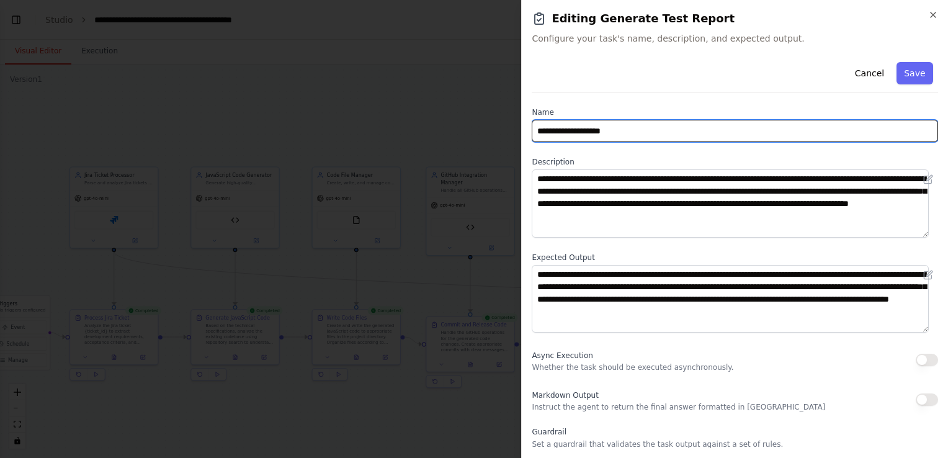
drag, startPoint x: 638, startPoint y: 131, endPoint x: 507, endPoint y: 130, distance: 130.9
click at [507, 130] on body "Hello! I'm the CrewAI assistant. What kind of automation do you want to build? …" at bounding box center [474, 229] width 948 height 458
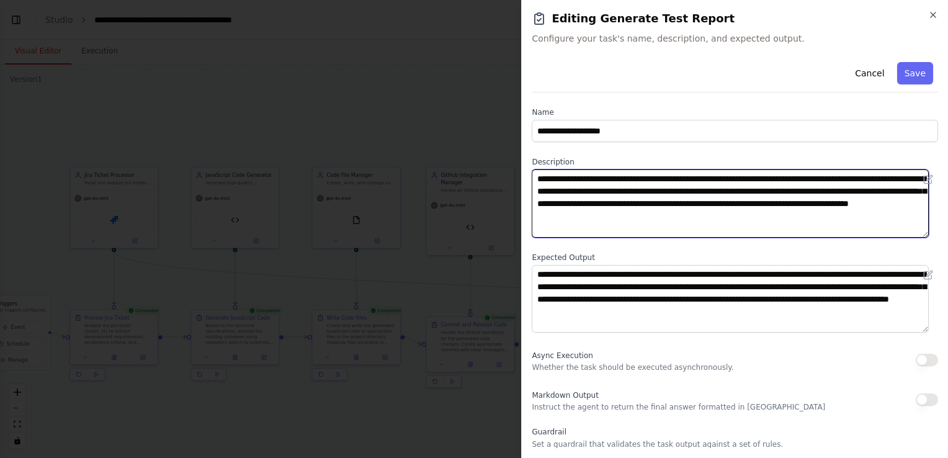
drag, startPoint x: 820, startPoint y: 221, endPoint x: 538, endPoint y: 177, distance: 284.6
click at [538, 177] on textarea "**********" at bounding box center [730, 203] width 397 height 68
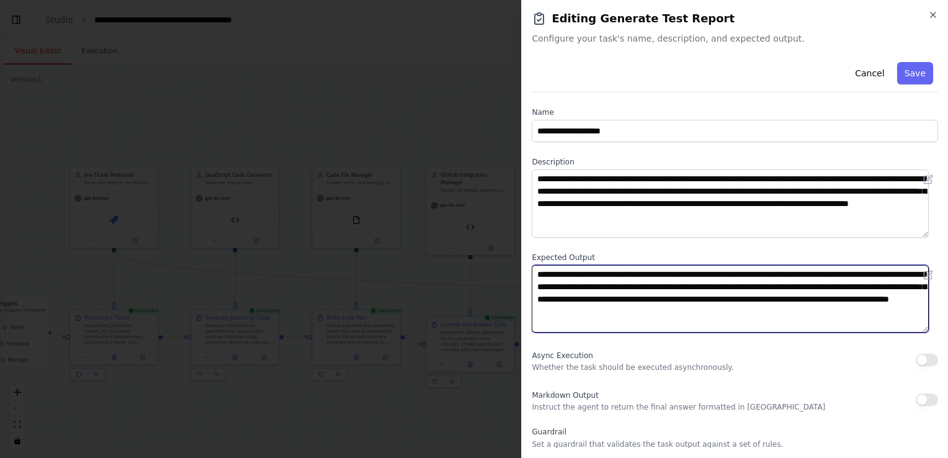
drag, startPoint x: 795, startPoint y: 309, endPoint x: 475, endPoint y: 276, distance: 321.2
click at [475, 276] on body "Hello! I'm the CrewAI assistant. What kind of automation do you want to build? …" at bounding box center [474, 229] width 948 height 458
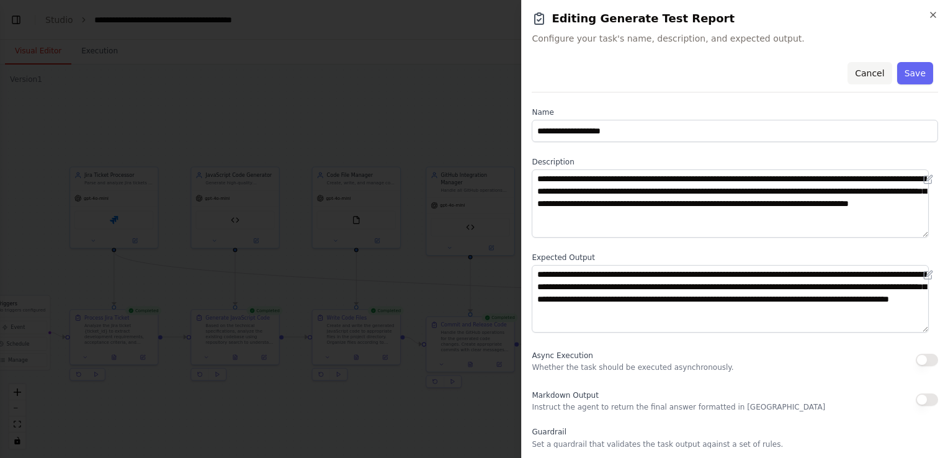
click at [861, 74] on button "Cancel" at bounding box center [869, 73] width 44 height 22
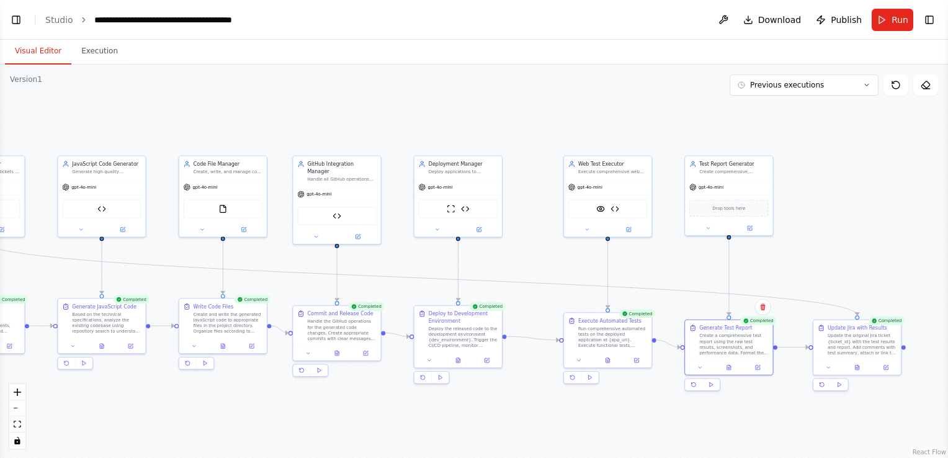
drag, startPoint x: 913, startPoint y: 419, endPoint x: 768, endPoint y: 408, distance: 145.0
click at [768, 408] on div ".deletable-edge-delete-btn { width: 20px; height: 20px; border: 0px solid #ffff…" at bounding box center [474, 261] width 948 height 393
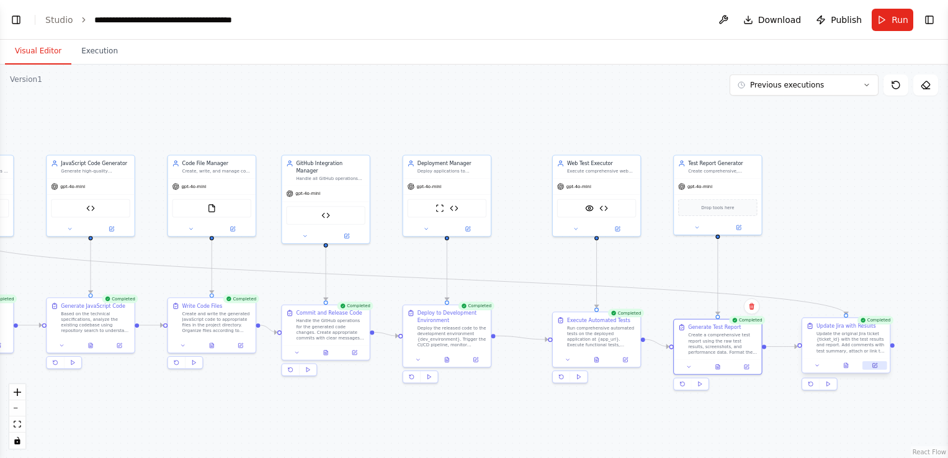
click at [874, 366] on icon at bounding box center [874, 364] width 3 height 3
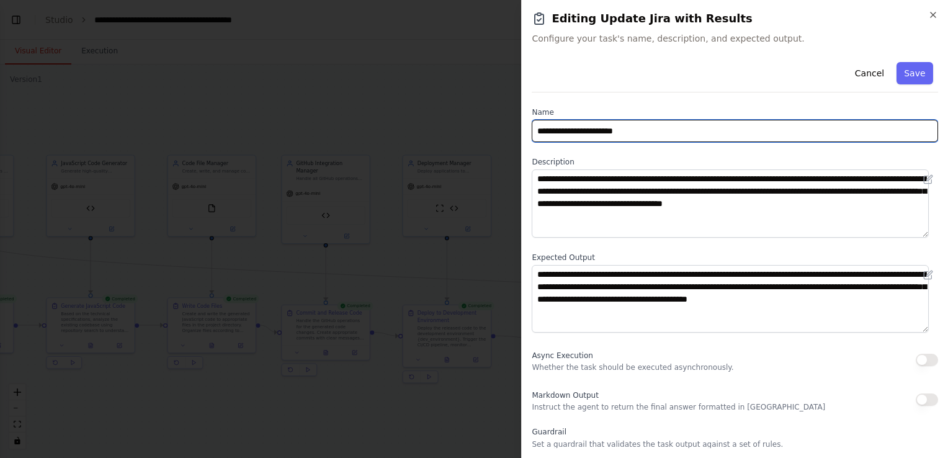
drag, startPoint x: 639, startPoint y: 128, endPoint x: 512, endPoint y: 130, distance: 127.2
click at [512, 130] on body "Hello! I'm the CrewAI assistant. What kind of automation do you want to build? …" at bounding box center [474, 229] width 948 height 458
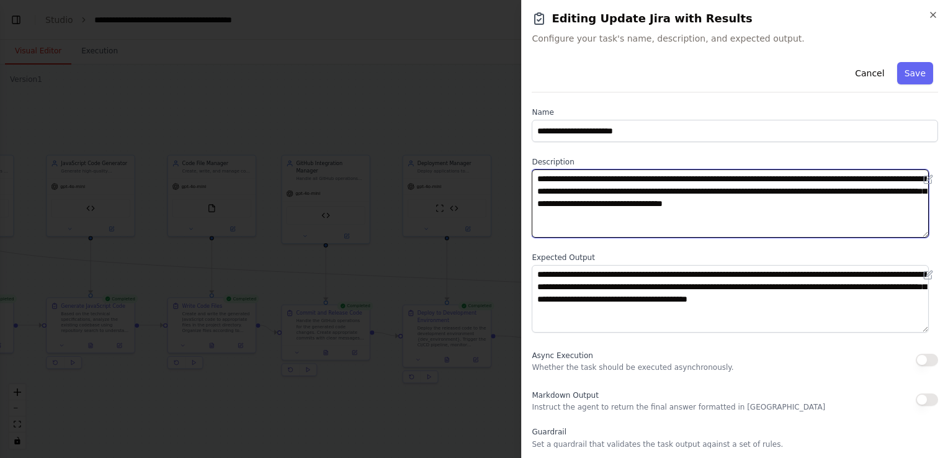
drag, startPoint x: 878, startPoint y: 206, endPoint x: 537, endPoint y: 177, distance: 343.0
click at [537, 177] on textarea "**********" at bounding box center [730, 203] width 397 height 68
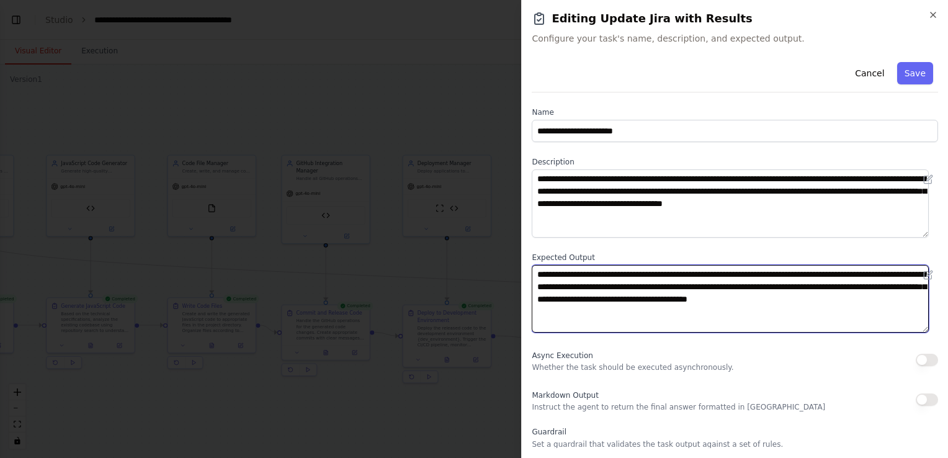
drag, startPoint x: 563, startPoint y: 315, endPoint x: 533, endPoint y: 274, distance: 50.5
click at [533, 274] on textarea "**********" at bounding box center [730, 299] width 397 height 68
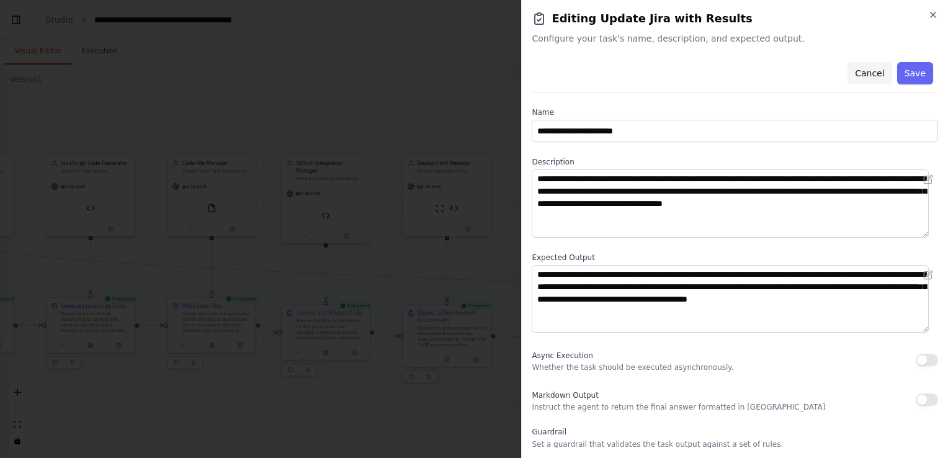
click at [870, 78] on button "Cancel" at bounding box center [869, 73] width 44 height 22
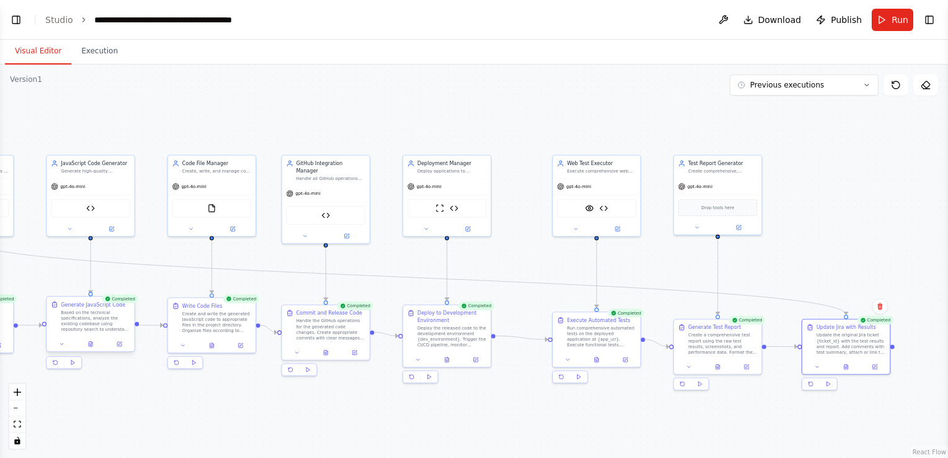
click at [92, 348] on div at bounding box center [90, 343] width 87 height 15
click at [91, 342] on icon at bounding box center [91, 342] width 1 height 1
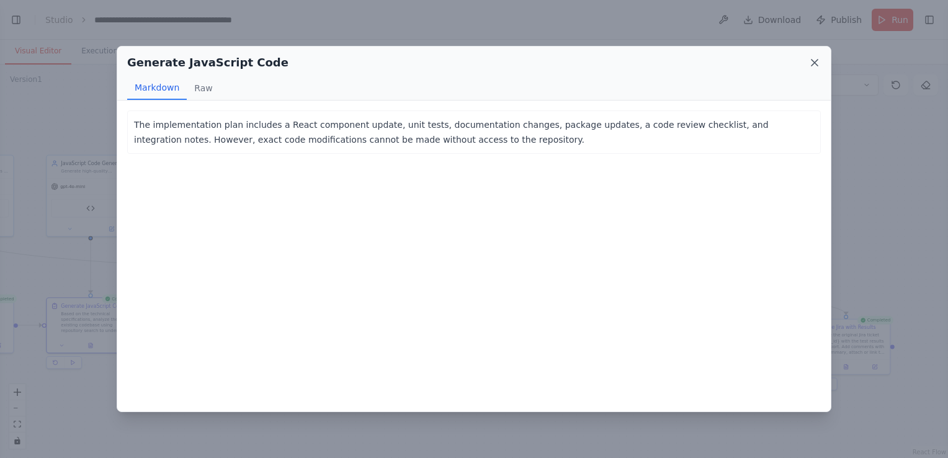
click at [816, 61] on icon at bounding box center [814, 62] width 12 height 12
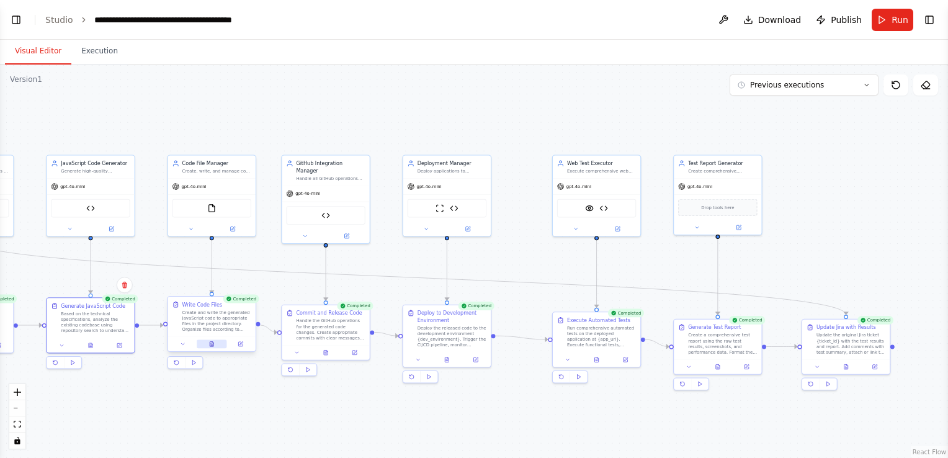
click at [211, 344] on icon at bounding box center [212, 344] width 2 height 0
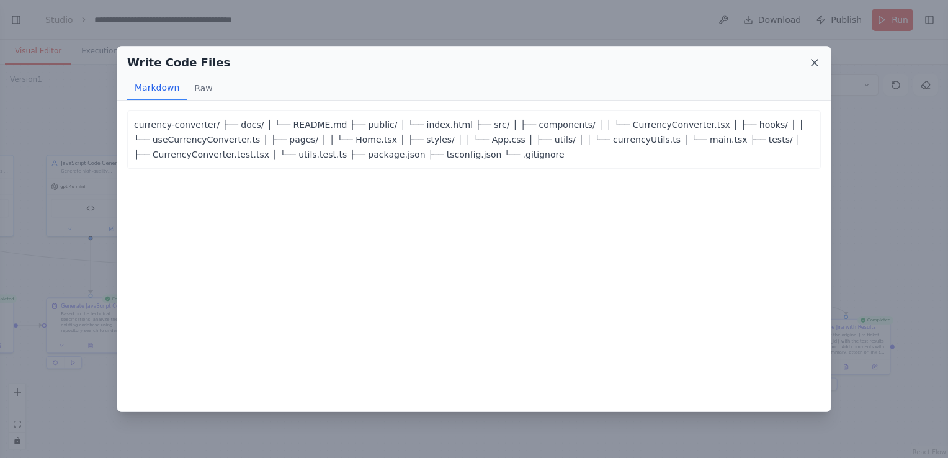
click at [812, 63] on icon at bounding box center [814, 62] width 12 height 12
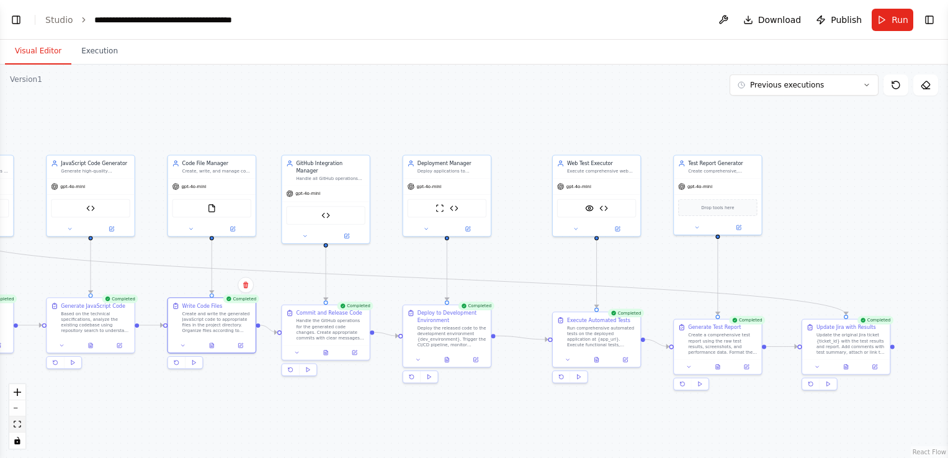
click at [22, 423] on button "fit view" at bounding box center [17, 424] width 16 height 16
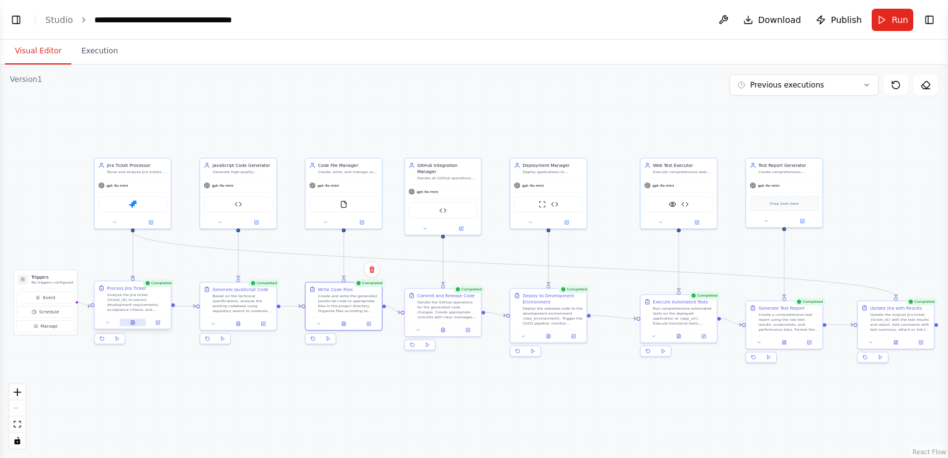
click at [133, 321] on icon at bounding box center [132, 322] width 3 height 4
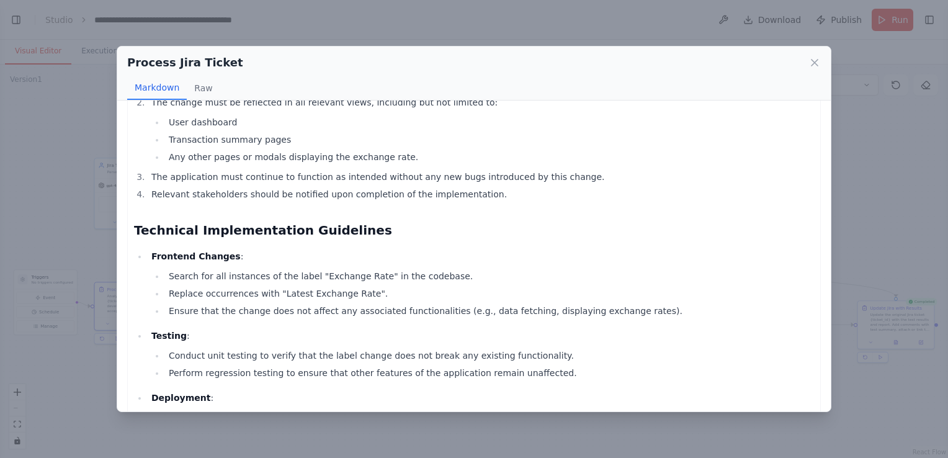
scroll to position [488, 0]
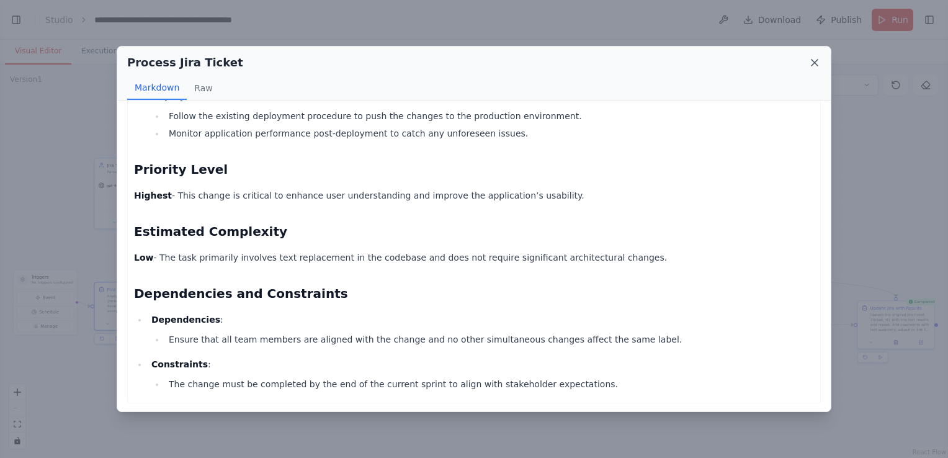
click at [810, 63] on icon at bounding box center [814, 62] width 12 height 12
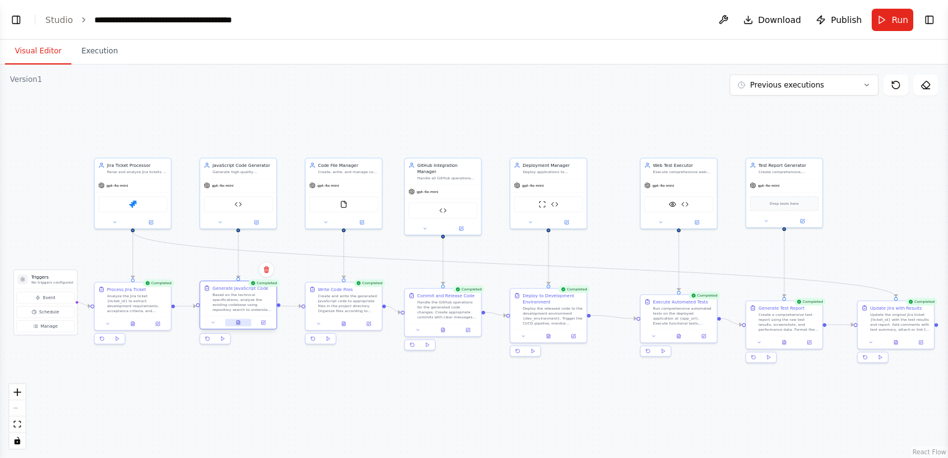
click at [235, 321] on button at bounding box center [238, 322] width 26 height 7
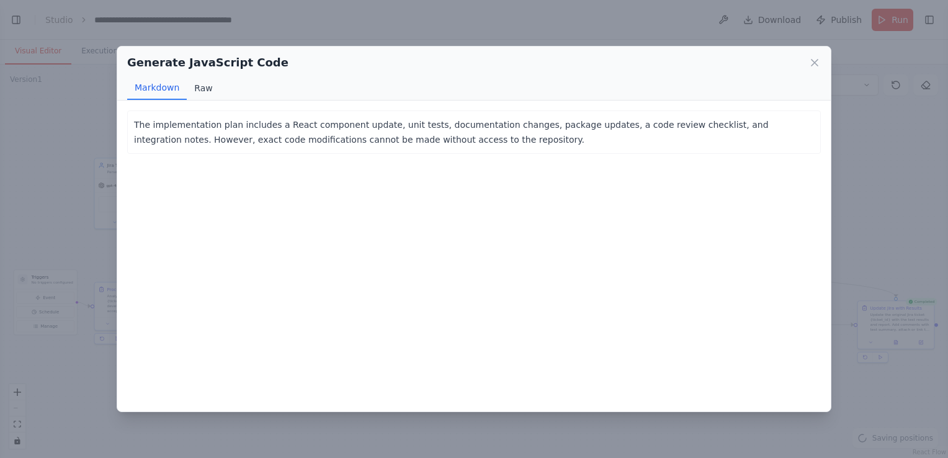
click at [202, 86] on button "Raw" at bounding box center [203, 88] width 33 height 24
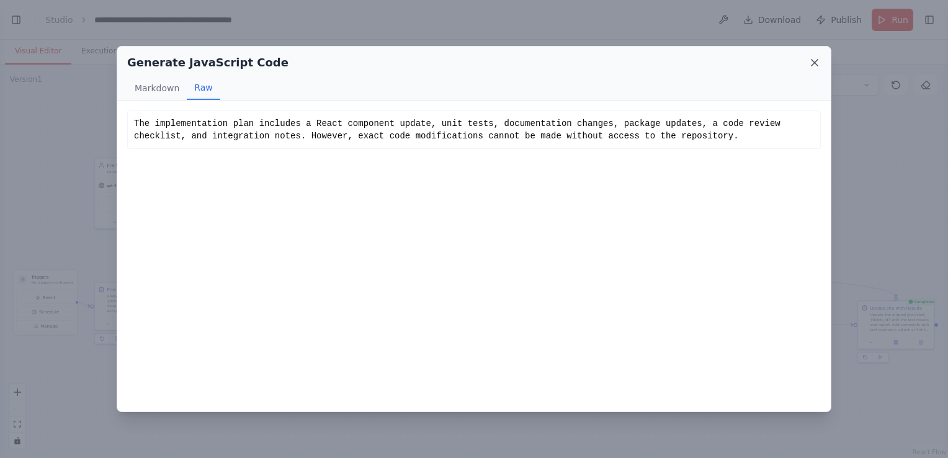
click at [813, 61] on icon at bounding box center [814, 63] width 6 height 6
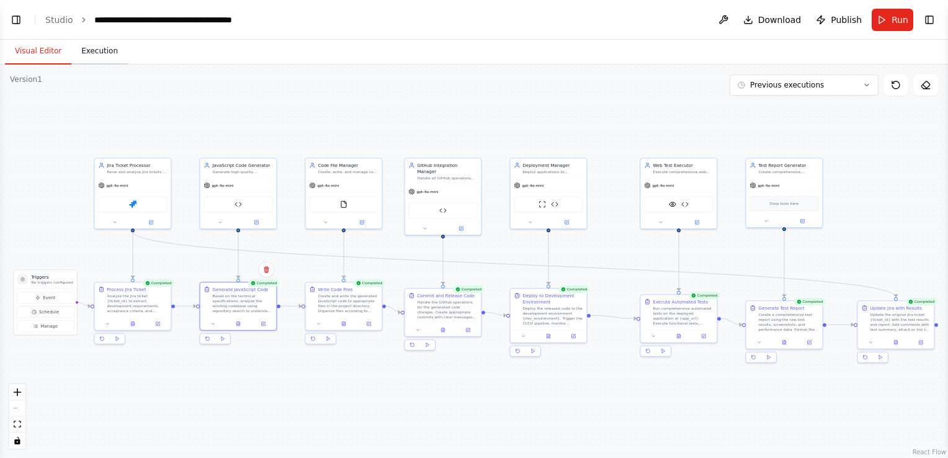
click at [102, 50] on button "Execution" at bounding box center [99, 51] width 56 height 26
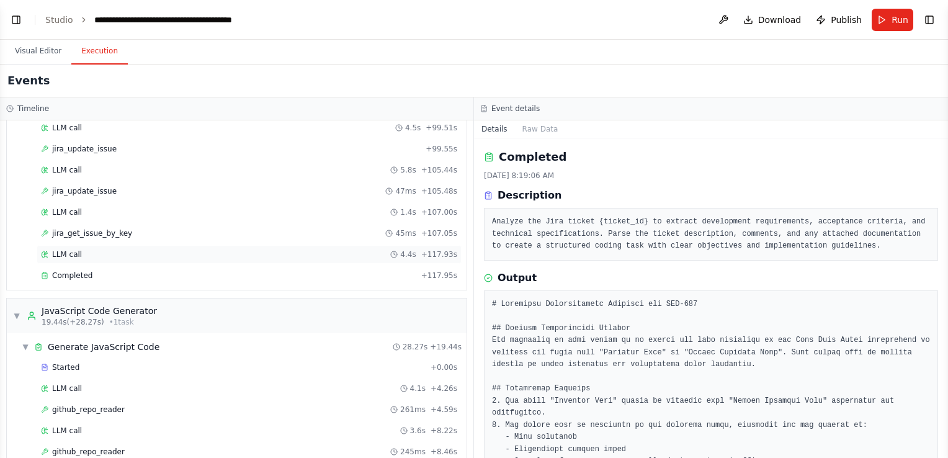
scroll to position [1117, 0]
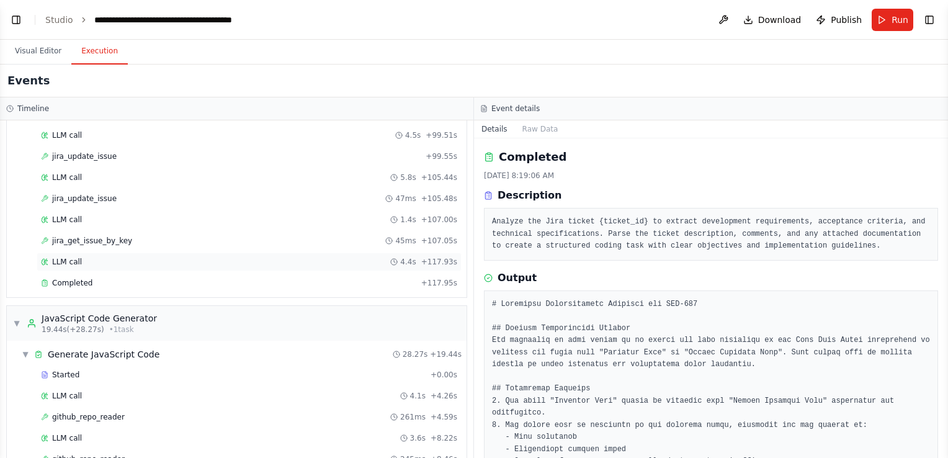
click at [78, 257] on span "LLM call" at bounding box center [67, 262] width 30 height 10
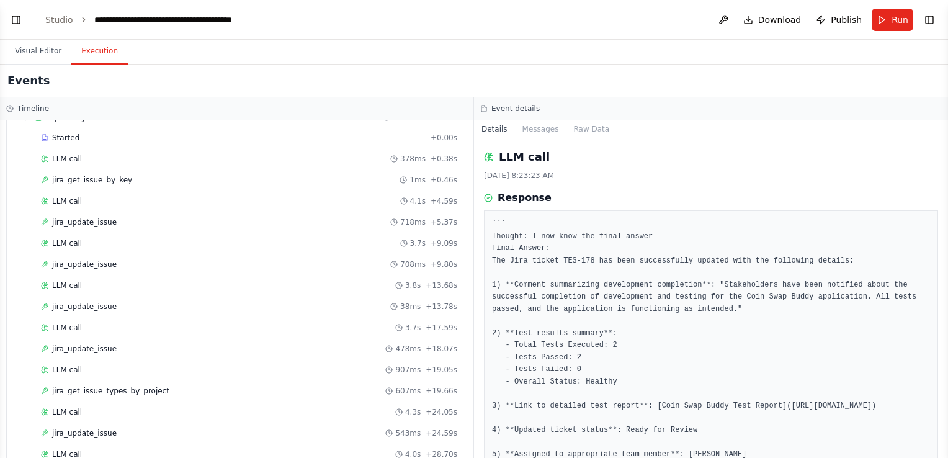
scroll to position [0, 0]
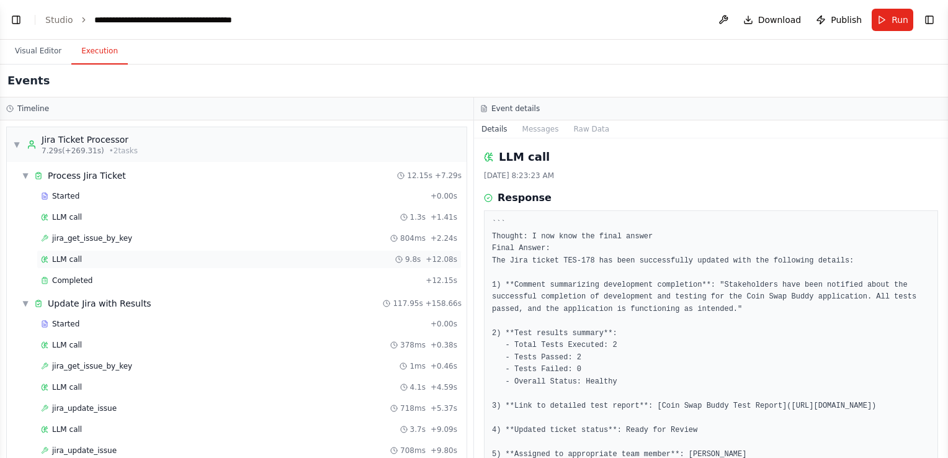
click at [91, 255] on div "LLM call 9.8s + 12.08s" at bounding box center [249, 259] width 416 height 10
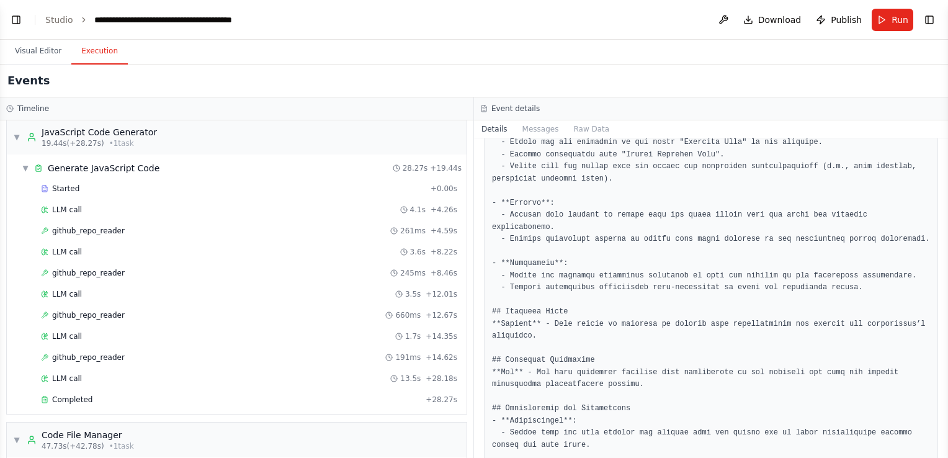
scroll to position [1365, 0]
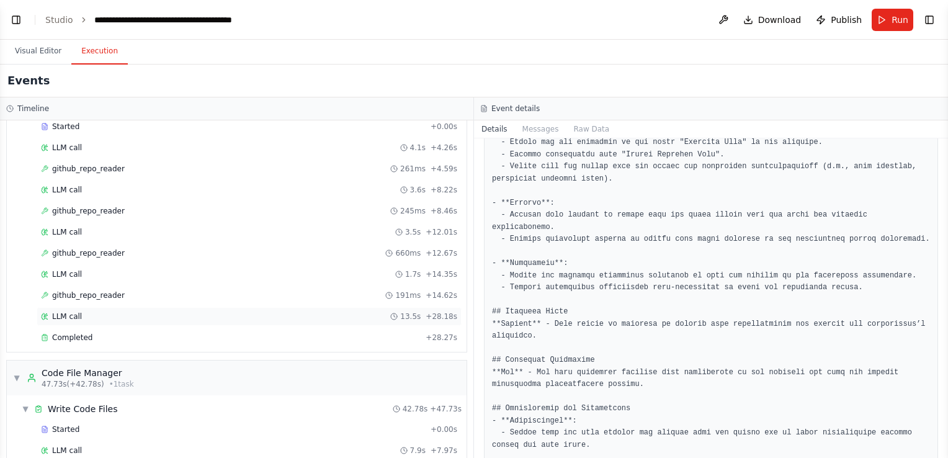
click at [84, 307] on div "LLM call 13.5s + 28.18s" at bounding box center [249, 316] width 425 height 19
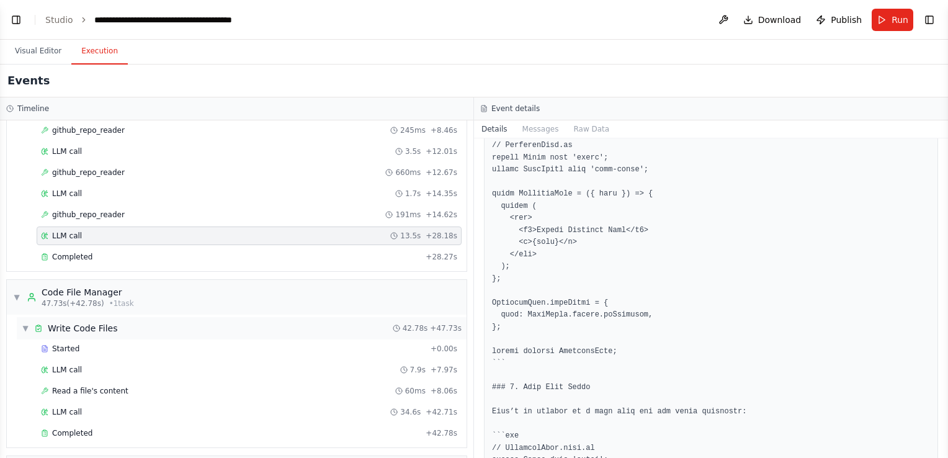
scroll to position [1489, 0]
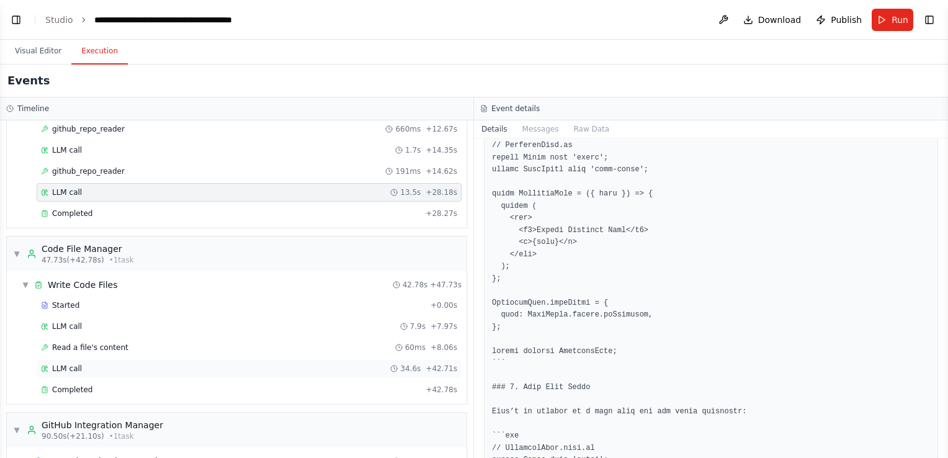
click at [107, 359] on div "LLM call 34.6s + 42.71s" at bounding box center [249, 368] width 425 height 19
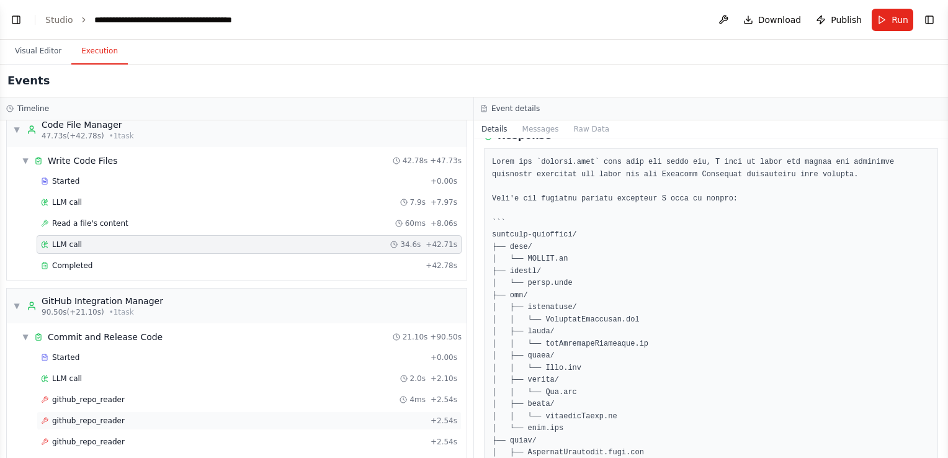
scroll to position [1675, 0]
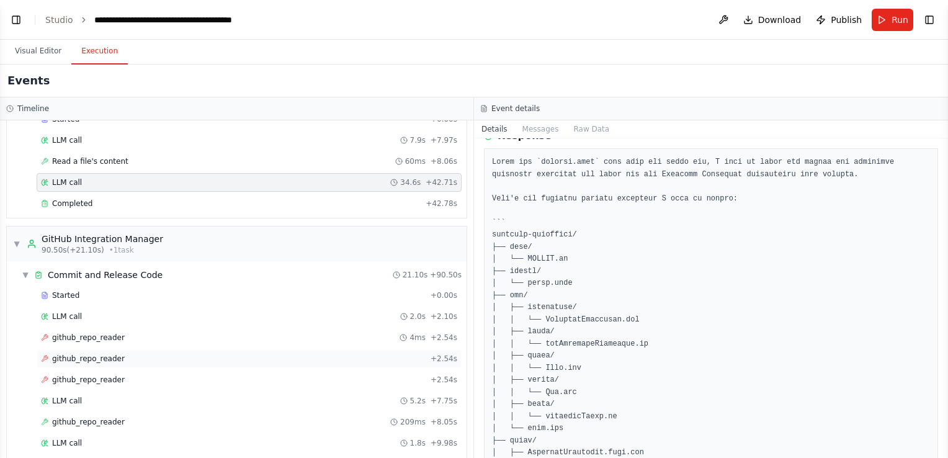
click at [109, 349] on div "github_repo_reader + 2.54s" at bounding box center [249, 358] width 425 height 19
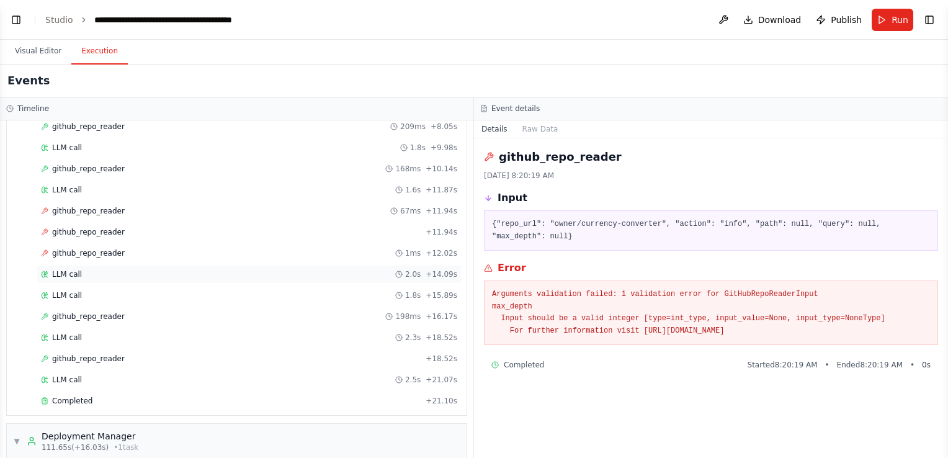
scroll to position [1985, 0]
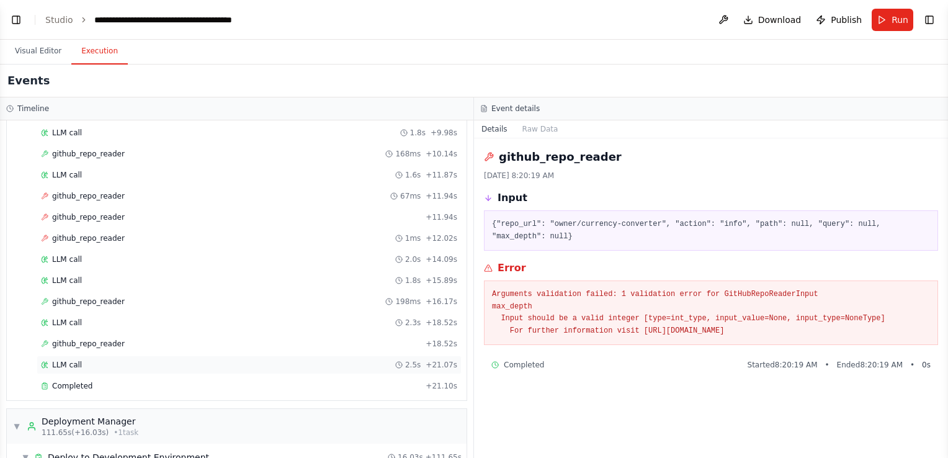
click at [109, 360] on div "LLM call 2.5s + 21.07s" at bounding box center [249, 365] width 416 height 10
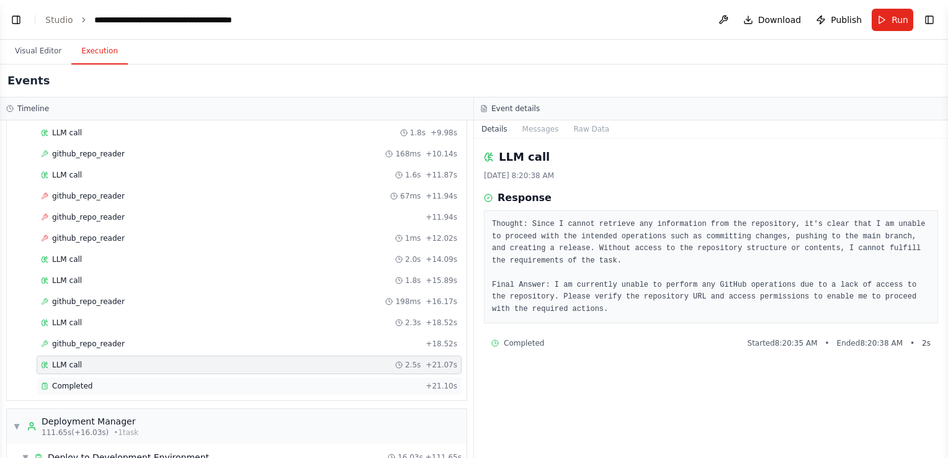
click at [111, 381] on div "Completed" at bounding box center [231, 386] width 380 height 10
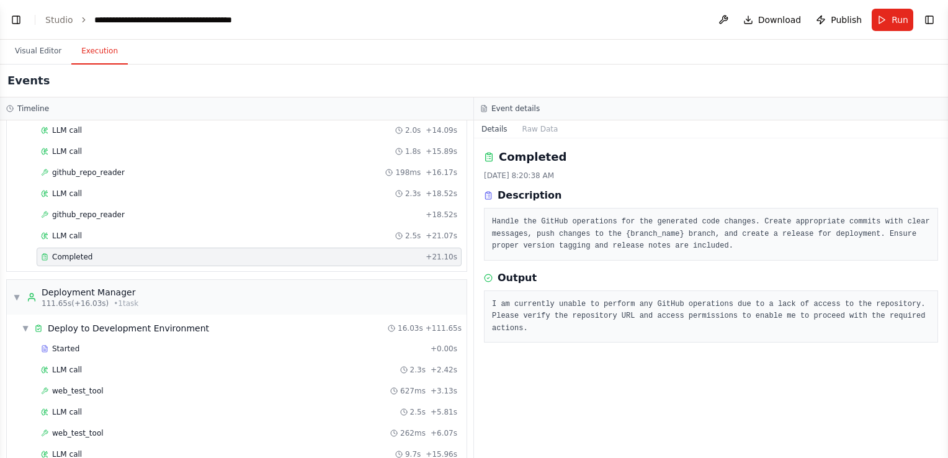
scroll to position [2171, 0]
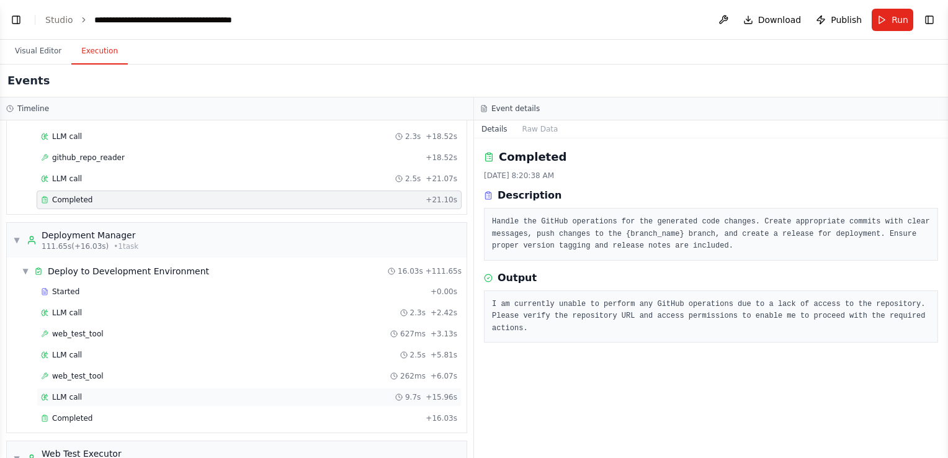
click at [109, 392] on div "LLM call 9.7s + 15.96s" at bounding box center [249, 397] width 416 height 10
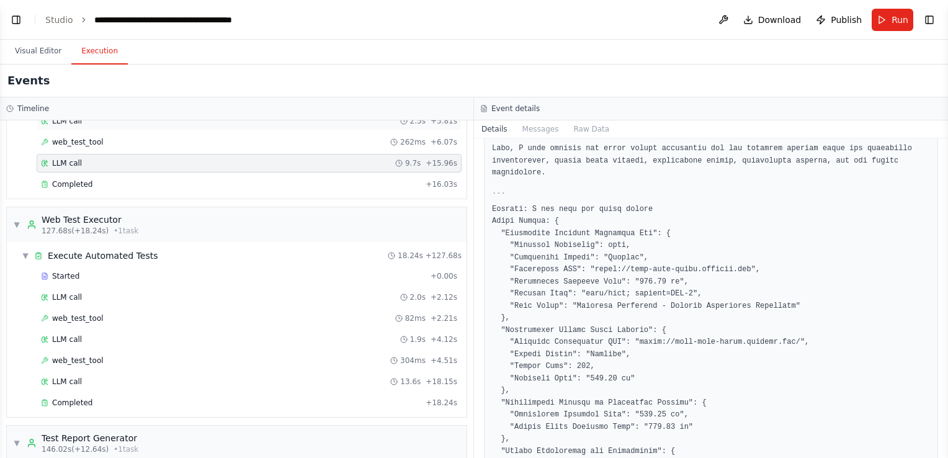
scroll to position [2419, 0]
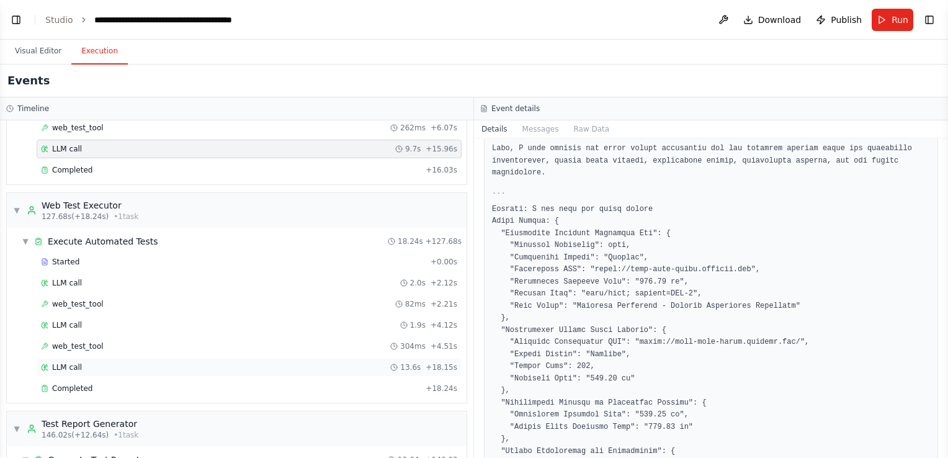
click at [144, 362] on div "LLM call 13.6s + 18.15s" at bounding box center [249, 367] width 416 height 10
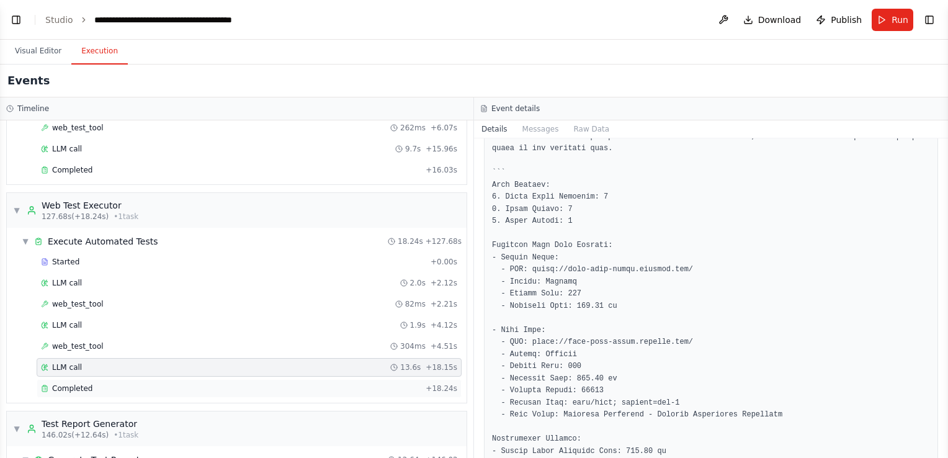
click at [142, 383] on div "Completed" at bounding box center [231, 388] width 380 height 10
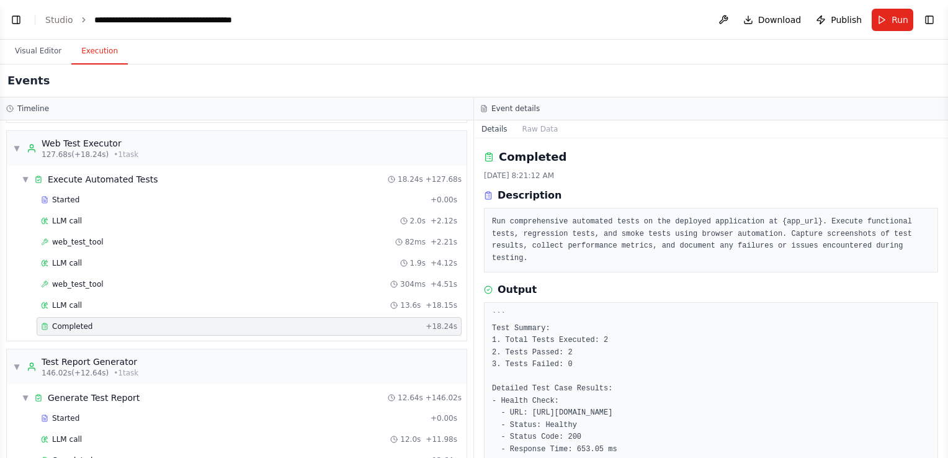
scroll to position [2483, 0]
click at [91, 433] on div "LLM call 12.0s + 11.98s" at bounding box center [249, 438] width 416 height 10
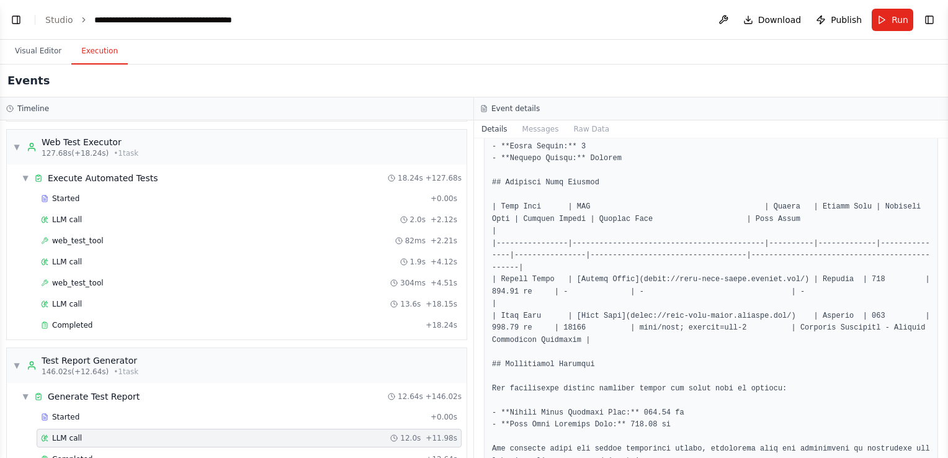
scroll to position [310, 0]
click at [47, 51] on button "Visual Editor" at bounding box center [38, 51] width 66 height 26
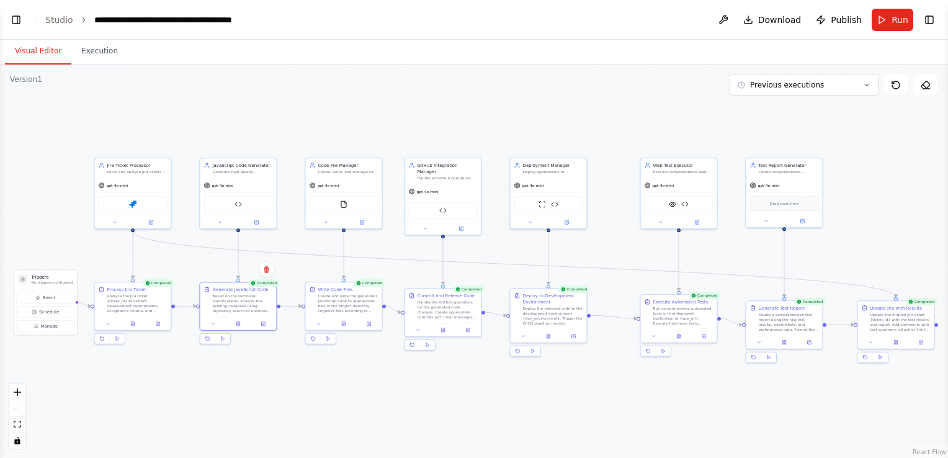
click at [137, 390] on div ".deletable-edge-delete-btn { width: 20px; height: 20px; border: 0px solid #ffff…" at bounding box center [474, 261] width 948 height 393
click at [134, 324] on icon at bounding box center [132, 322] width 3 height 4
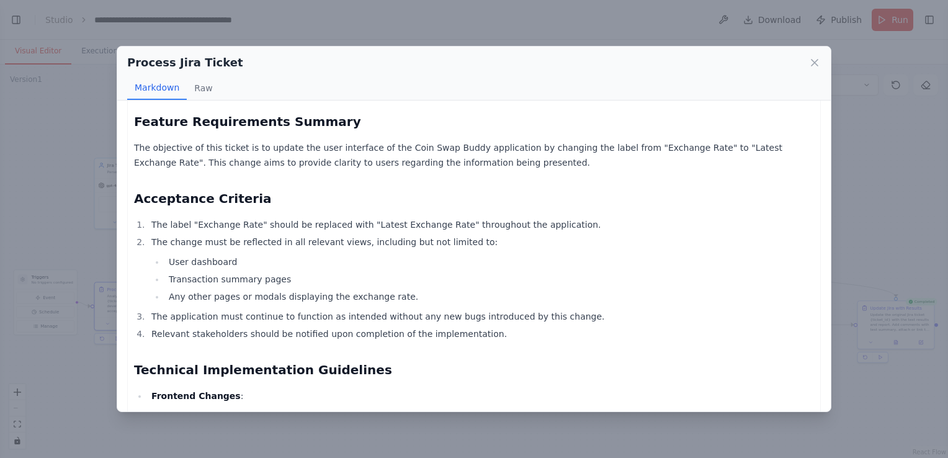
scroll to position [0, 0]
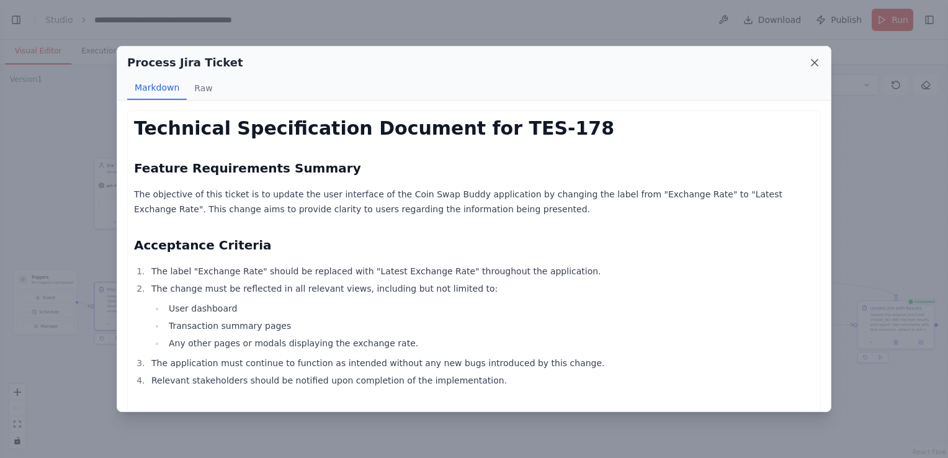
click at [812, 58] on icon at bounding box center [814, 62] width 12 height 12
